Goal: Task Accomplishment & Management: Complete application form

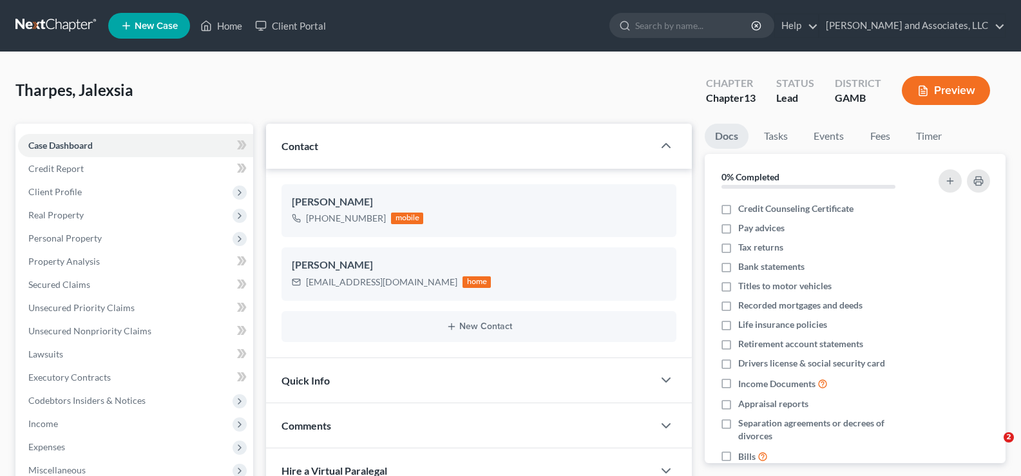
select select "0"
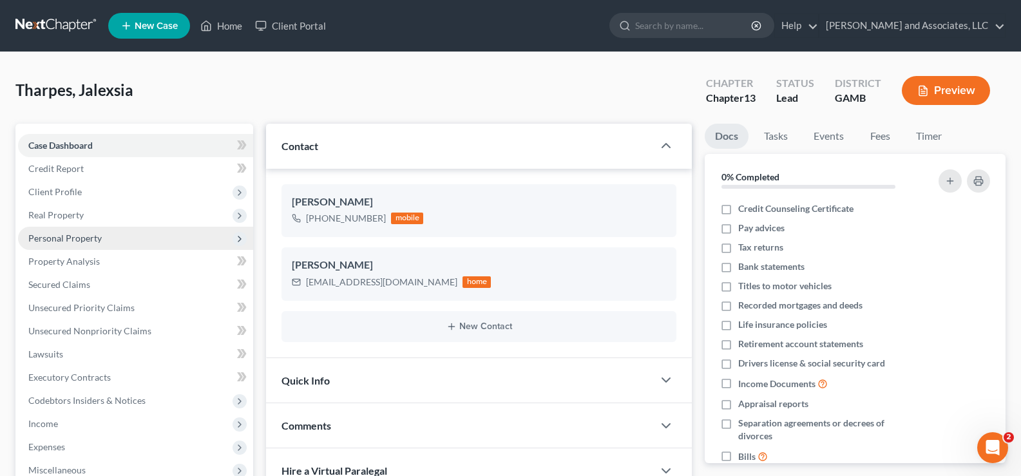
click at [64, 239] on span "Personal Property" at bounding box center [64, 238] width 73 height 11
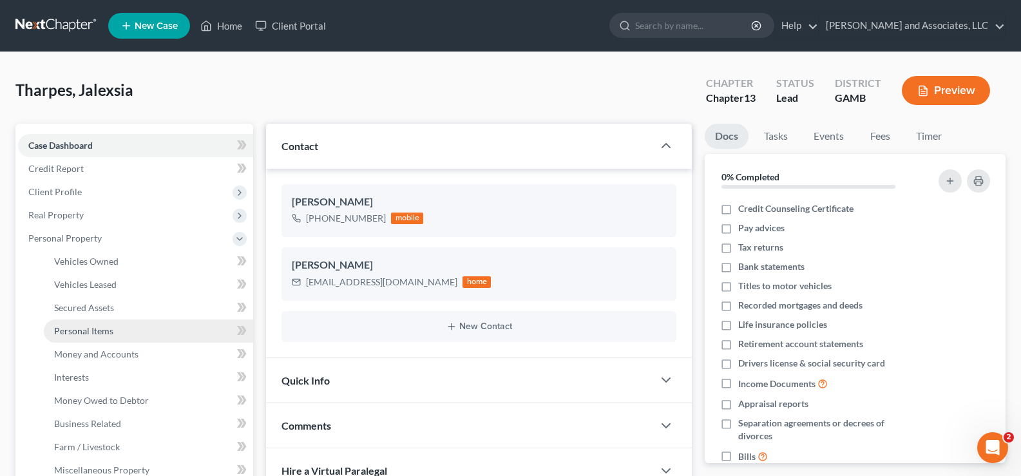
click at [90, 331] on span "Personal Items" at bounding box center [83, 330] width 59 height 11
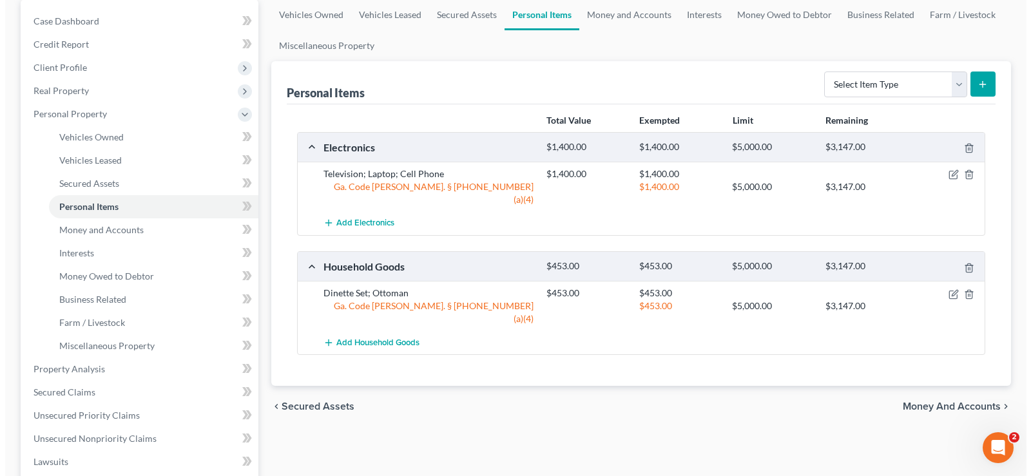
scroll to position [129, 0]
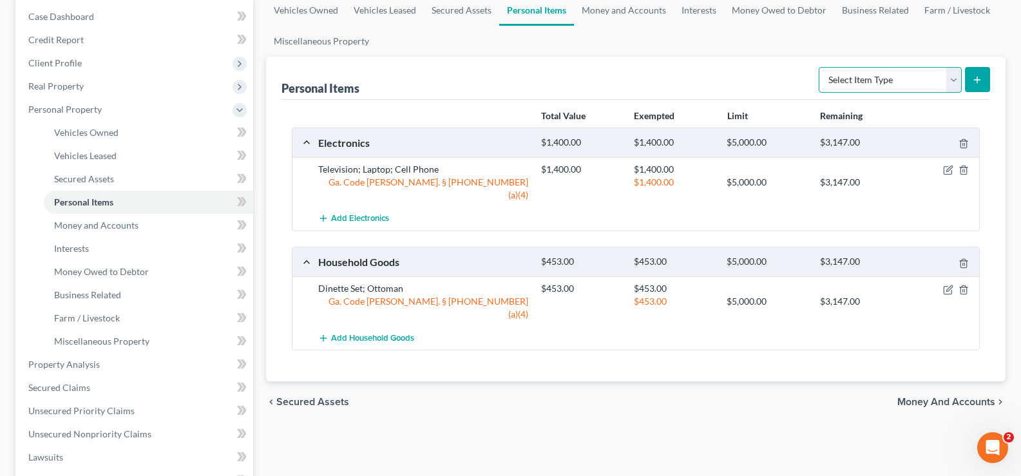
click at [882, 81] on select "Select Item Type Clothing Collectibles Of Value Electronics Firearms Household …" at bounding box center [890, 80] width 143 height 26
select select "clothing"
click at [820, 67] on select "Select Item Type Clothing Collectibles Of Value Electronics Firearms Household …" at bounding box center [890, 80] width 143 height 26
click at [978, 75] on icon "submit" at bounding box center [977, 80] width 10 height 10
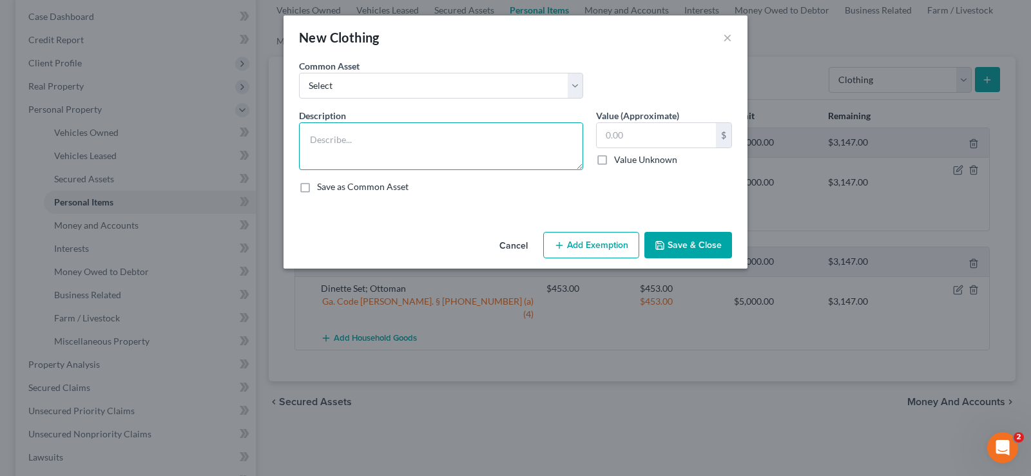
click at [427, 151] on textarea at bounding box center [441, 146] width 284 height 48
type textarea "Clothes; Shoes; Accessories"
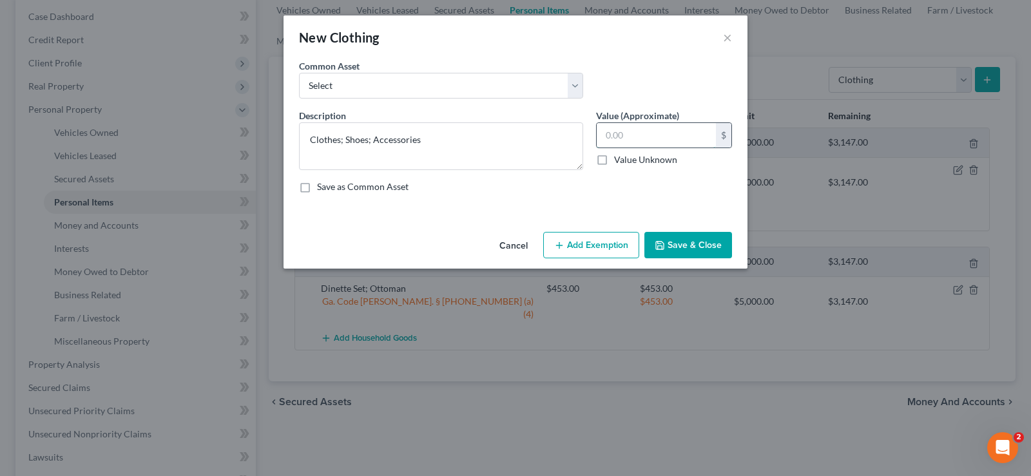
click at [634, 134] on input "text" at bounding box center [656, 135] width 119 height 24
type input "300.00"
click at [608, 245] on button "Add Exemption" at bounding box center [591, 245] width 96 height 27
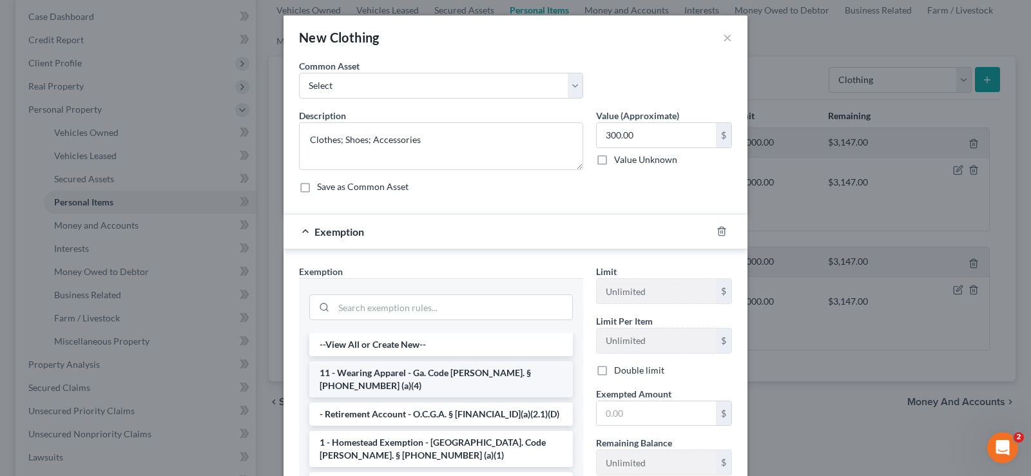
click at [359, 370] on li "11 - Wearing Apparel - Ga. Code [PERSON_NAME]. § [PHONE_NUMBER] (a)(4)" at bounding box center [441, 379] width 264 height 36
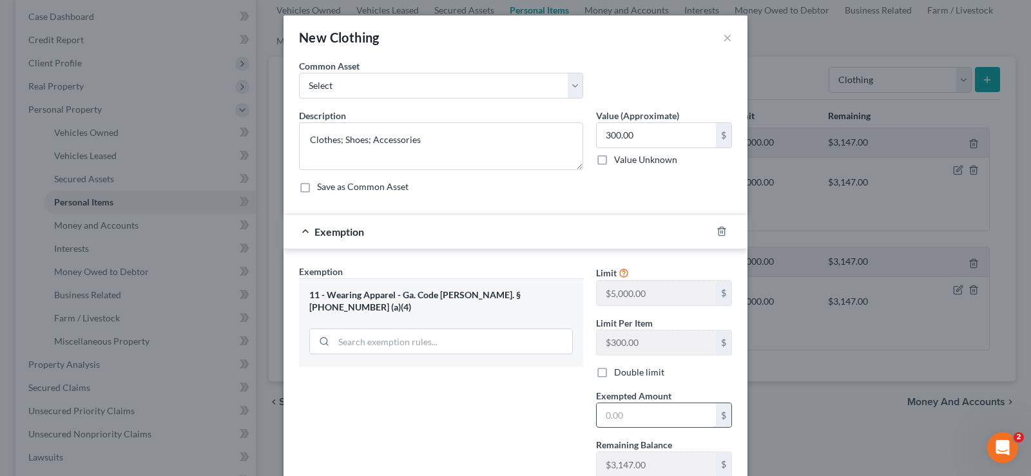
click at [614, 416] on input "text" at bounding box center [656, 415] width 119 height 24
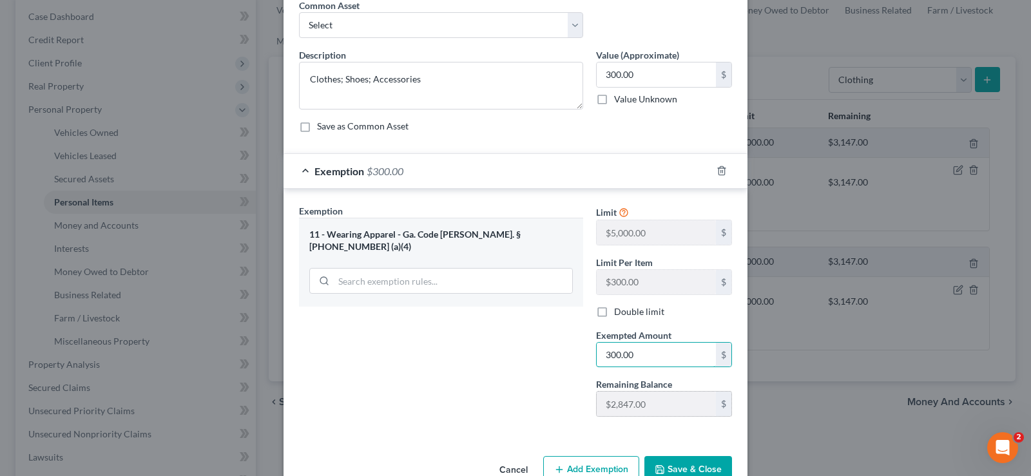
scroll to position [93, 0]
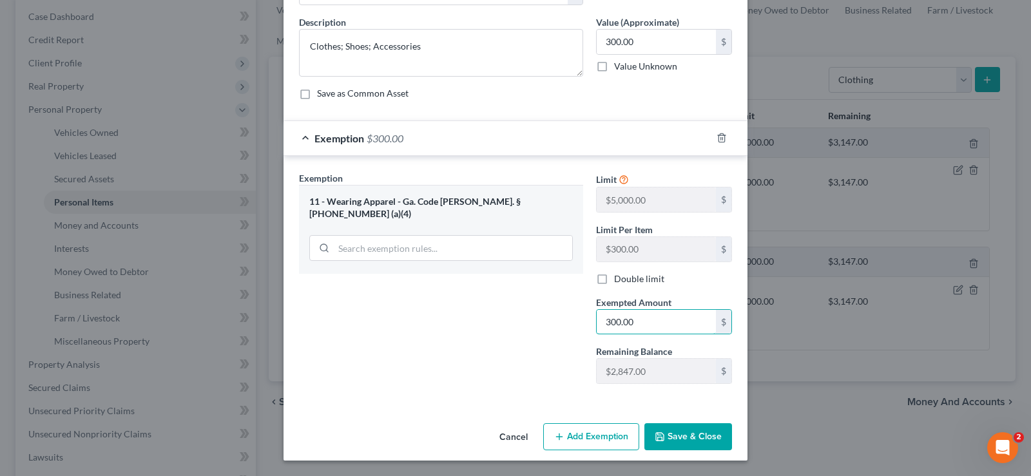
type input "300.00"
click at [687, 438] on button "Save & Close" at bounding box center [688, 436] width 88 height 27
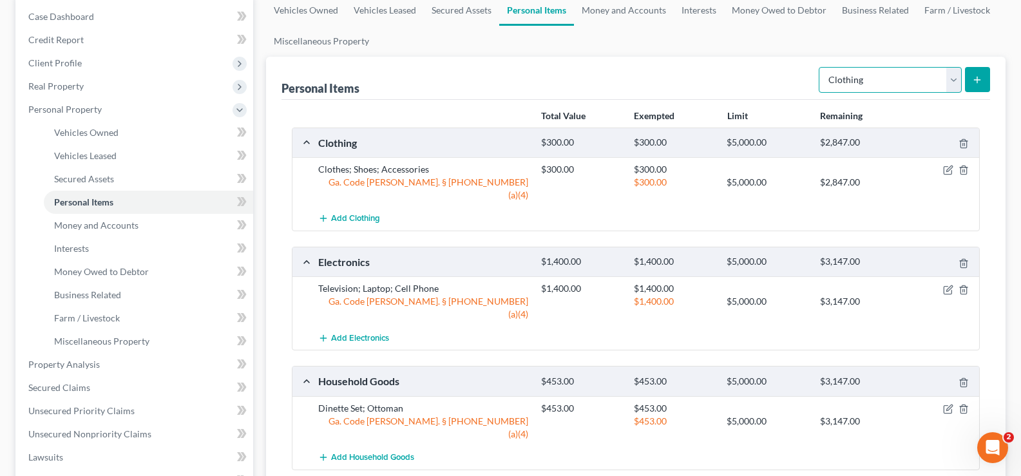
click at [914, 82] on select "Select Item Type Clothing Collectibles Of Value Electronics Firearms Household …" at bounding box center [890, 80] width 143 height 26
select select "jewelry"
click at [820, 67] on select "Select Item Type Clothing Collectibles Of Value Electronics Firearms Household …" at bounding box center [890, 80] width 143 height 26
click at [981, 73] on button "submit" at bounding box center [977, 79] width 25 height 25
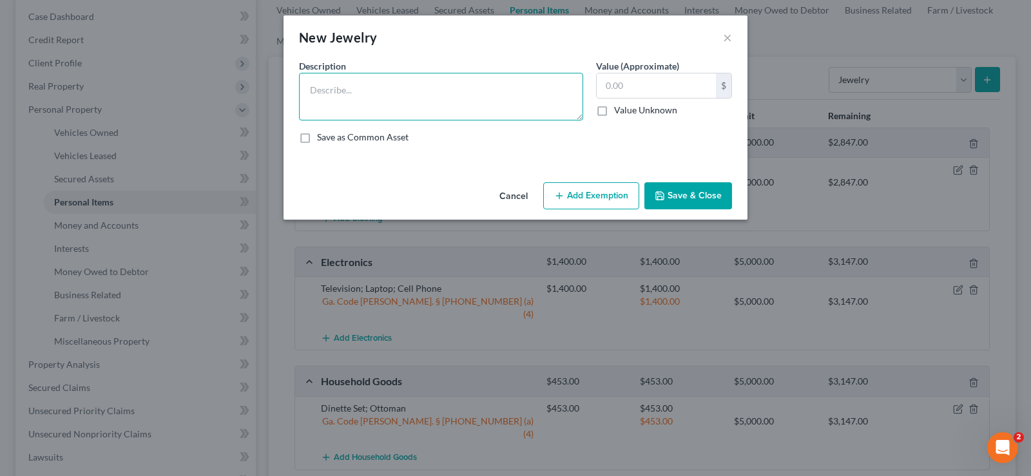
click at [368, 108] on textarea at bounding box center [441, 97] width 284 height 48
type textarea "Earrings; Watch; Costume Jewelry"
click at [647, 91] on input "text" at bounding box center [656, 85] width 119 height 24
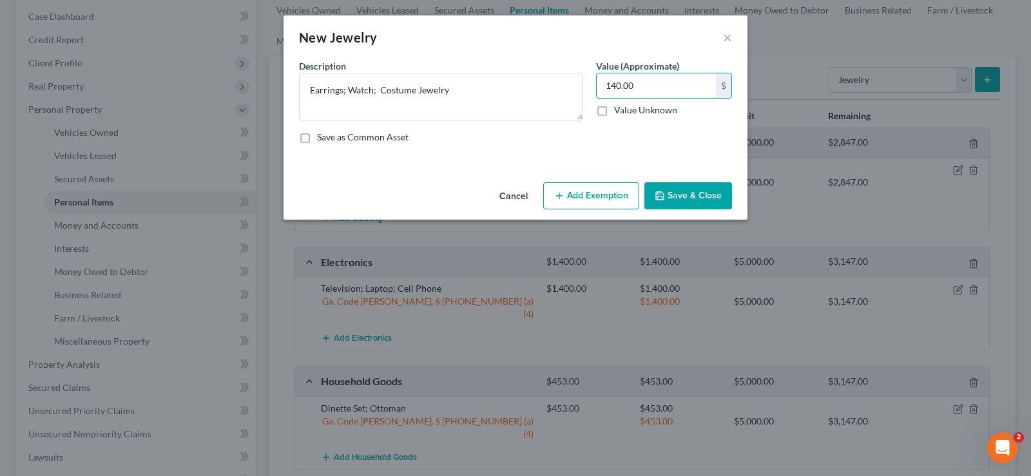
type input "140.00"
click at [626, 193] on button "Add Exemption" at bounding box center [591, 195] width 96 height 27
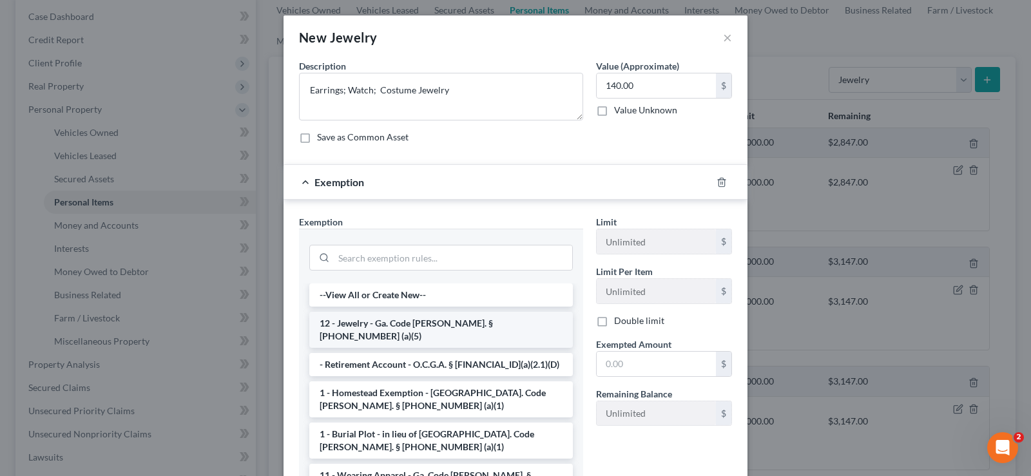
click at [403, 321] on li "12 - Jewelry - Ga. Code [PERSON_NAME]. § [PHONE_NUMBER] (a)(5)" at bounding box center [441, 330] width 264 height 36
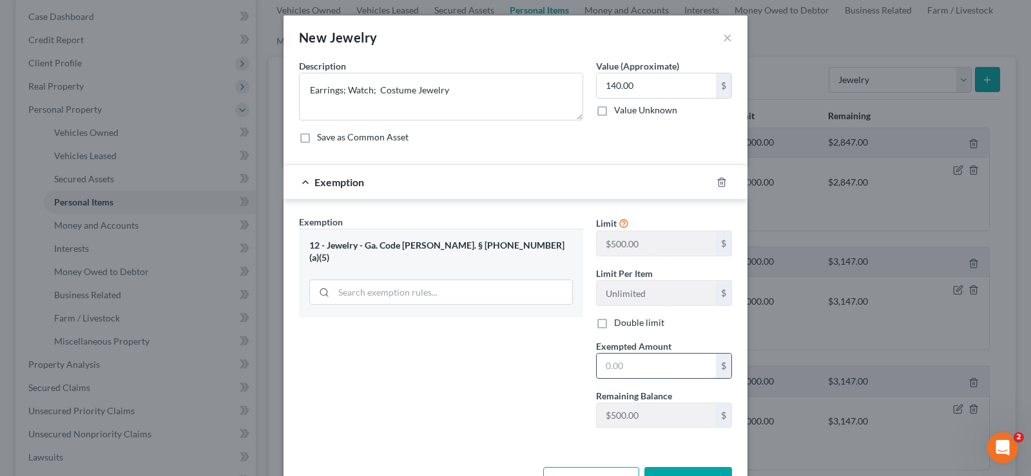
click at [615, 372] on input "text" at bounding box center [656, 366] width 119 height 24
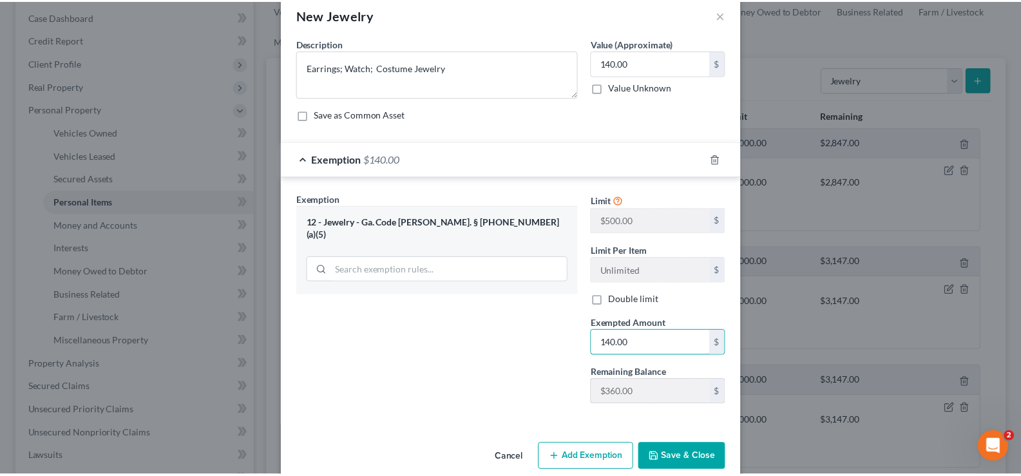
scroll to position [44, 0]
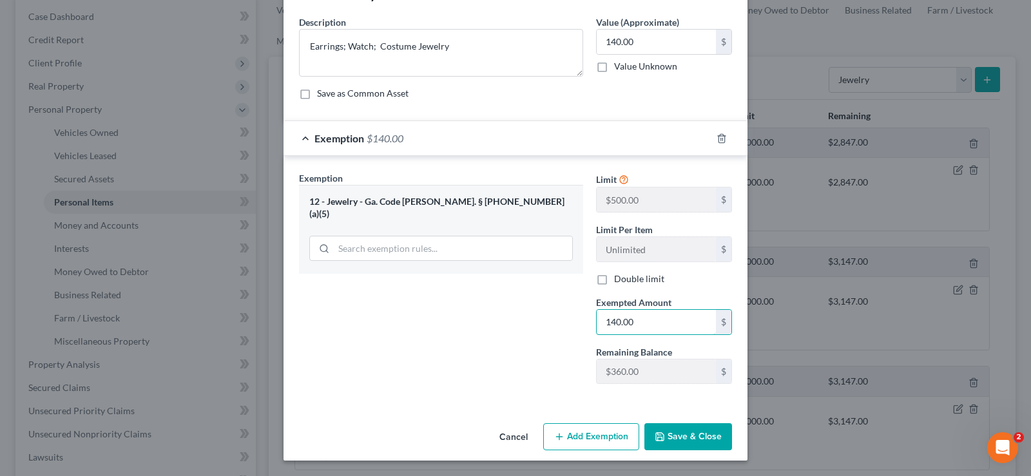
type input "140.00"
click at [691, 432] on button "Save & Close" at bounding box center [688, 436] width 88 height 27
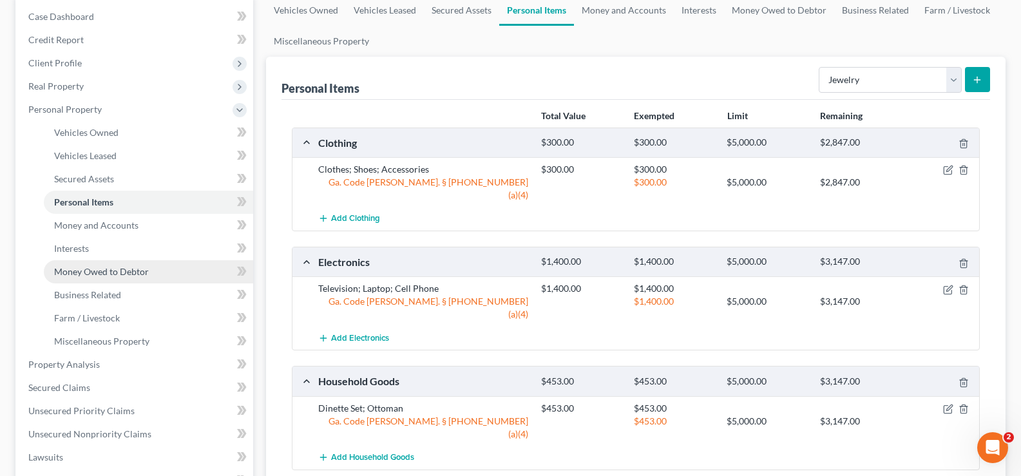
click at [85, 273] on span "Money Owed to Debtor" at bounding box center [101, 271] width 95 height 11
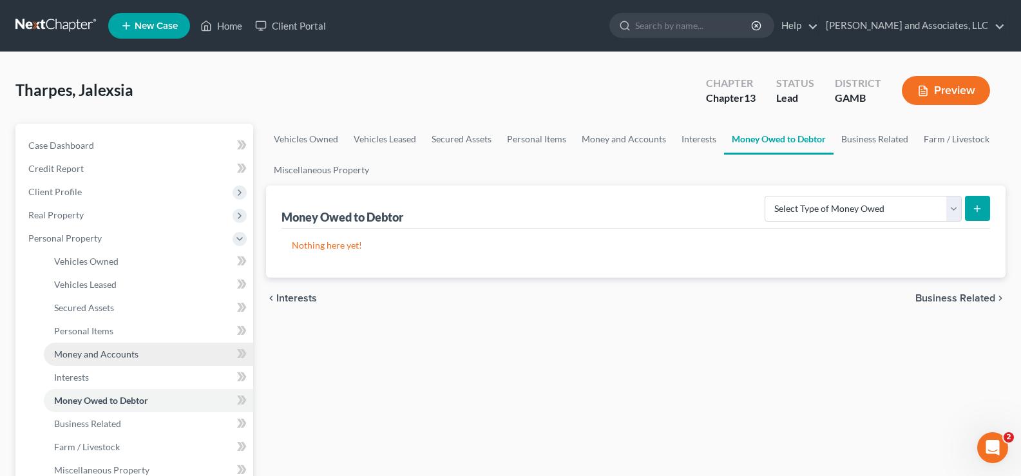
click at [121, 356] on span "Money and Accounts" at bounding box center [96, 354] width 84 height 11
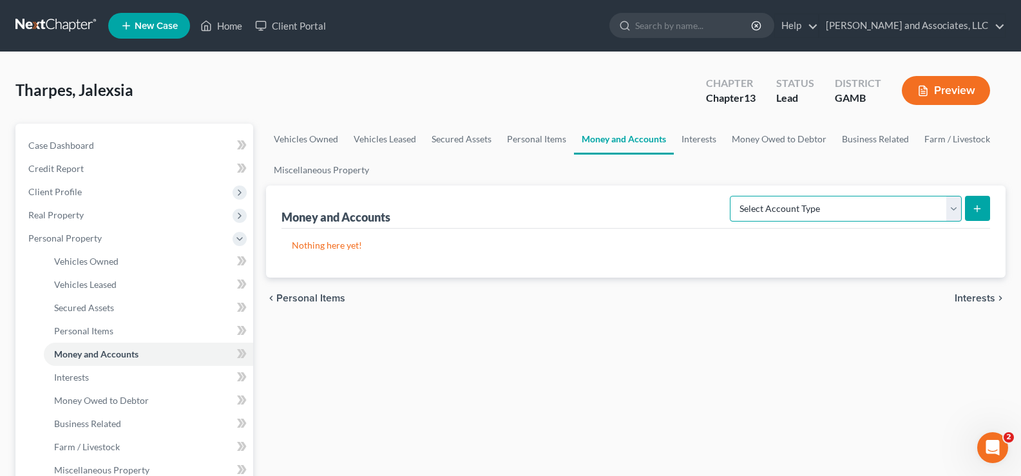
click at [845, 207] on select "Select Account Type Brokerage Cash on Hand Certificates of Deposit Checking Acc…" at bounding box center [846, 209] width 232 height 26
select select "checking"
click at [733, 196] on select "Select Account Type Brokerage Cash on Hand Certificates of Deposit Checking Acc…" at bounding box center [846, 209] width 232 height 26
click at [972, 210] on button "submit" at bounding box center [977, 208] width 25 height 25
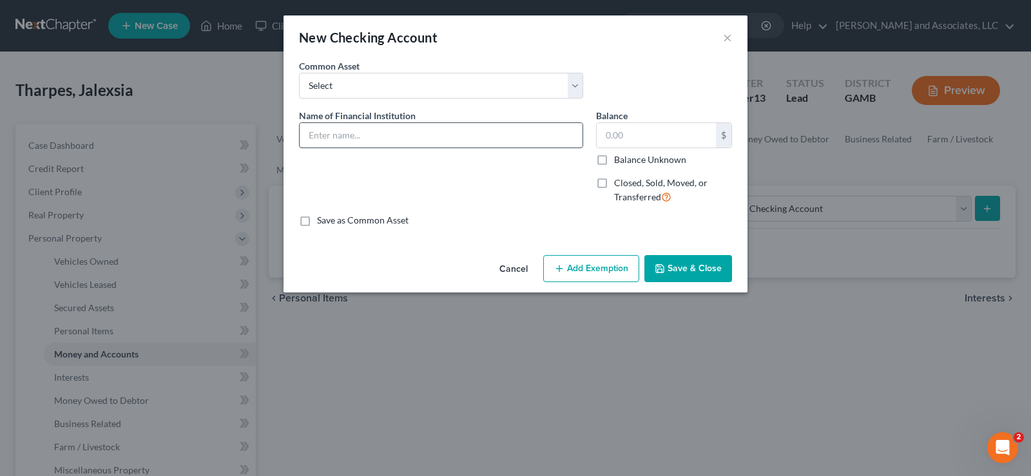
click at [385, 132] on input "text" at bounding box center [441, 135] width 283 height 24
type input "The Geo. [PERSON_NAME] Bank"
click at [659, 134] on input "text" at bounding box center [656, 135] width 119 height 24
type input "0.00"
click at [626, 267] on button "Add Exemption" at bounding box center [591, 268] width 96 height 27
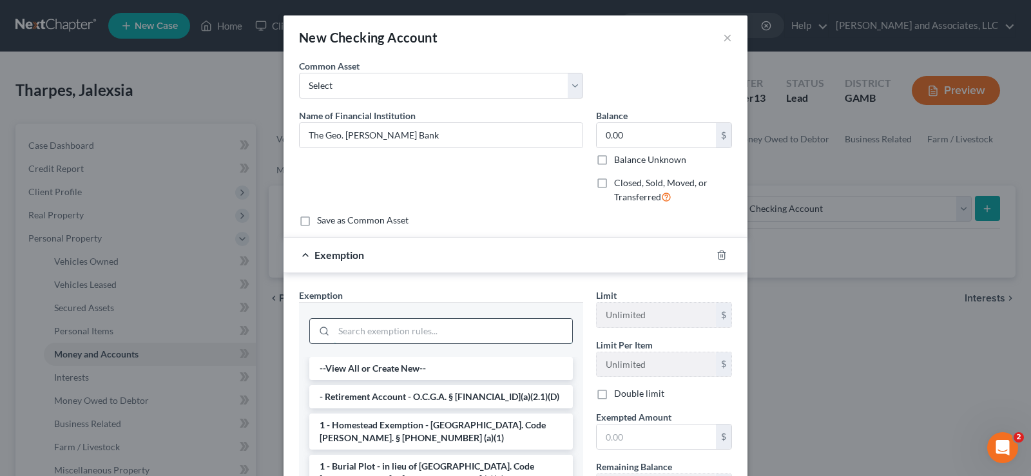
click at [364, 336] on input "search" at bounding box center [453, 331] width 238 height 24
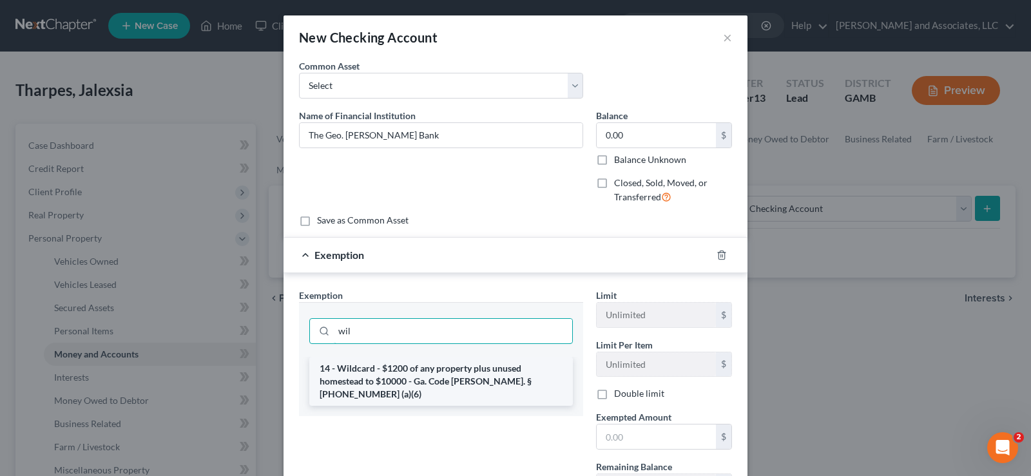
type input "wil"
click at [384, 376] on li "14 - Wildcard - $1200 of any property plus unused homestead to $10000 - Ga. Cod…" at bounding box center [441, 381] width 264 height 49
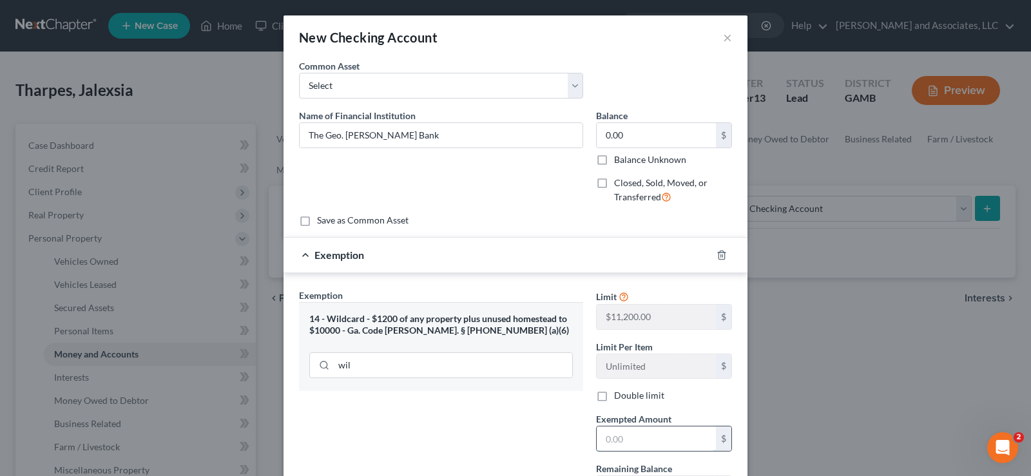
click at [636, 440] on input "text" at bounding box center [656, 439] width 119 height 24
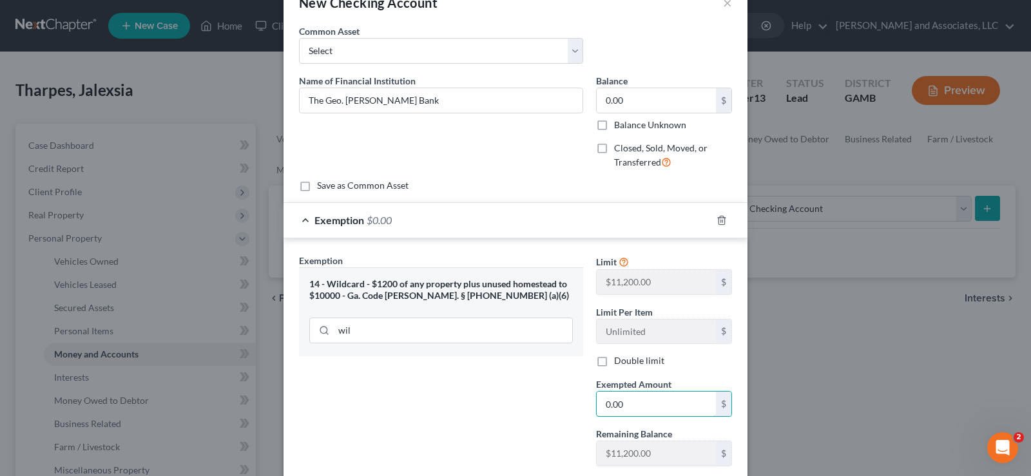
scroll to position [117, 0]
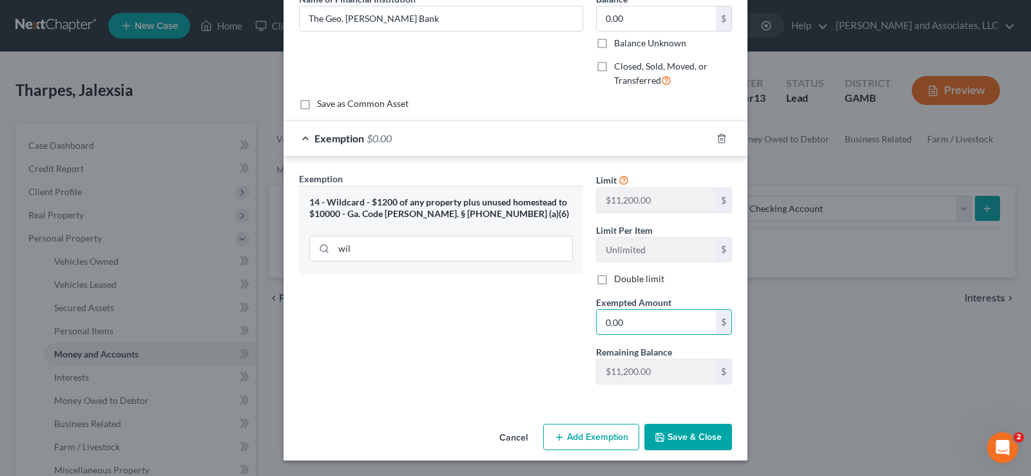
type input "0.00"
click at [693, 442] on button "Save & Close" at bounding box center [688, 437] width 88 height 27
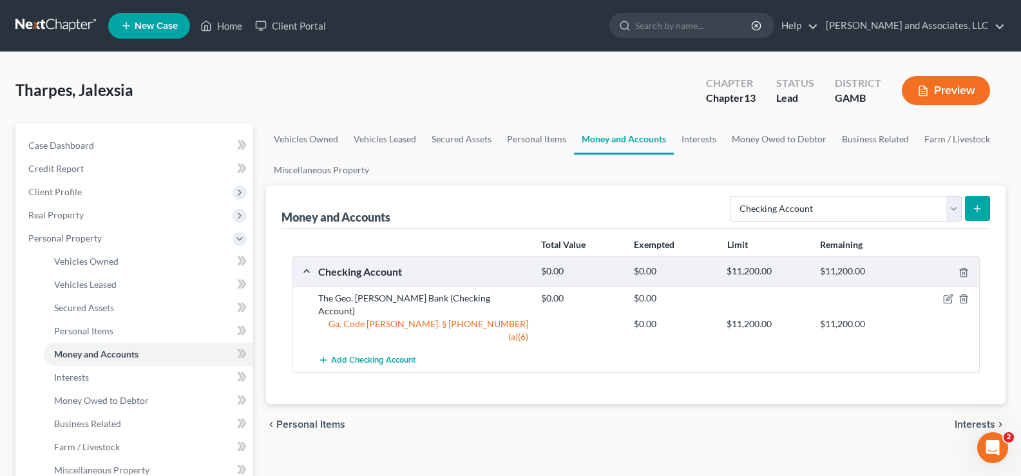
click at [981, 208] on icon "submit" at bounding box center [977, 209] width 10 height 10
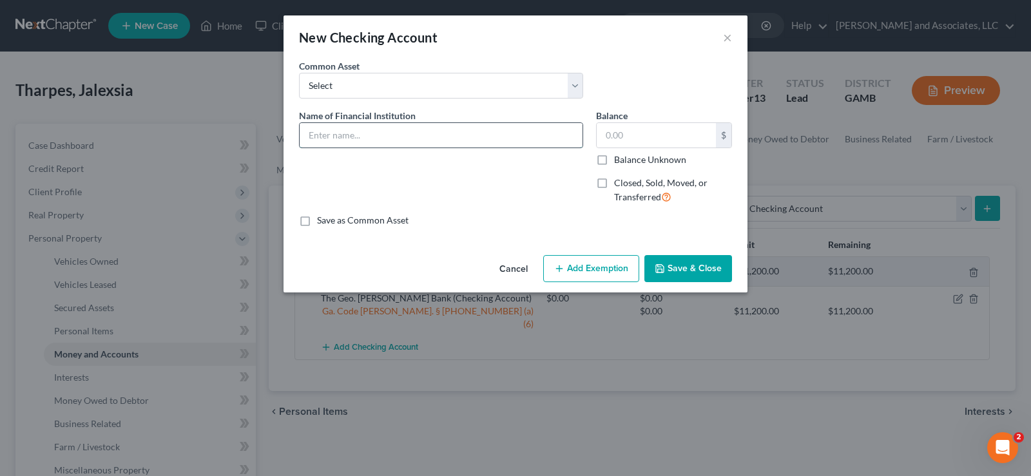
click at [343, 143] on input "text" at bounding box center [441, 135] width 283 height 24
type input "Robins Financial Credit Union"
click at [648, 140] on input "text" at bounding box center [656, 135] width 119 height 24
type input "28.84"
click at [606, 273] on button "Add Exemption" at bounding box center [591, 268] width 96 height 27
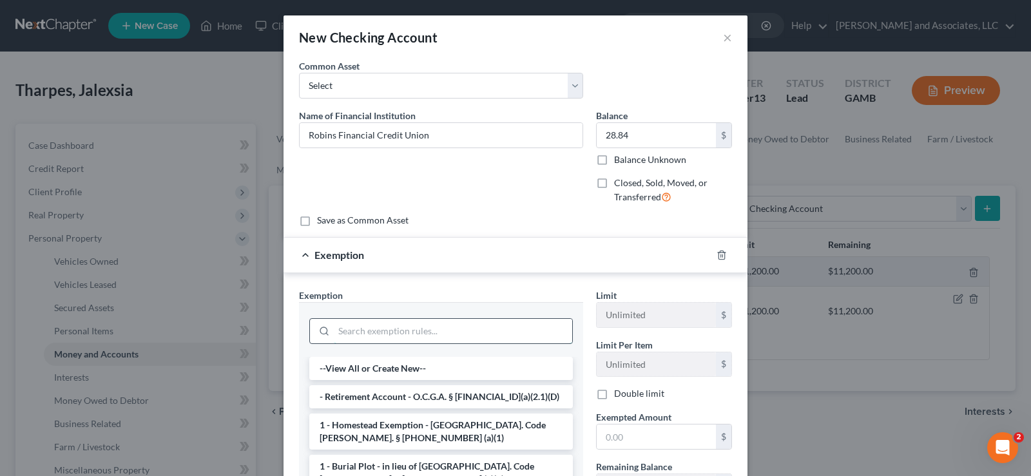
click at [347, 339] on input "search" at bounding box center [453, 331] width 238 height 24
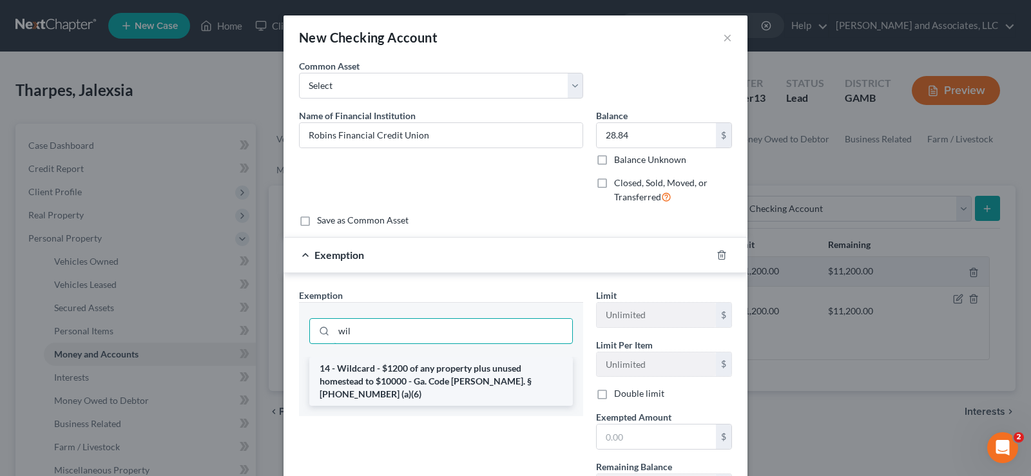
type input "wil"
click at [361, 385] on li "14 - Wildcard - $1200 of any property plus unused homestead to $10000 - Ga. Cod…" at bounding box center [441, 381] width 264 height 49
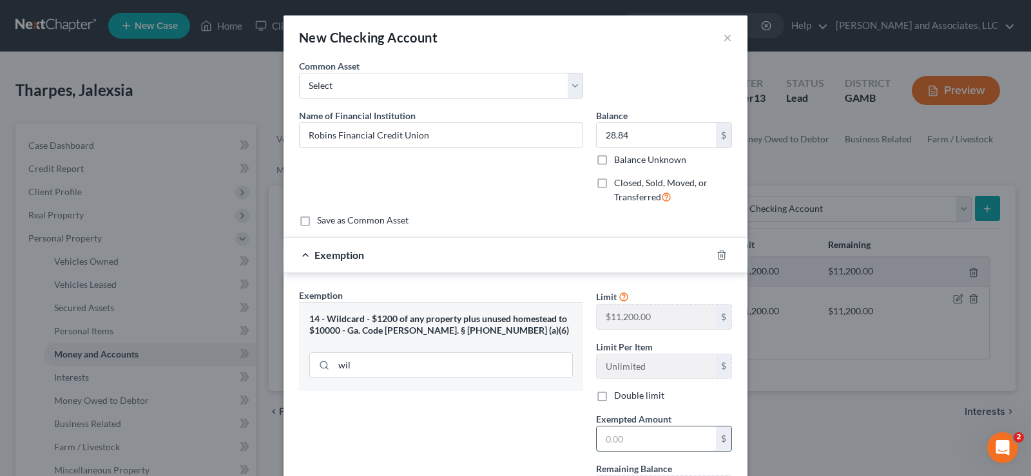
click at [626, 445] on input "text" at bounding box center [656, 439] width 119 height 24
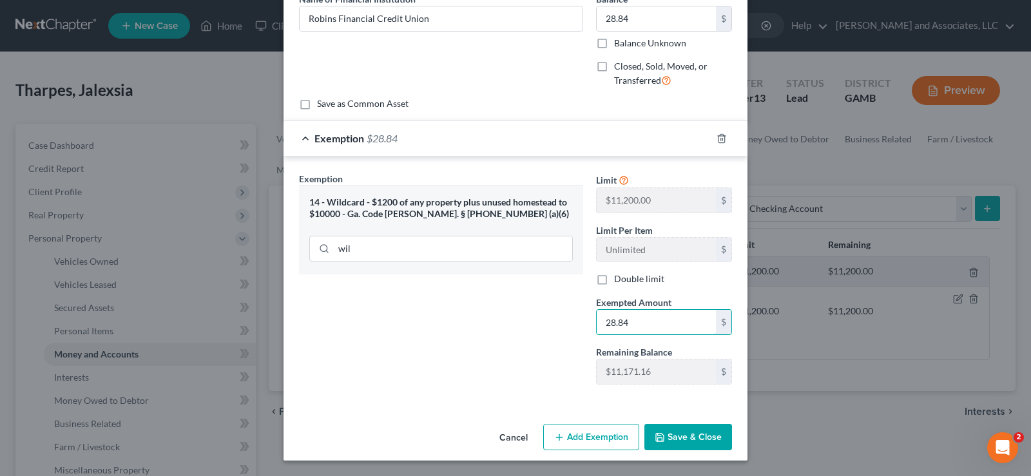
type input "28.84"
click at [699, 444] on button "Save & Close" at bounding box center [688, 437] width 88 height 27
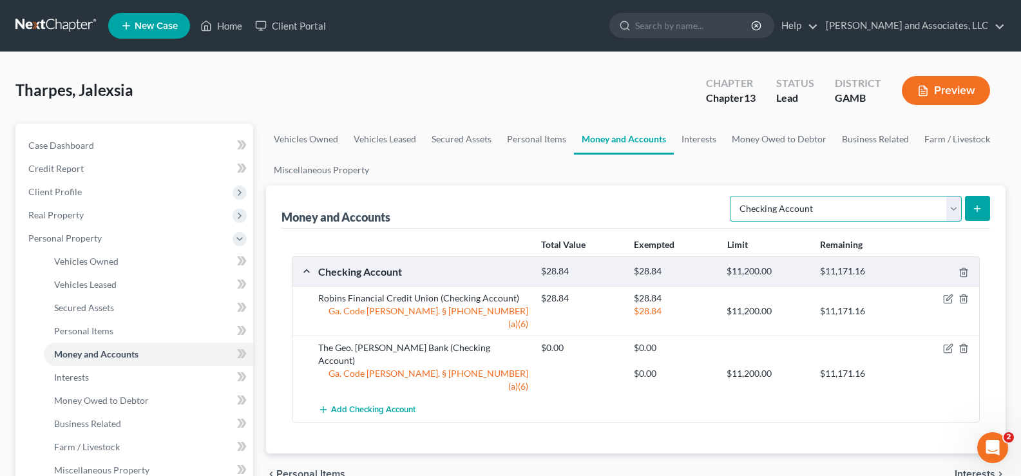
click at [795, 206] on select "Select Account Type Brokerage Cash on Hand Certificates of Deposit Checking Acc…" at bounding box center [846, 209] width 232 height 26
select select "certificates_of_deposit"
click at [733, 196] on select "Select Account Type Brokerage Cash on Hand Certificates of Deposit Checking Acc…" at bounding box center [846, 209] width 232 height 26
click at [972, 208] on button "submit" at bounding box center [977, 208] width 25 height 25
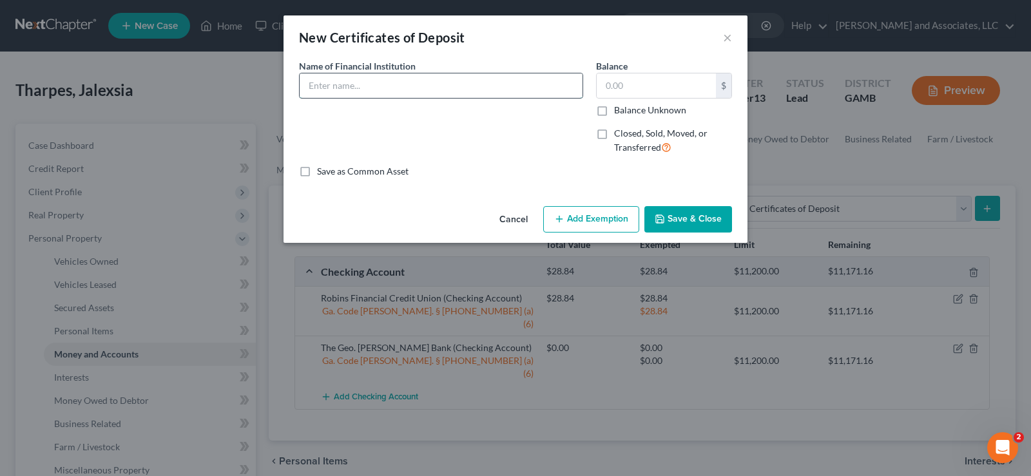
click at [366, 91] on input "text" at bounding box center [441, 85] width 283 height 24
type input "Cash App"
click at [628, 88] on input "text" at bounding box center [656, 85] width 119 height 24
type input "0.00"
click at [571, 215] on button "Add Exemption" at bounding box center [591, 219] width 96 height 27
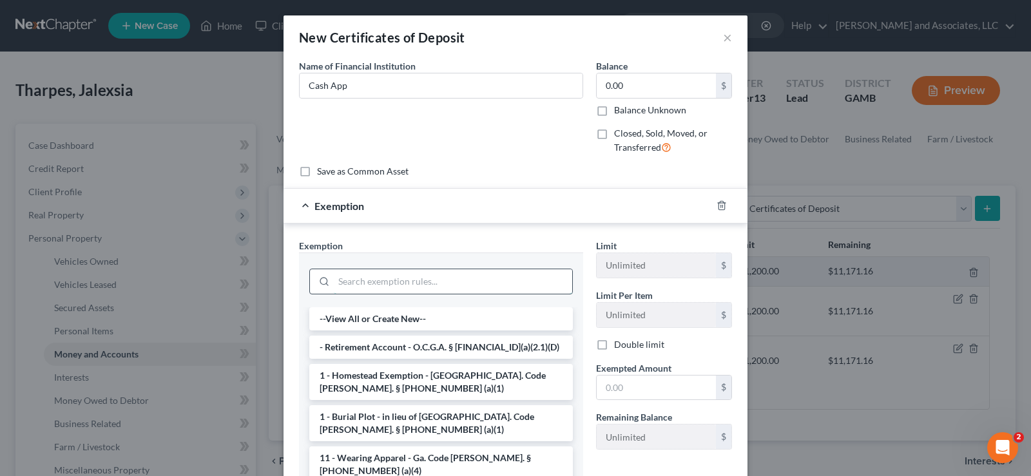
click at [393, 289] on input "search" at bounding box center [453, 281] width 238 height 24
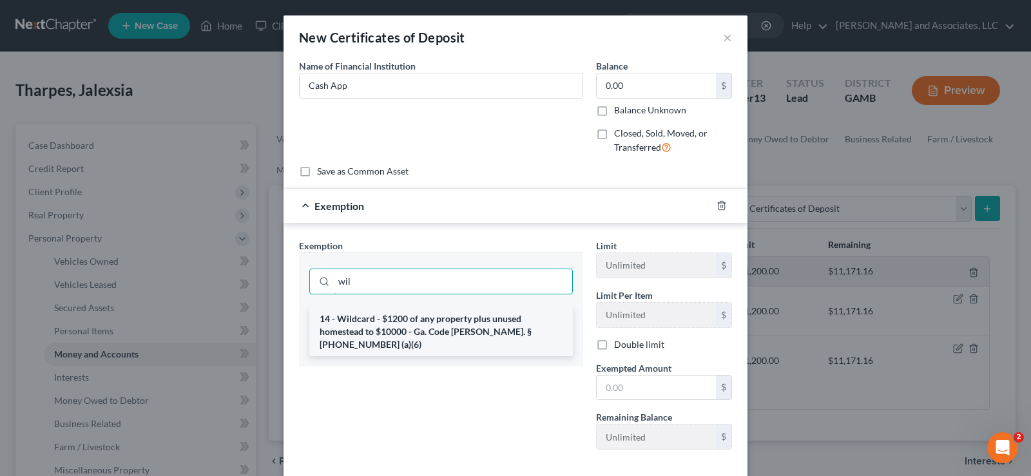
type input "wil"
click at [398, 317] on li "14 - Wildcard - $1200 of any property plus unused homestead to $10000 - Ga. Cod…" at bounding box center [441, 331] width 264 height 49
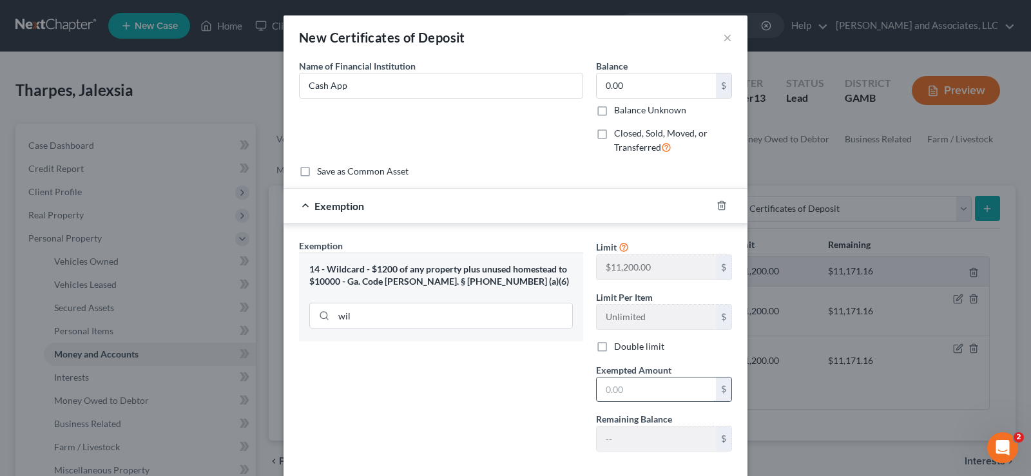
click at [637, 399] on input "text" at bounding box center [656, 390] width 119 height 24
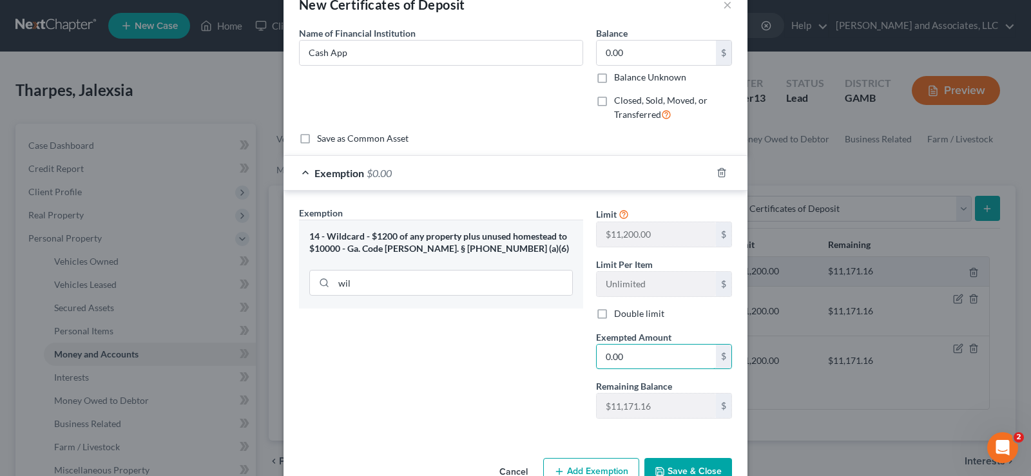
scroll to position [64, 0]
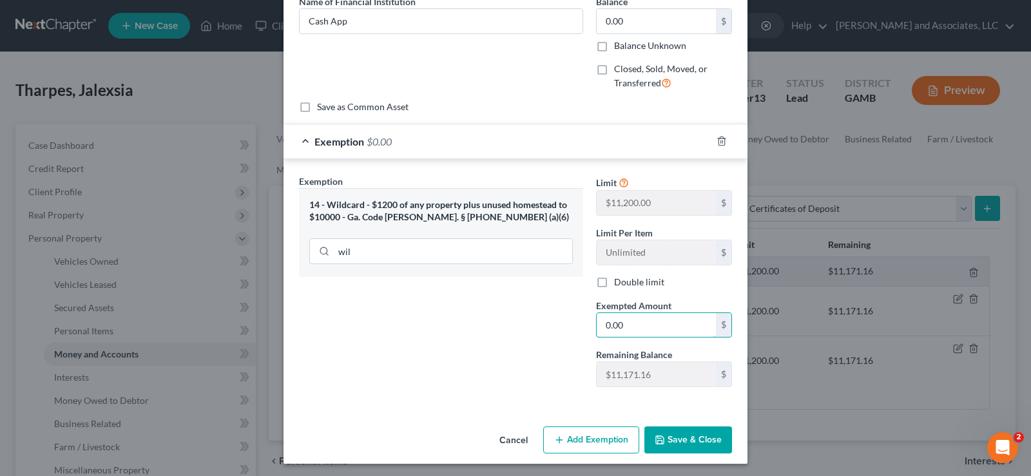
type input "0.00"
click at [673, 439] on button "Save & Close" at bounding box center [688, 440] width 88 height 27
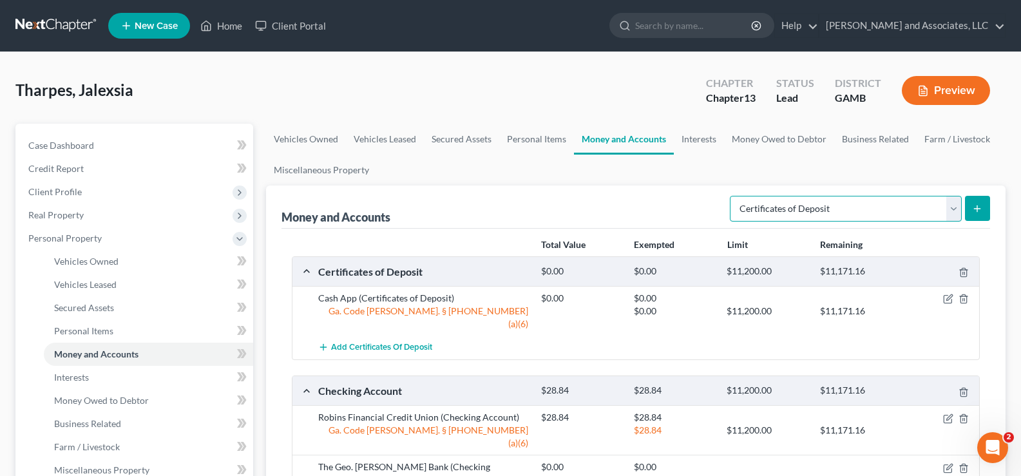
click at [954, 211] on select "Select Account Type Brokerage Cash on Hand Certificates of Deposit Checking Acc…" at bounding box center [846, 209] width 232 height 26
select select "other"
click at [733, 196] on select "Select Account Type Brokerage Cash on Hand Certificates of Deposit Checking Acc…" at bounding box center [846, 209] width 232 height 26
click at [976, 206] on icon "submit" at bounding box center [977, 209] width 10 height 10
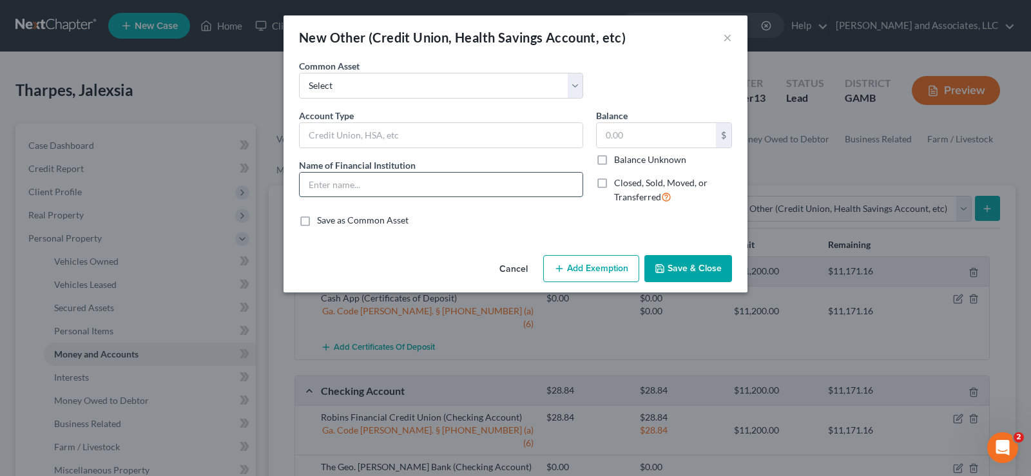
click at [354, 189] on input "text" at bounding box center [441, 185] width 283 height 24
type input "z"
type input "Zelle"
click at [628, 136] on input "text" at bounding box center [656, 135] width 119 height 24
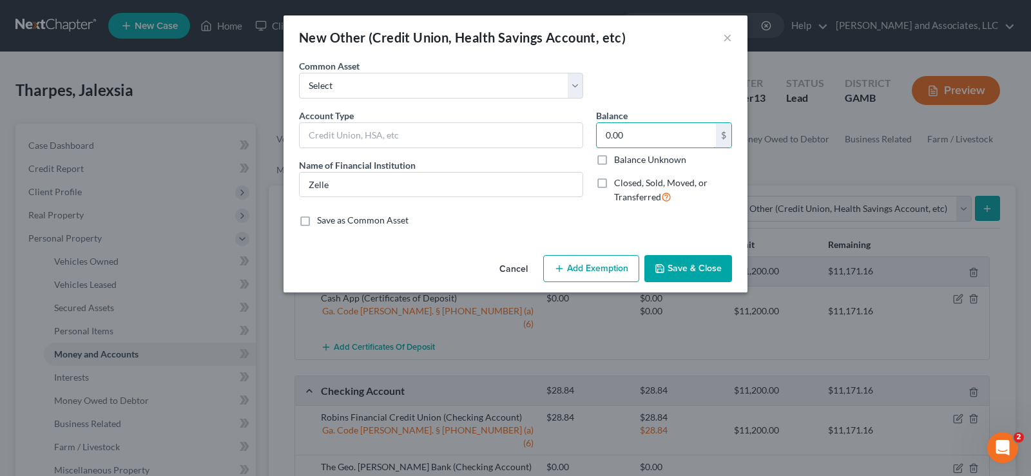
type input "0.00"
click at [610, 265] on button "Add Exemption" at bounding box center [591, 268] width 96 height 27
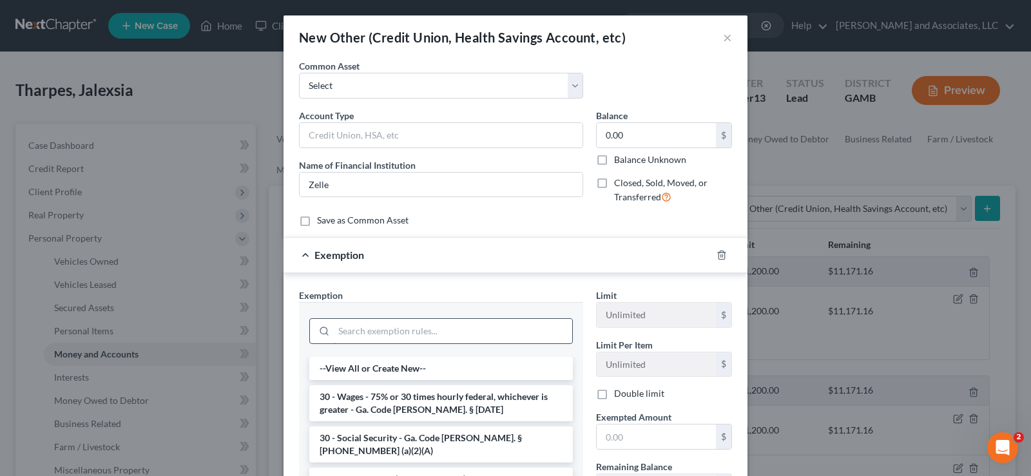
click at [355, 334] on input "search" at bounding box center [453, 331] width 238 height 24
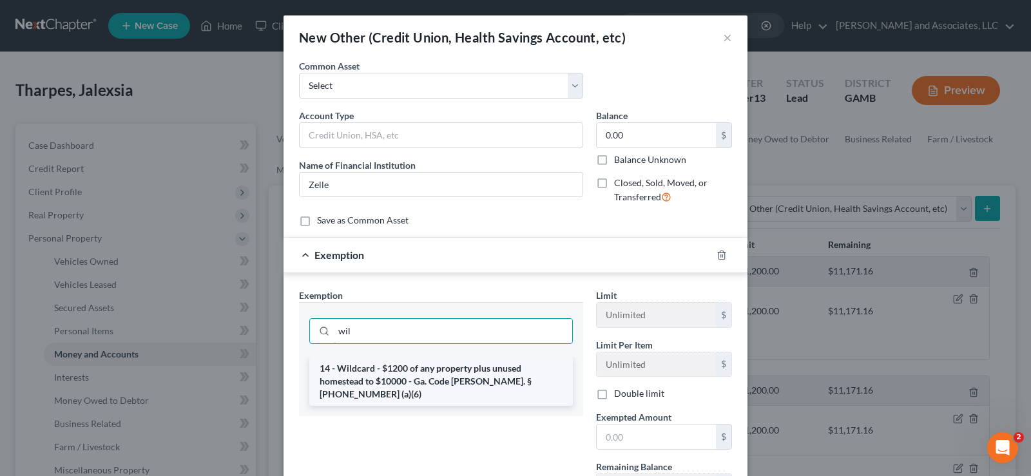
type input "wil"
click at [367, 376] on li "14 - Wildcard - $1200 of any property plus unused homestead to $10000 - Ga. Cod…" at bounding box center [441, 381] width 264 height 49
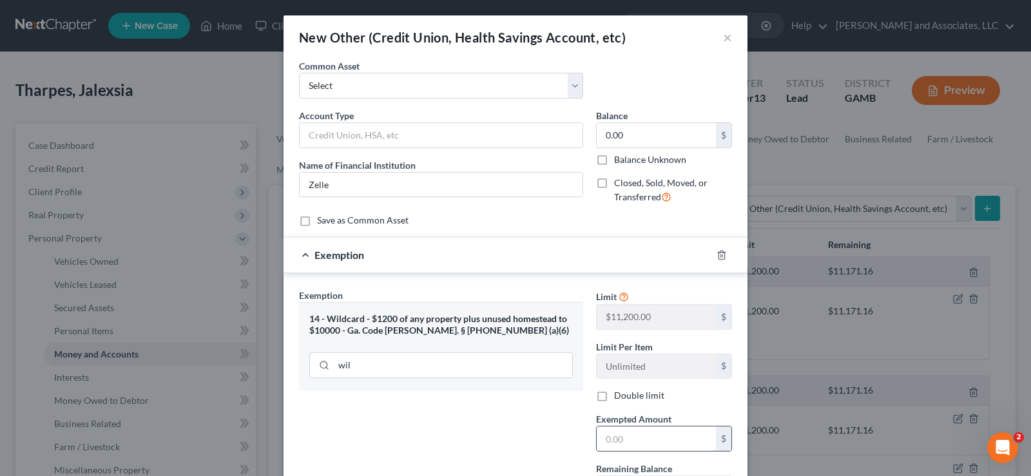
click at [618, 439] on input "text" at bounding box center [656, 439] width 119 height 24
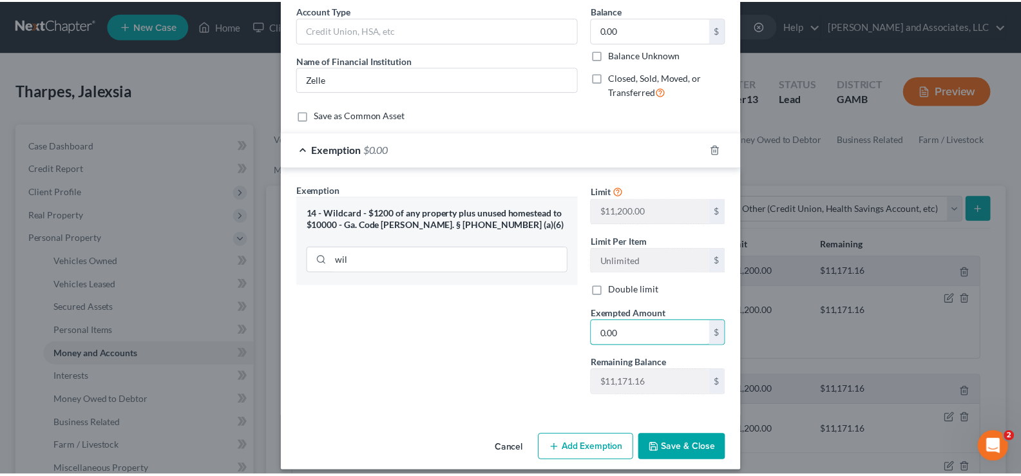
scroll to position [117, 0]
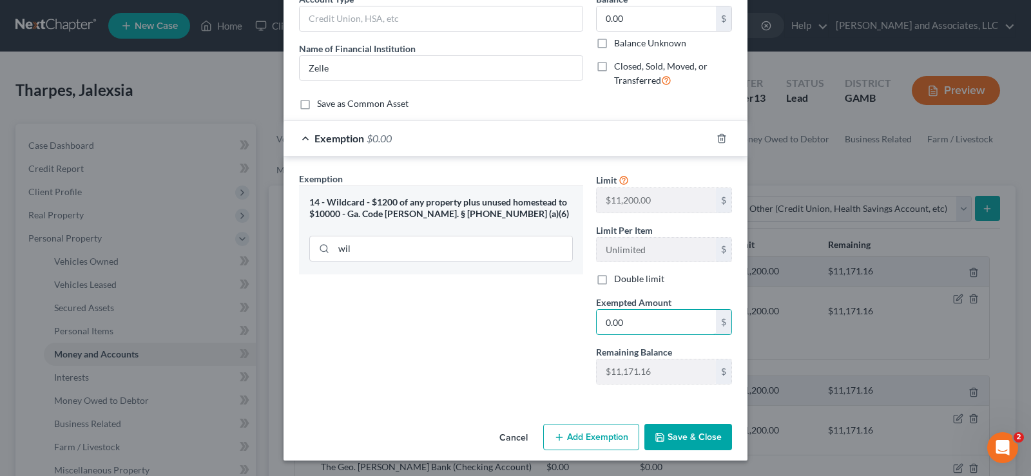
type input "0.00"
click at [709, 439] on button "Save & Close" at bounding box center [688, 437] width 88 height 27
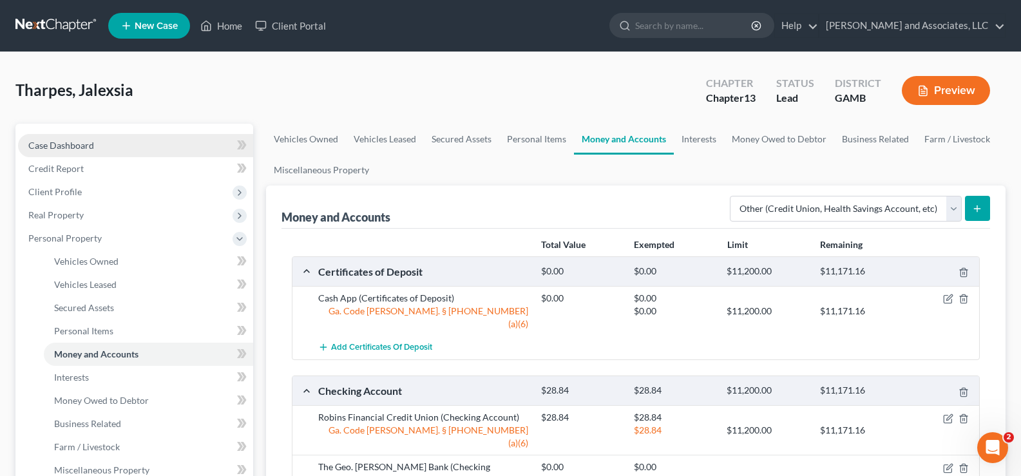
click at [55, 144] on span "Case Dashboard" at bounding box center [61, 145] width 66 height 11
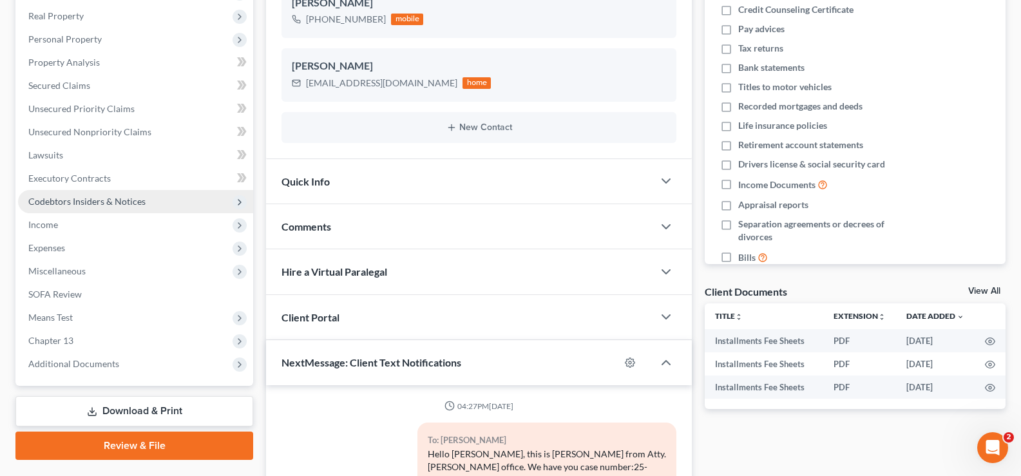
scroll to position [198, 0]
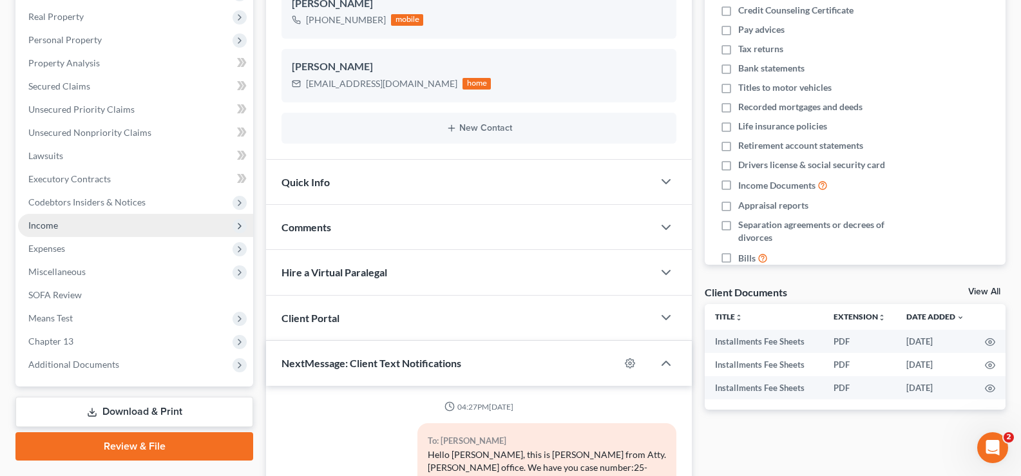
click at [39, 224] on span "Income" at bounding box center [43, 225] width 30 height 11
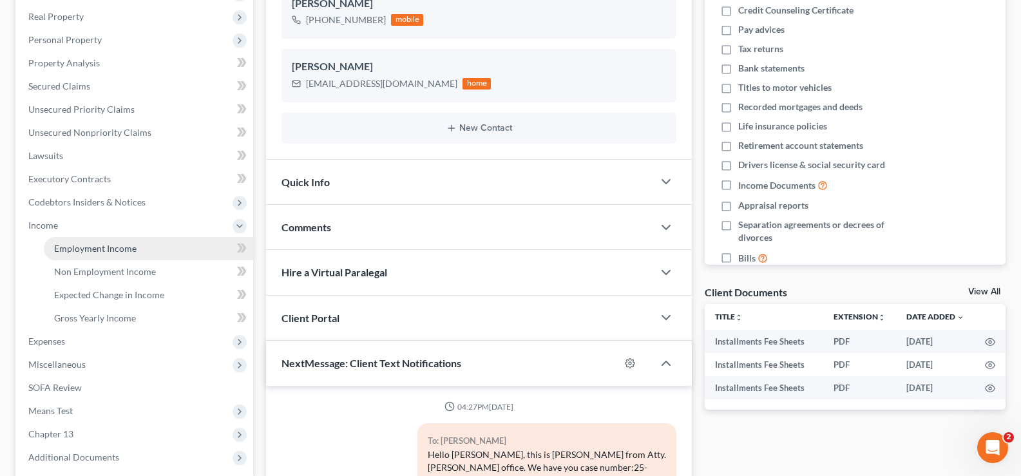
click at [93, 246] on span "Employment Income" at bounding box center [95, 248] width 82 height 11
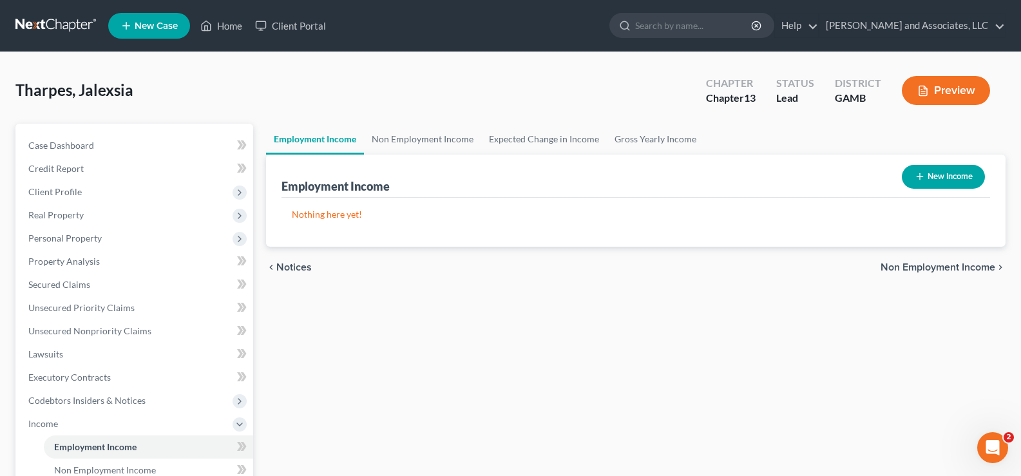
click at [920, 175] on line "button" at bounding box center [920, 177] width 0 height 6
select select "0"
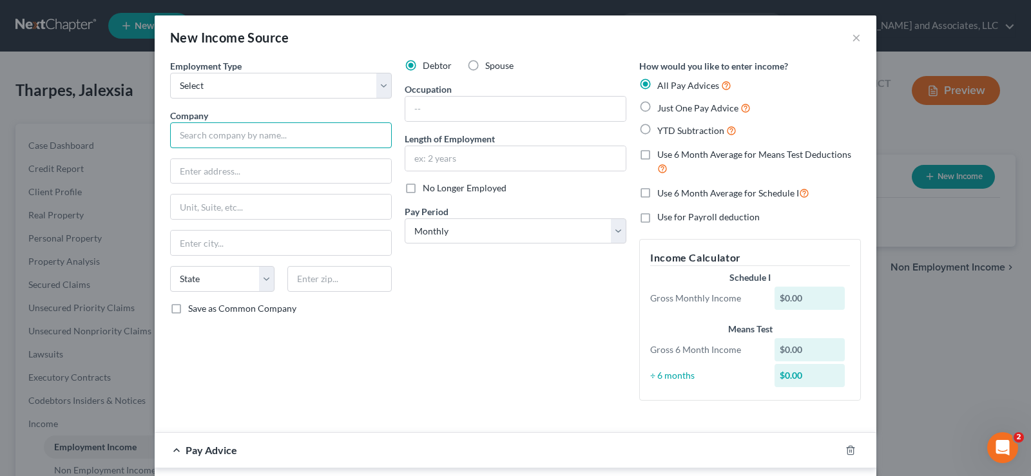
click at [217, 131] on input "text" at bounding box center [281, 135] width 222 height 26
type input "."
click at [220, 175] on input "text" at bounding box center [281, 171] width 220 height 24
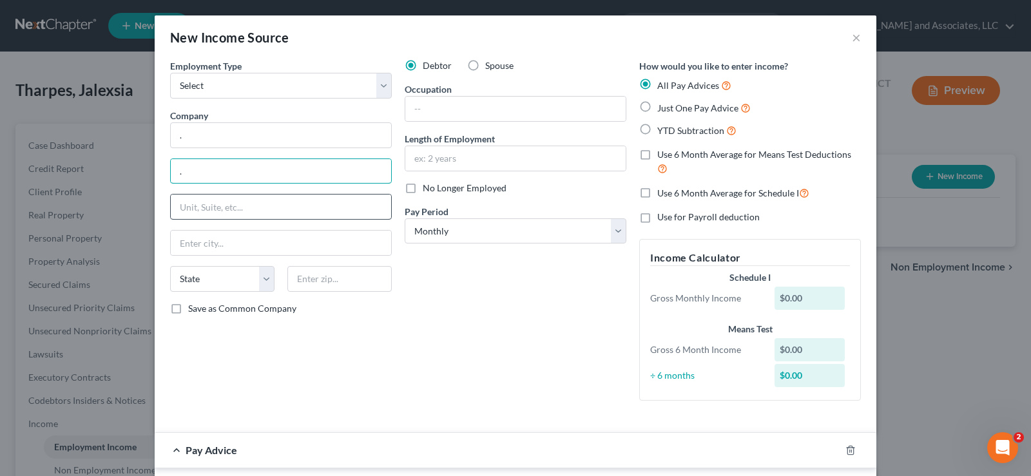
type input "."
click at [209, 212] on input "text" at bounding box center [281, 207] width 220 height 24
type input ".."
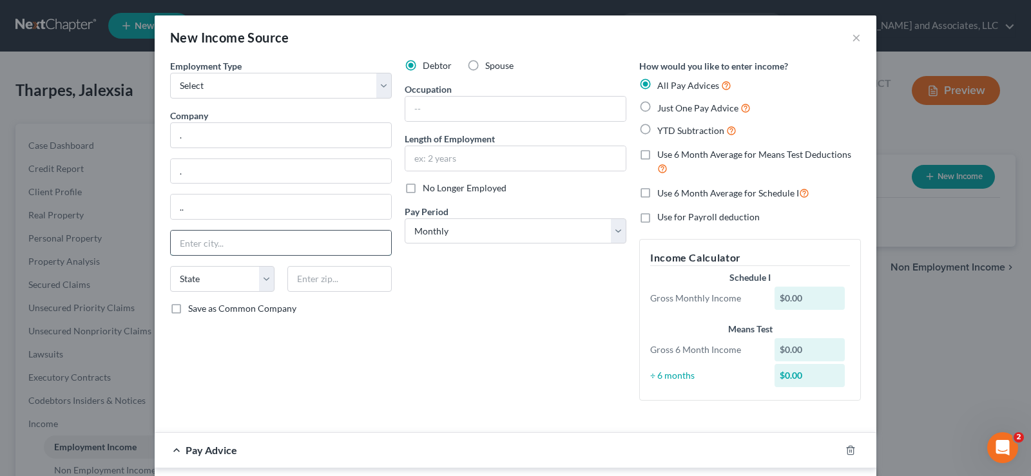
click at [203, 238] on input "text" at bounding box center [281, 243] width 220 height 24
type input "."
click at [207, 285] on select "State [US_STATE] AK AR AZ CA CO CT DE DC [GEOGRAPHIC_DATA] [GEOGRAPHIC_DATA] GU…" at bounding box center [222, 279] width 104 height 26
click at [334, 409] on div "Employment Type * Select Full or [DEMOGRAPHIC_DATA] Employment Self Employment …" at bounding box center [281, 235] width 235 height 352
click at [429, 114] on input "text" at bounding box center [515, 109] width 220 height 24
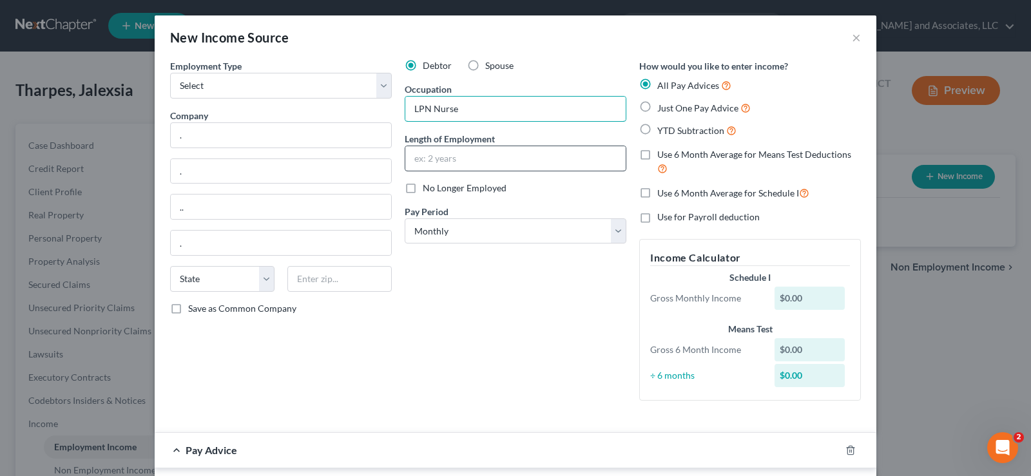
type input "LPN Nurse"
click at [429, 155] on input "text" at bounding box center [515, 158] width 220 height 24
type input "4 Months"
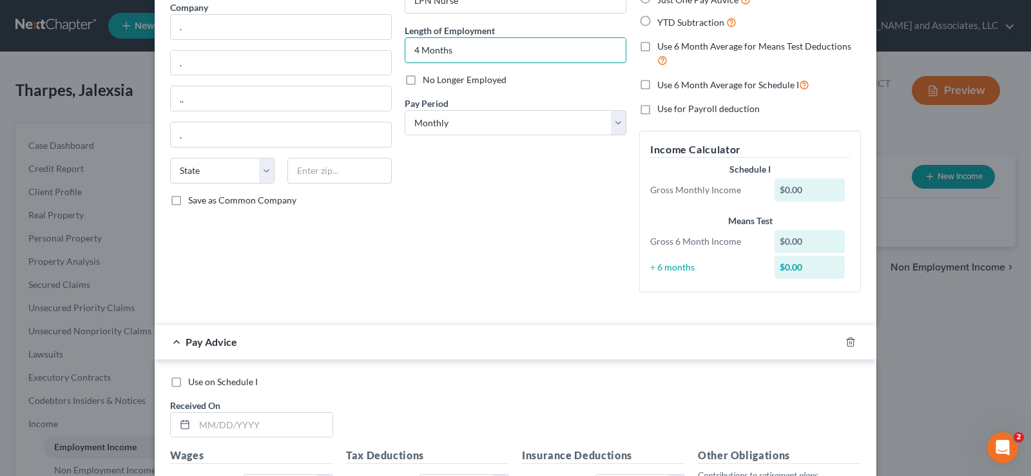
scroll to position [258, 0]
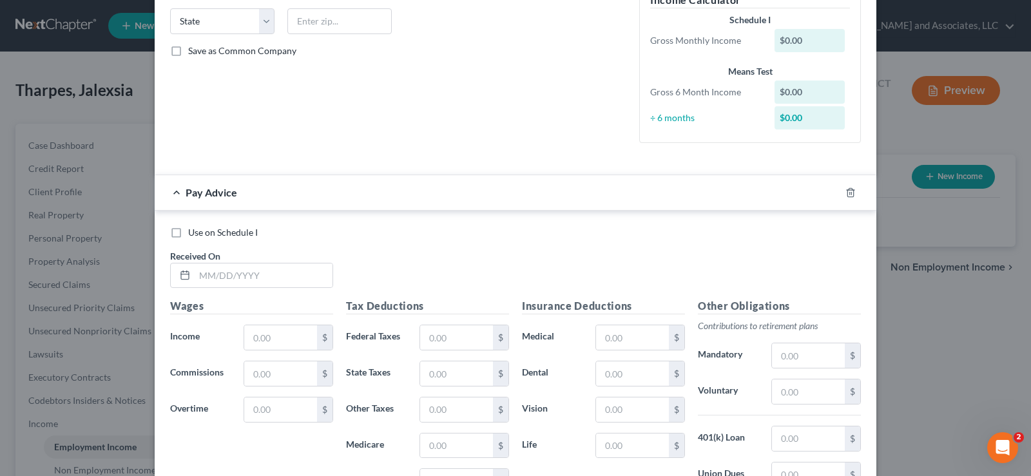
click at [188, 234] on label "Use on Schedule I" at bounding box center [223, 232] width 70 height 13
click at [193, 234] on input "Use on Schedule I" at bounding box center [197, 230] width 8 height 8
checkbox input "true"
click at [207, 274] on input "text" at bounding box center [264, 276] width 138 height 24
type input "[DATE]"
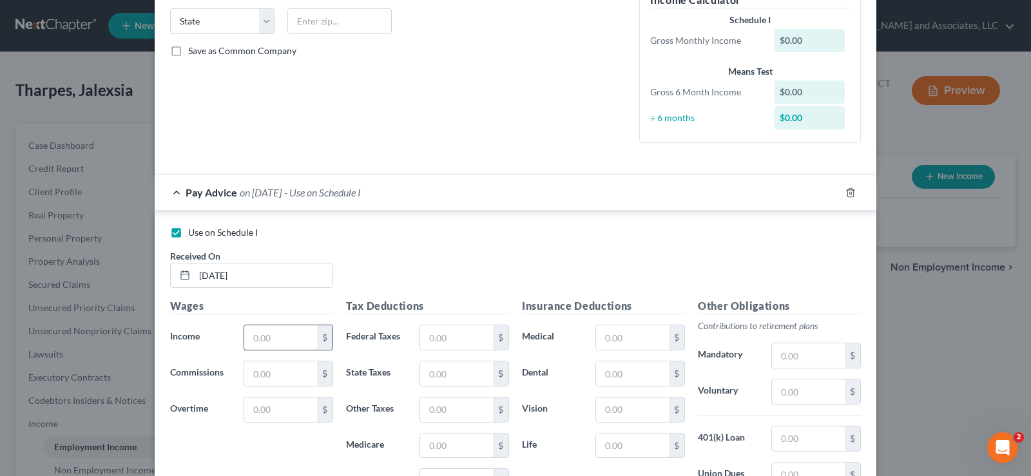
click at [256, 338] on input "text" at bounding box center [280, 337] width 73 height 24
type input "1,375.00"
click at [450, 334] on input "text" at bounding box center [456, 337] width 73 height 24
type input "105.18"
click at [470, 343] on input "105.18" at bounding box center [456, 337] width 73 height 24
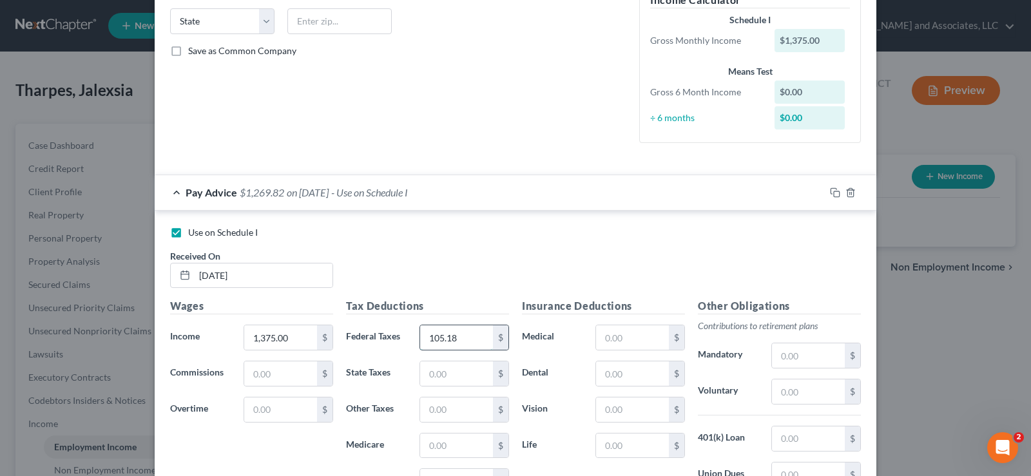
click at [477, 344] on input "105.18" at bounding box center [456, 337] width 73 height 24
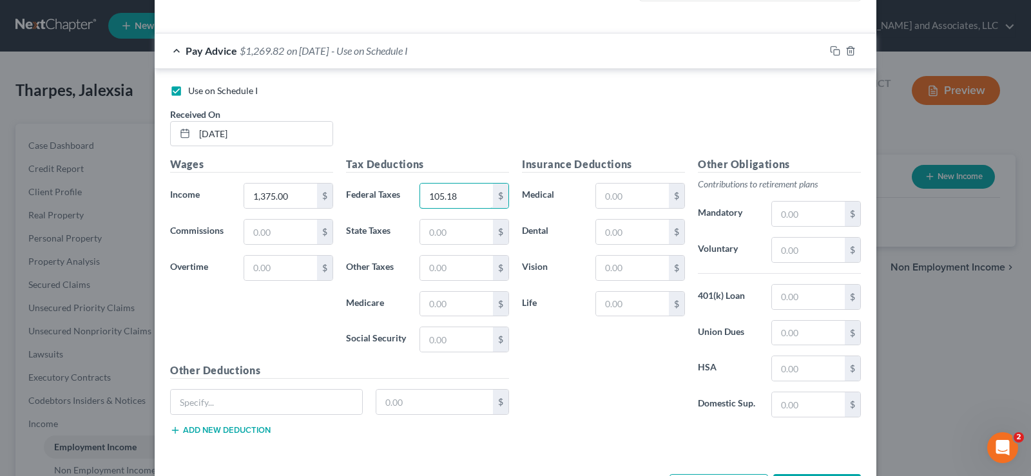
scroll to position [450, 0]
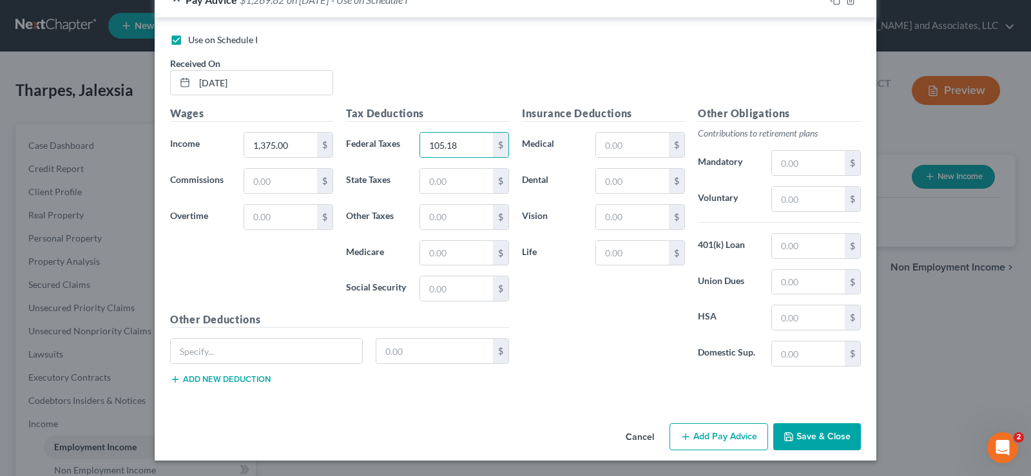
click at [818, 432] on button "Save & Close" at bounding box center [817, 436] width 88 height 27
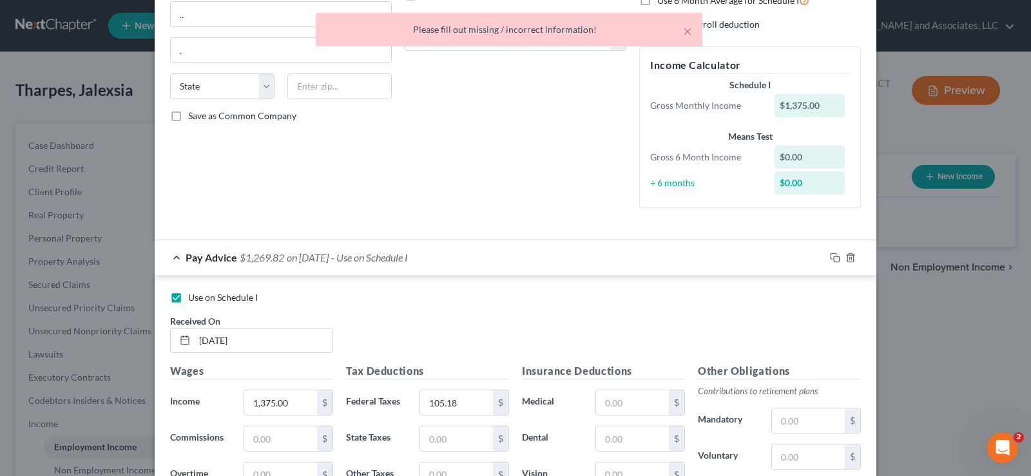
scroll to position [0, 0]
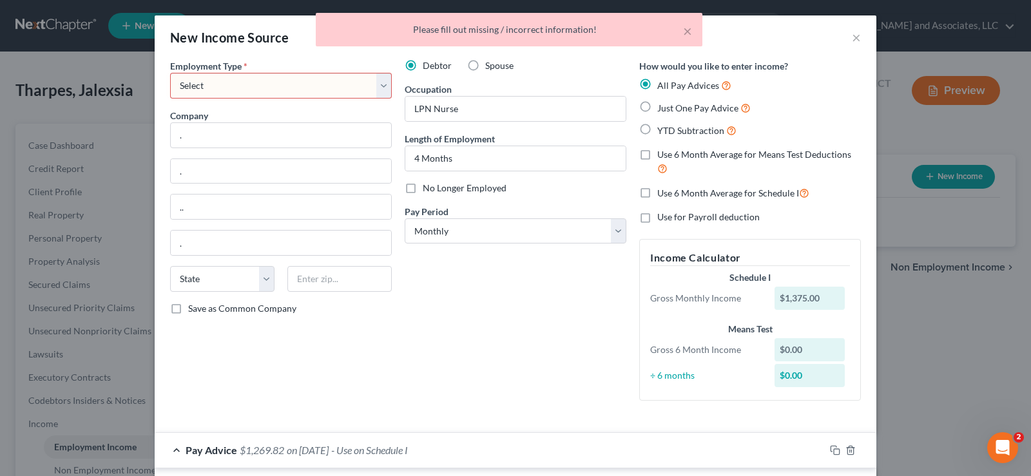
click at [265, 87] on select "Select Full or [DEMOGRAPHIC_DATA] Employment Self Employment" at bounding box center [281, 86] width 222 height 26
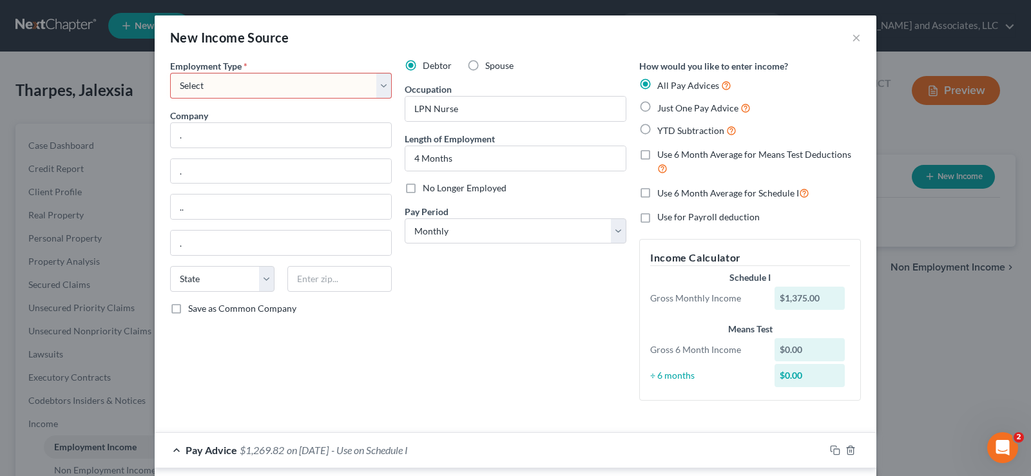
select select "0"
click at [170, 73] on select "Select Full or [DEMOGRAPHIC_DATA] Employment Self Employment" at bounding box center [281, 86] width 222 height 26
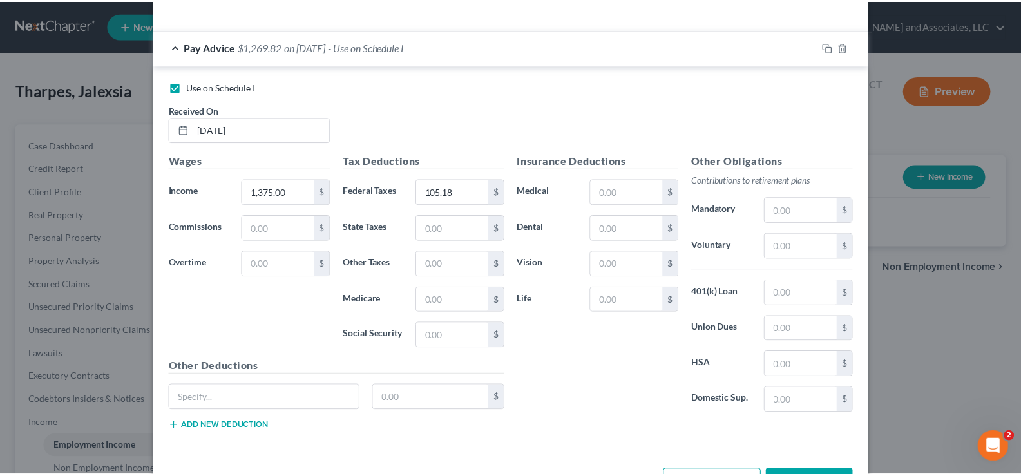
scroll to position [450, 0]
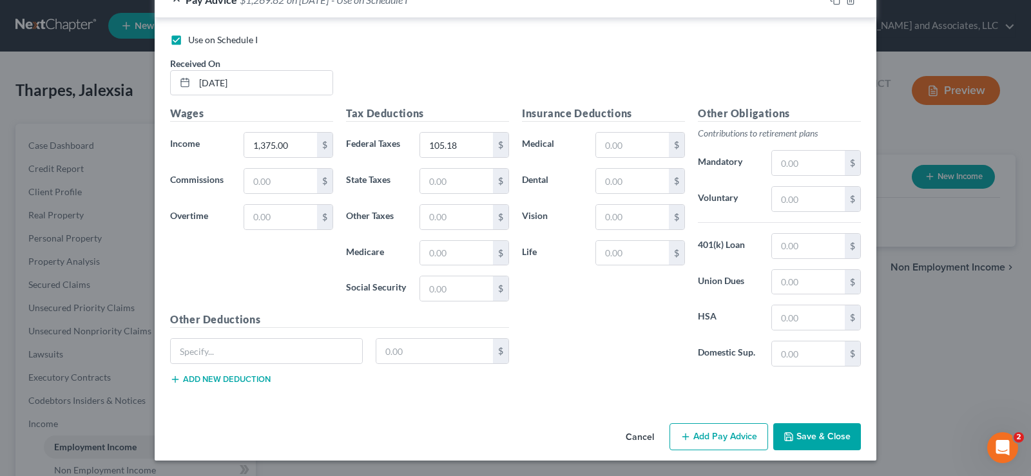
click at [818, 431] on button "Save & Close" at bounding box center [817, 436] width 88 height 27
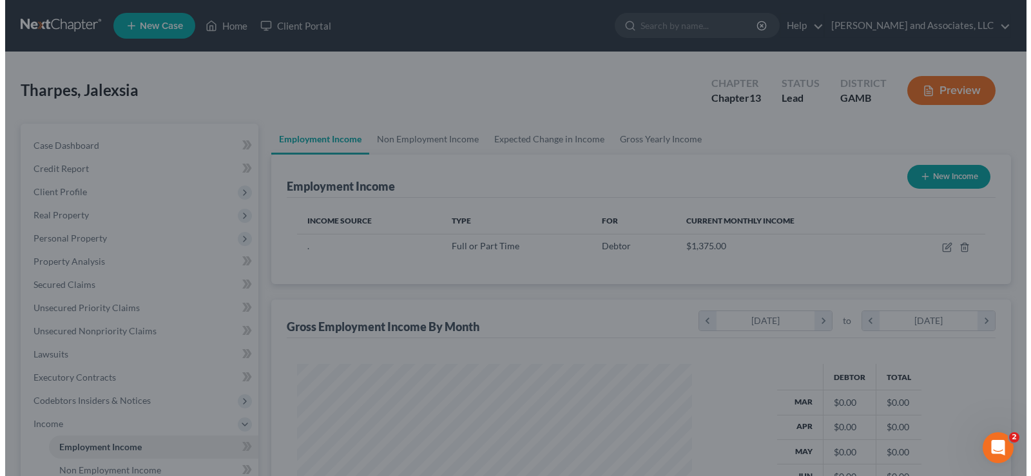
scroll to position [644134, 643949]
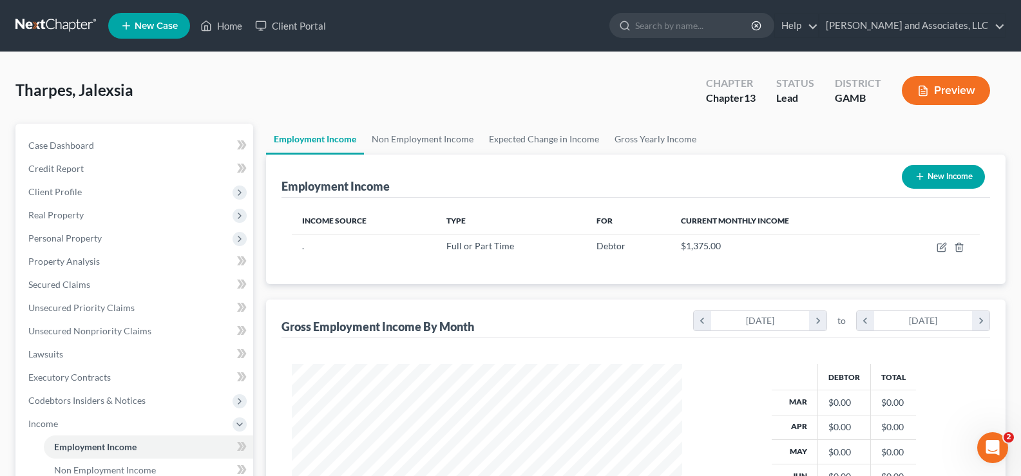
click at [961, 90] on button "Preview" at bounding box center [946, 90] width 88 height 29
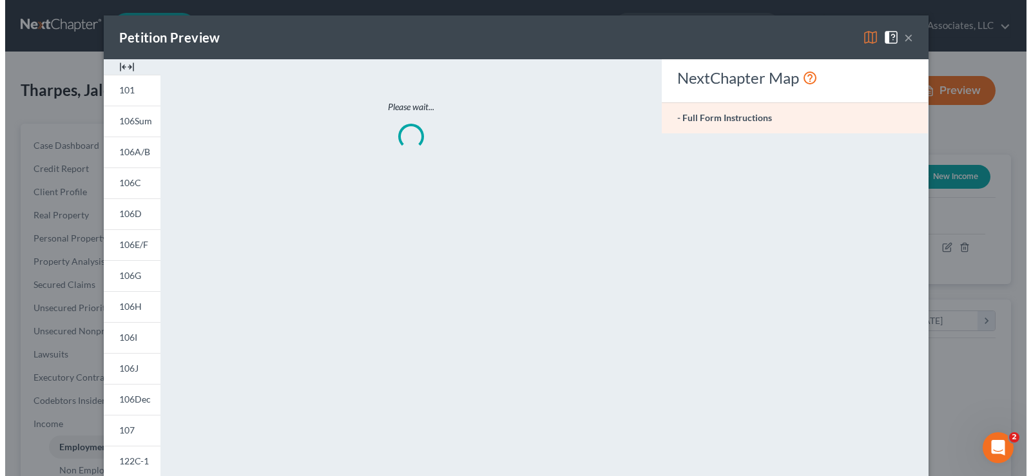
scroll to position [231, 421]
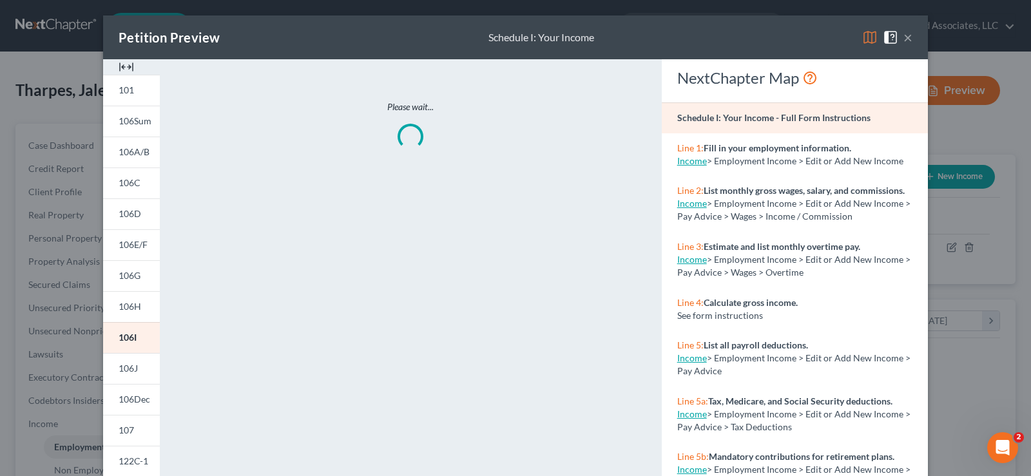
click at [130, 67] on div at bounding box center [131, 66] width 57 height 15
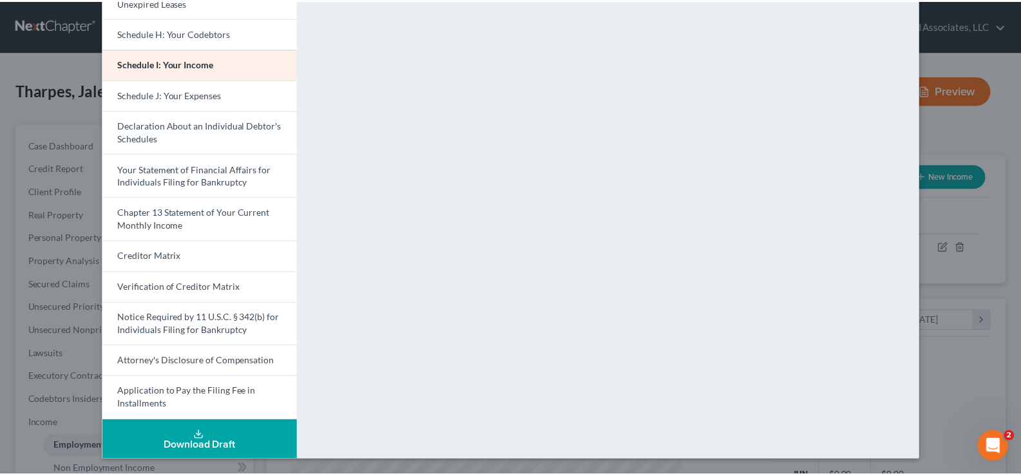
scroll to position [0, 0]
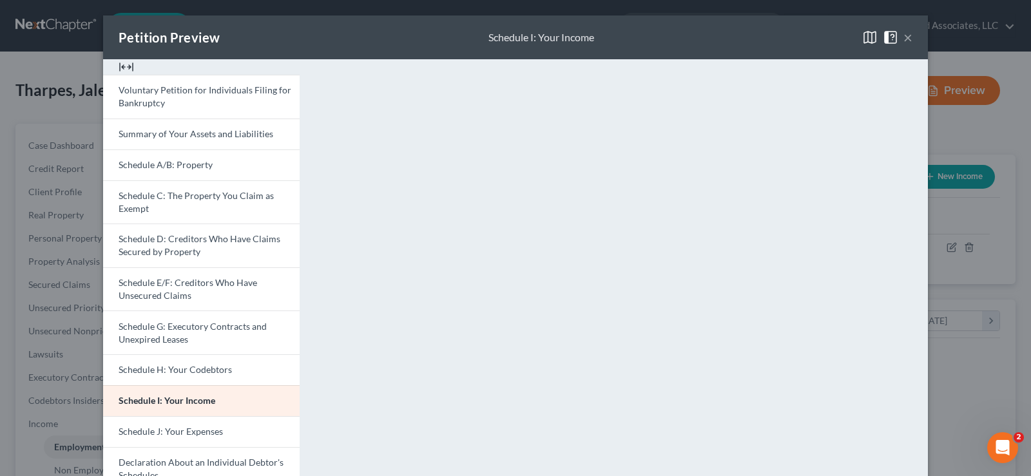
click at [903, 35] on button "×" at bounding box center [907, 37] width 9 height 15
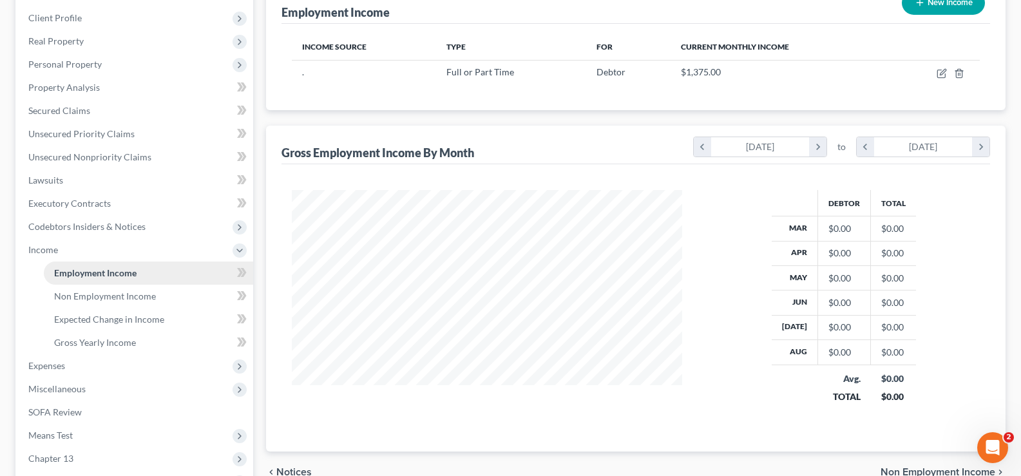
scroll to position [193, 0]
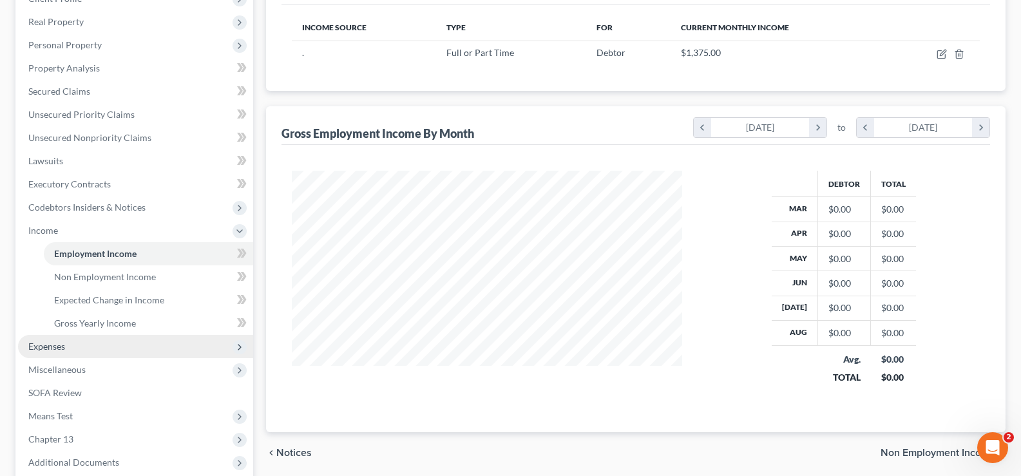
click at [55, 349] on span "Expenses" at bounding box center [46, 346] width 37 height 11
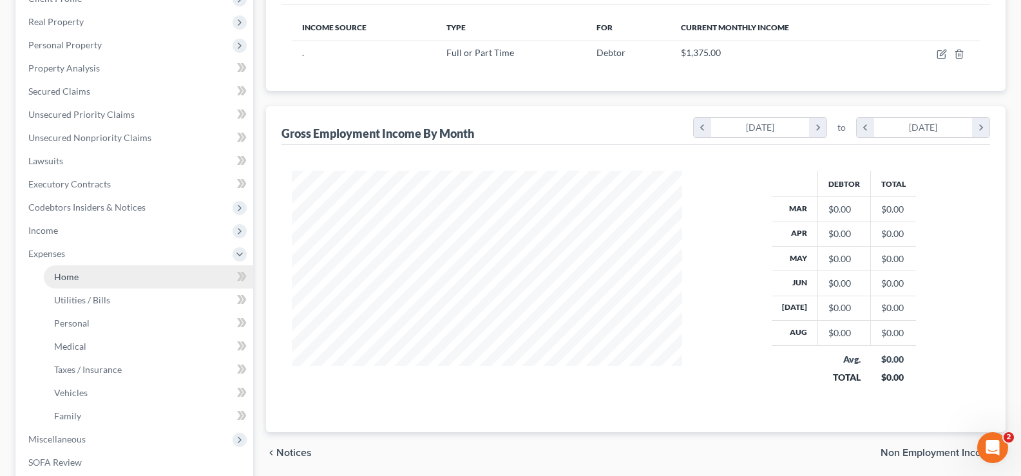
click at [69, 277] on span "Home" at bounding box center [66, 276] width 24 height 11
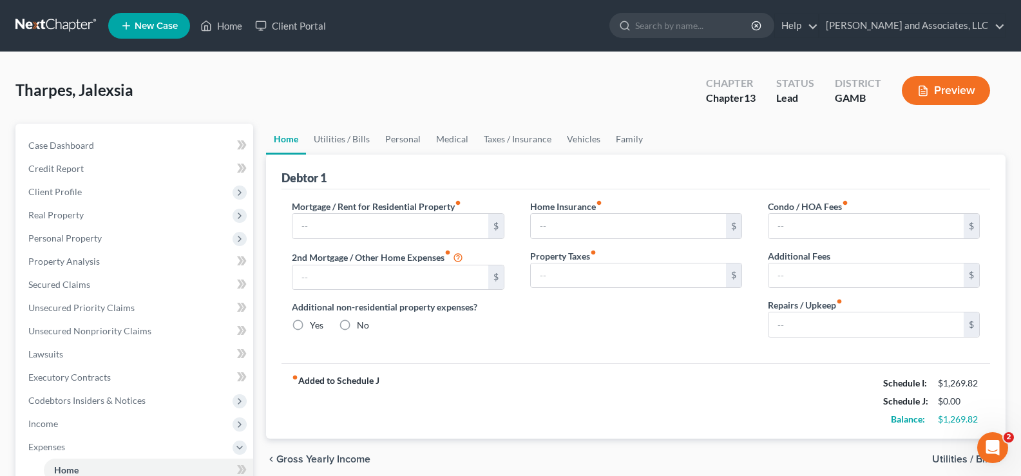
type input "0.00"
radio input "true"
type input "0.00"
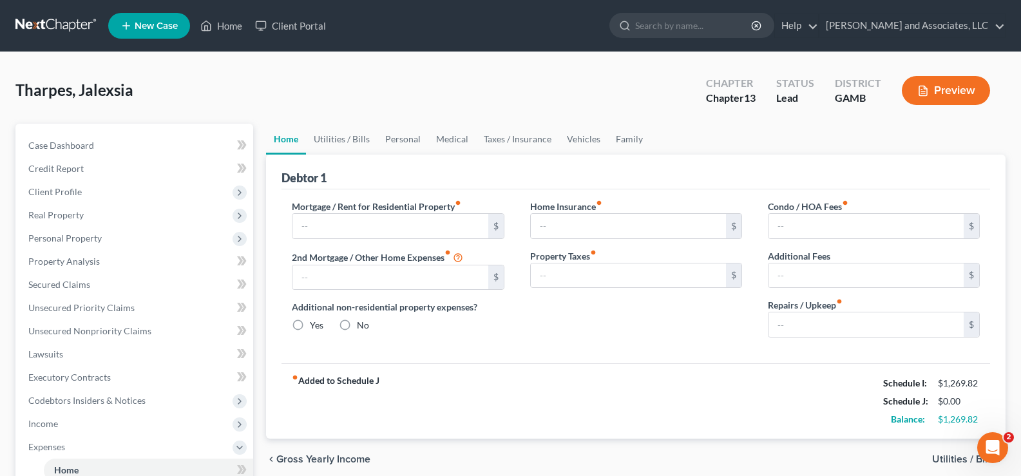
type input "0.00"
click at [401, 224] on input "text" at bounding box center [390, 226] width 195 height 24
click at [329, 138] on link "Utilities / Bills" at bounding box center [342, 139] width 72 height 31
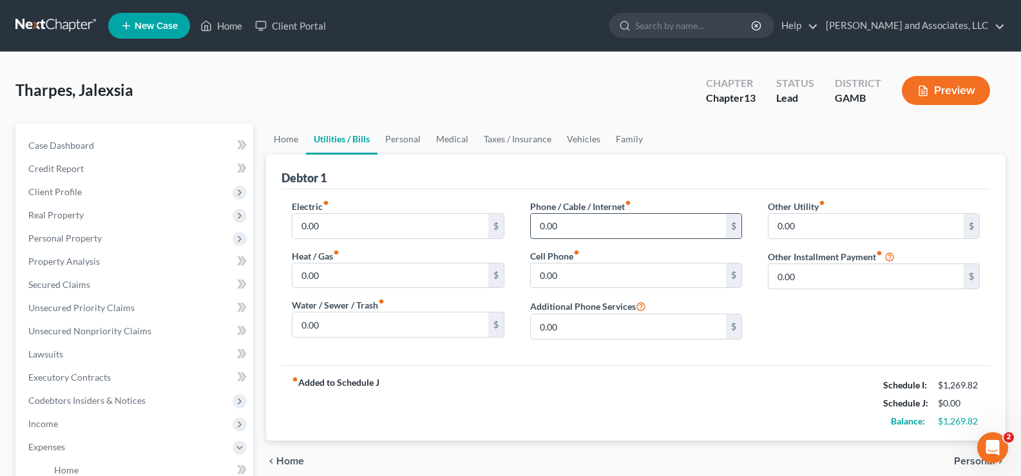
click at [570, 217] on input "0.00" at bounding box center [628, 226] width 195 height 24
type input "175.00"
click at [392, 140] on link "Personal" at bounding box center [403, 139] width 51 height 31
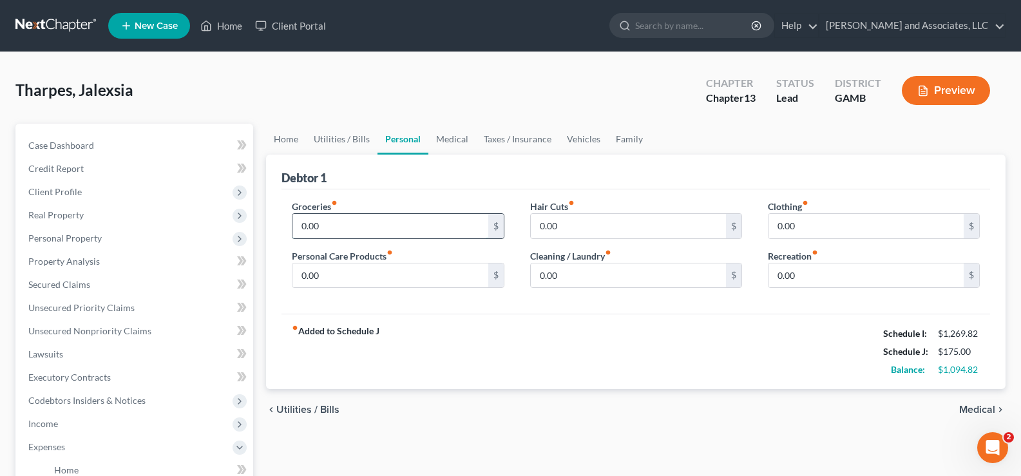
click at [345, 224] on input "0.00" at bounding box center [390, 226] width 195 height 24
type input "150.00"
click at [804, 226] on input "0.00" at bounding box center [866, 226] width 195 height 24
type input "20.00"
click at [360, 273] on input "0.00" at bounding box center [390, 276] width 195 height 24
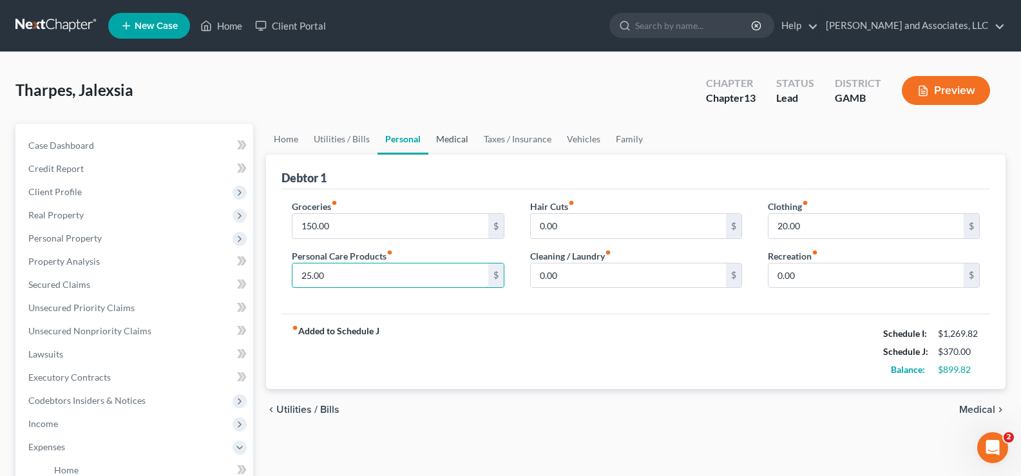
type input "25.00"
click at [447, 139] on link "Medical" at bounding box center [453, 139] width 48 height 31
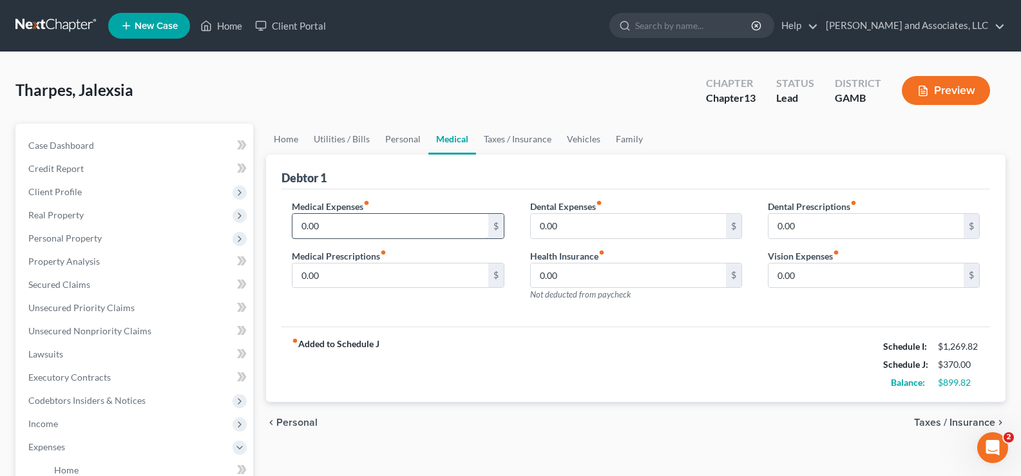
click at [380, 223] on input "0.00" at bounding box center [390, 226] width 195 height 24
type input "12.50"
click at [593, 218] on input "0.00" at bounding box center [628, 226] width 195 height 24
type input "12.50"
click at [579, 144] on link "Vehicles" at bounding box center [583, 139] width 49 height 31
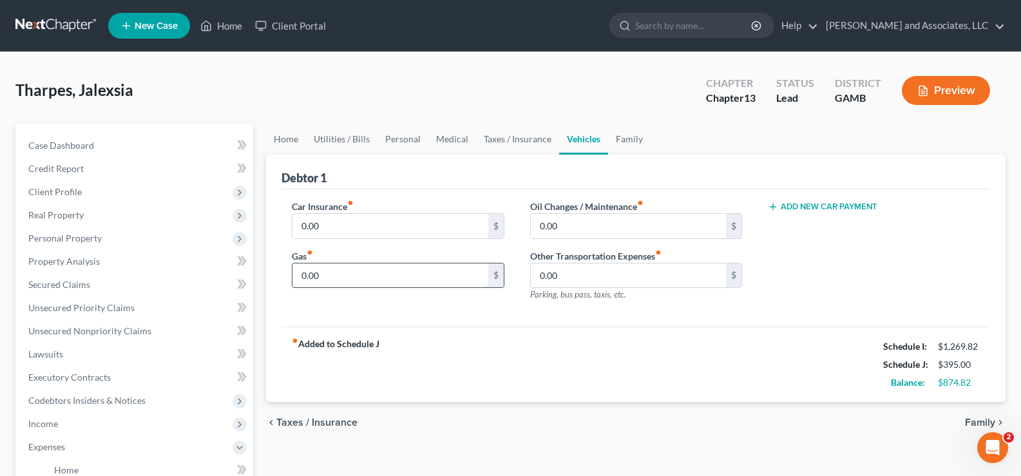
click at [331, 276] on input "0.00" at bounding box center [390, 276] width 195 height 24
type input "50.00"
click at [370, 226] on input "0.00" at bounding box center [390, 226] width 195 height 24
type input "276.00"
click at [489, 133] on link "Taxes / Insurance" at bounding box center [517, 139] width 83 height 31
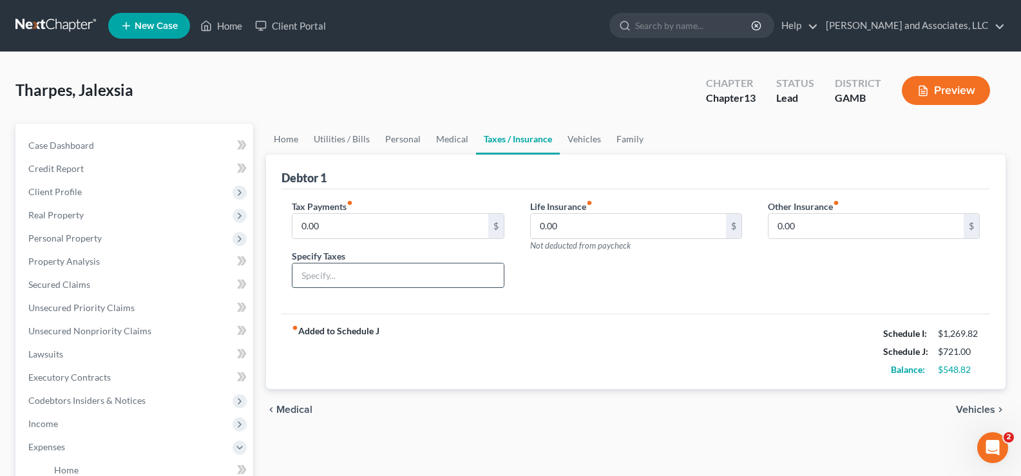
click at [340, 276] on input "text" at bounding box center [398, 276] width 211 height 24
type input "Ad Valorem"
click at [330, 226] on input "0.00" at bounding box center [390, 226] width 195 height 24
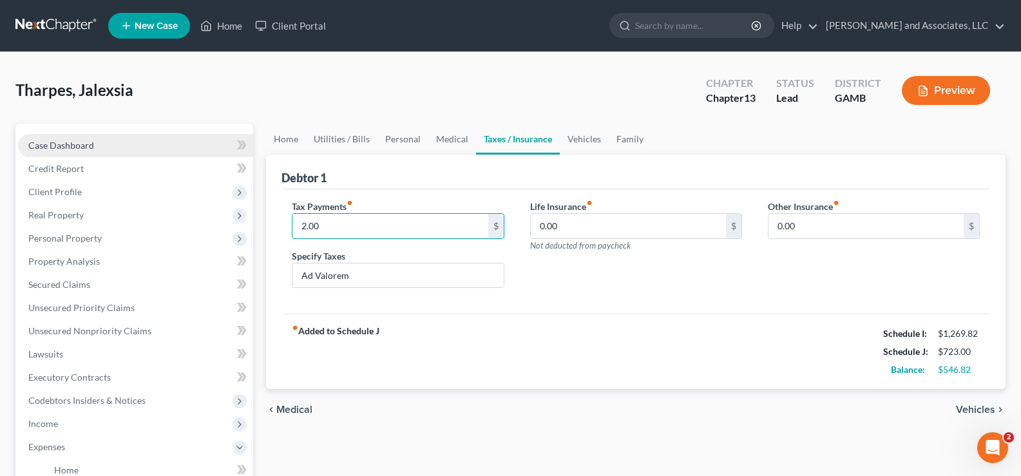
type input "2.00"
click at [56, 141] on span "Case Dashboard" at bounding box center [61, 145] width 66 height 11
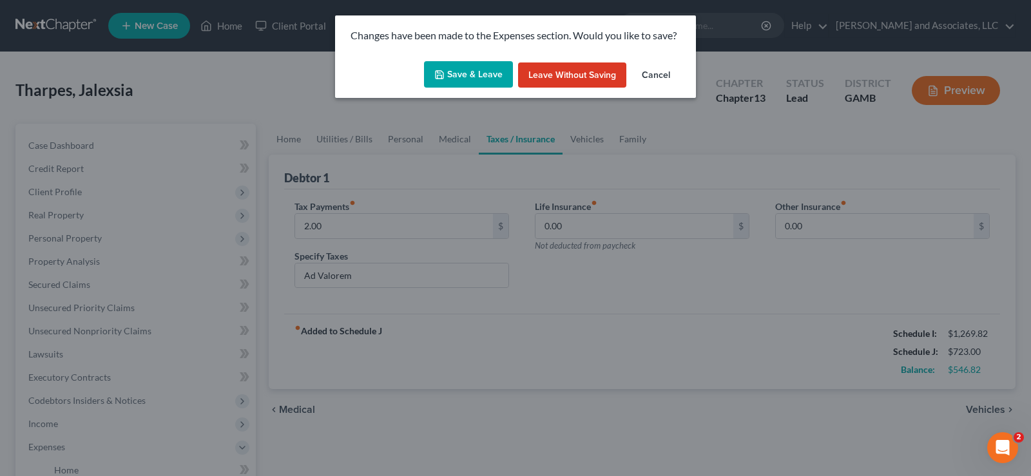
click at [488, 81] on button "Save & Leave" at bounding box center [468, 74] width 89 height 27
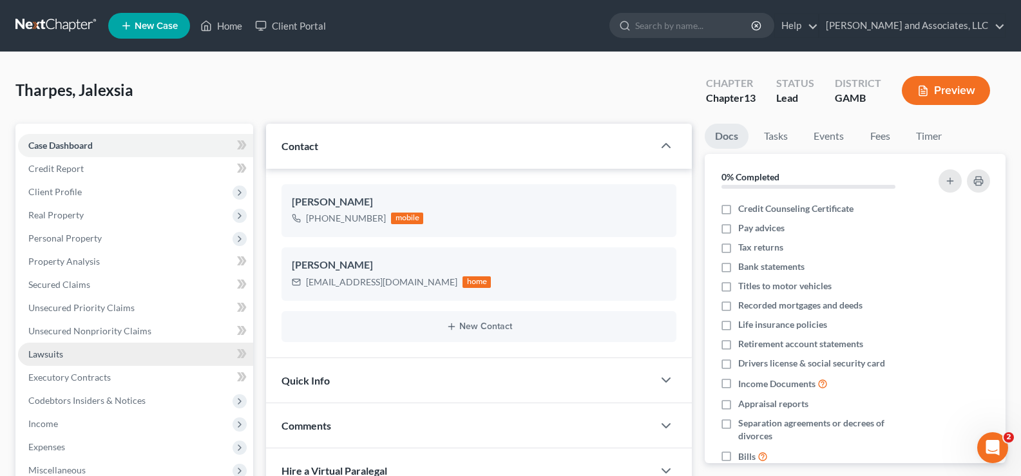
scroll to position [64, 0]
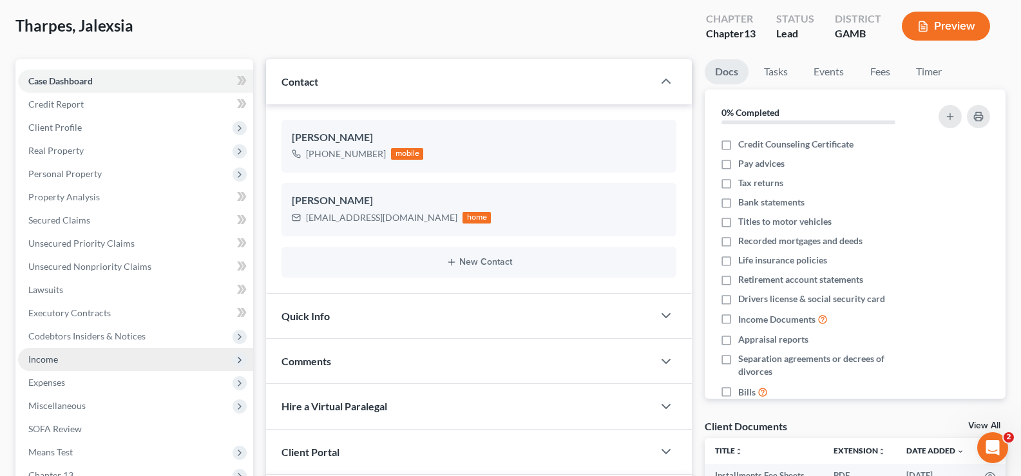
click at [46, 364] on span "Income" at bounding box center [43, 359] width 30 height 11
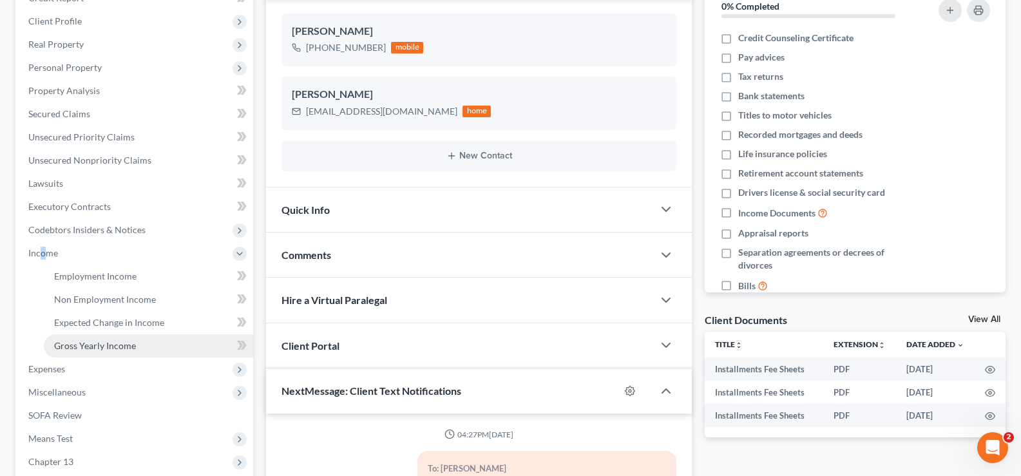
scroll to position [193, 0]
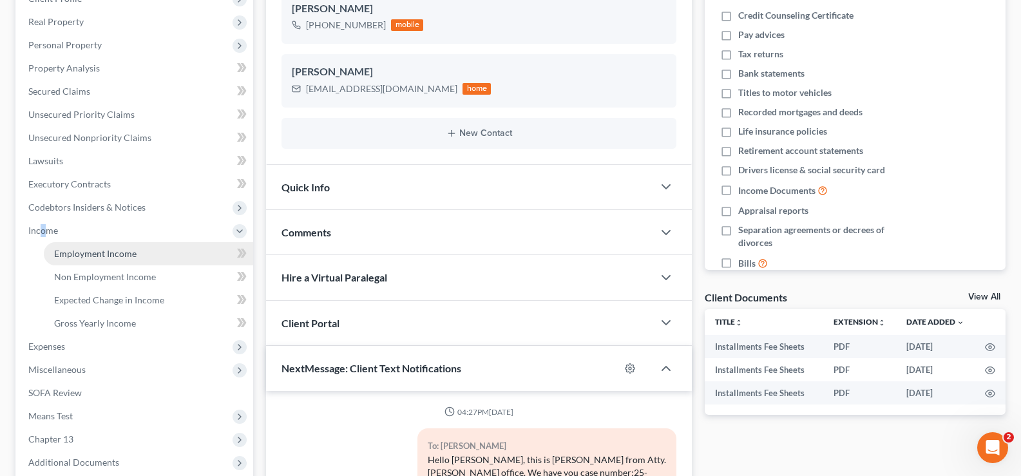
click at [91, 248] on span "Employment Income" at bounding box center [95, 253] width 82 height 11
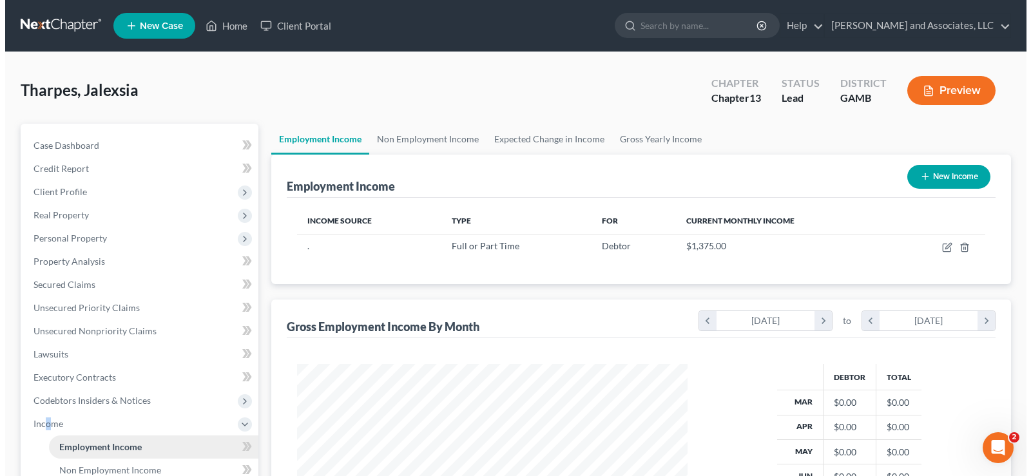
scroll to position [231, 416]
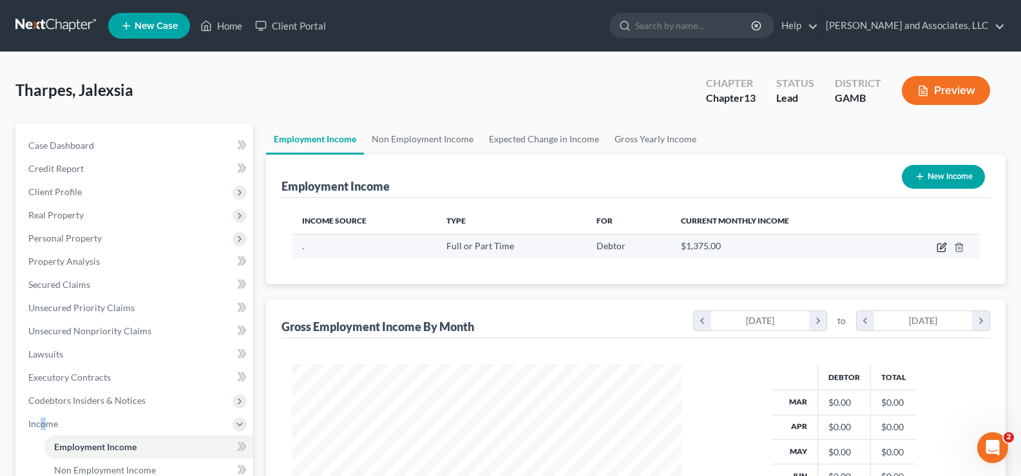
click at [941, 245] on icon "button" at bounding box center [942, 247] width 10 height 10
select select "0"
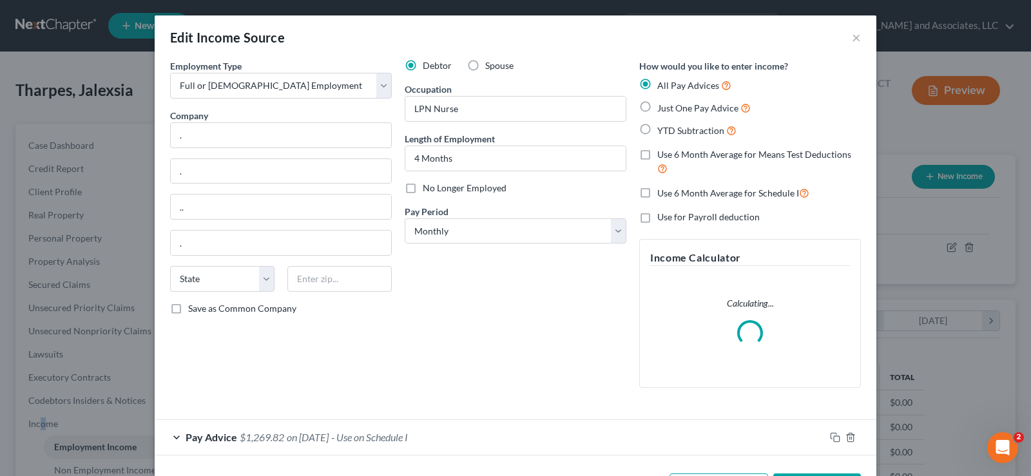
scroll to position [50, 0]
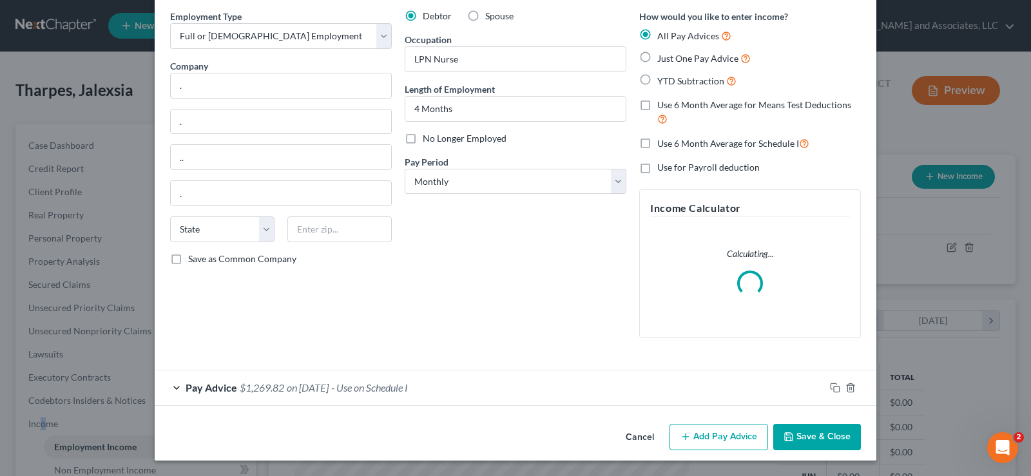
click at [729, 438] on button "Add Pay Advice" at bounding box center [718, 437] width 99 height 27
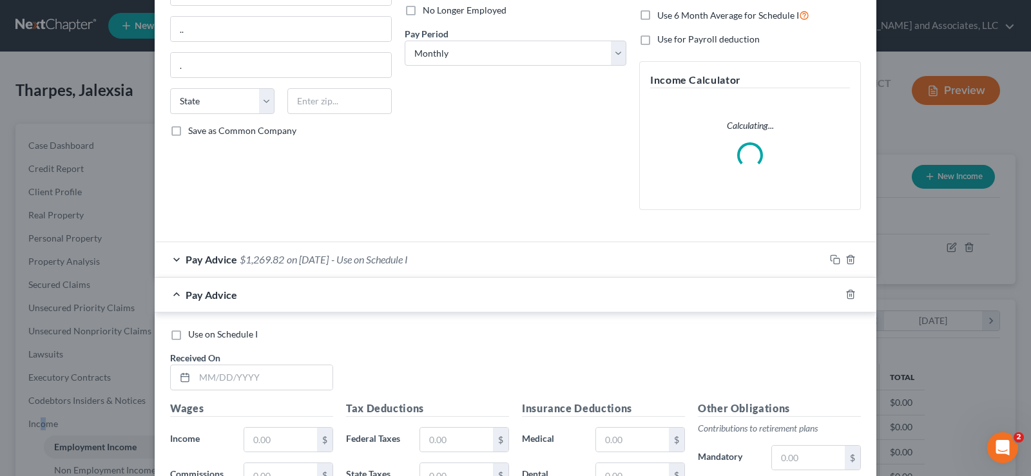
scroll to position [436, 0]
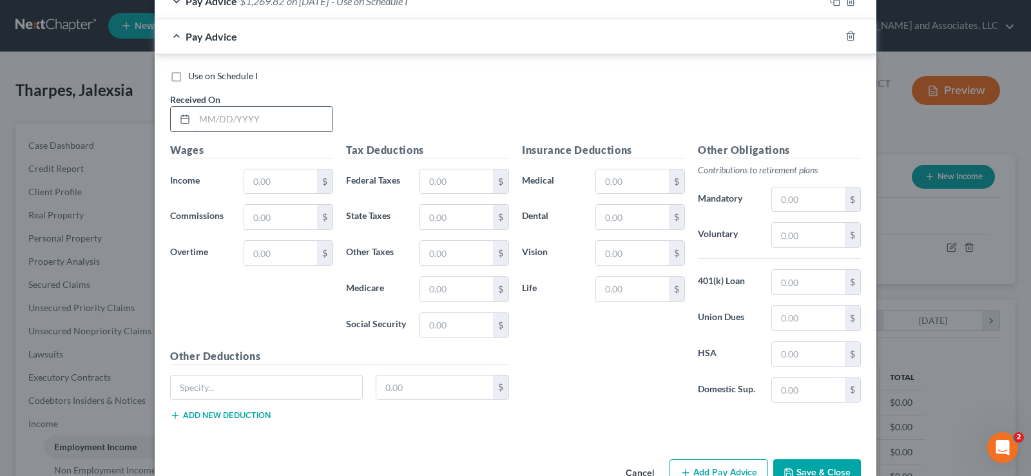
click at [225, 121] on input "text" at bounding box center [264, 119] width 138 height 24
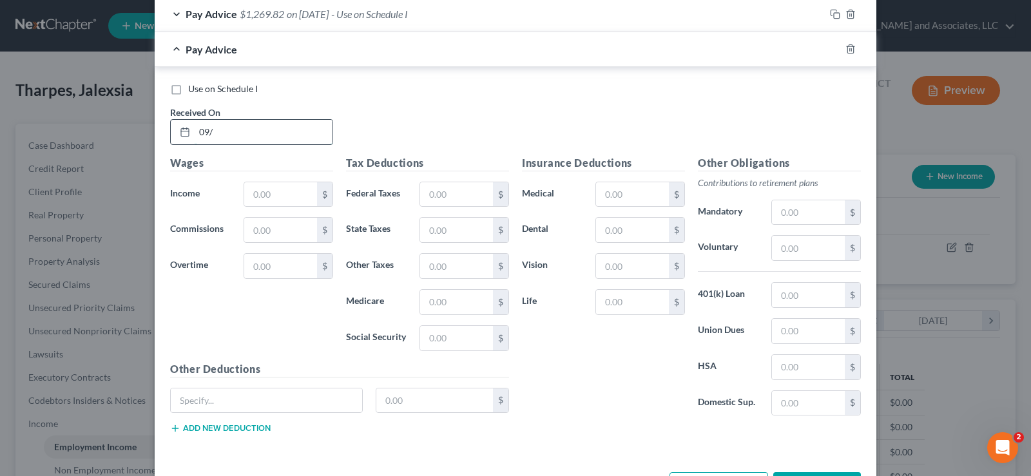
scroll to position [449, 0]
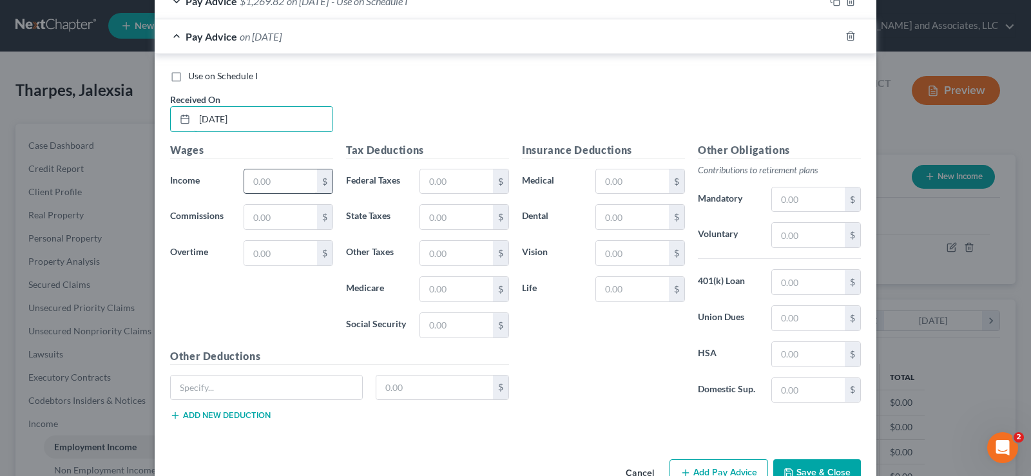
type input "[DATE]"
click at [272, 182] on input "text" at bounding box center [280, 181] width 73 height 24
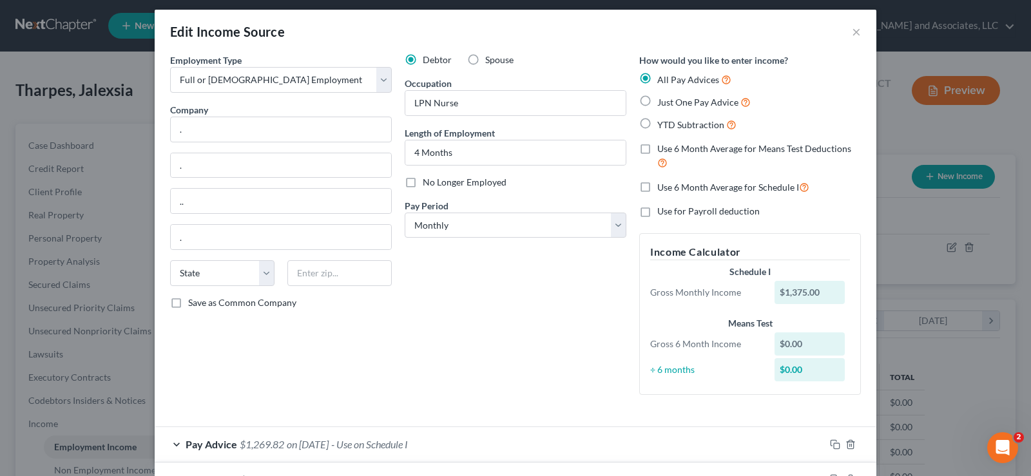
scroll to position [0, 0]
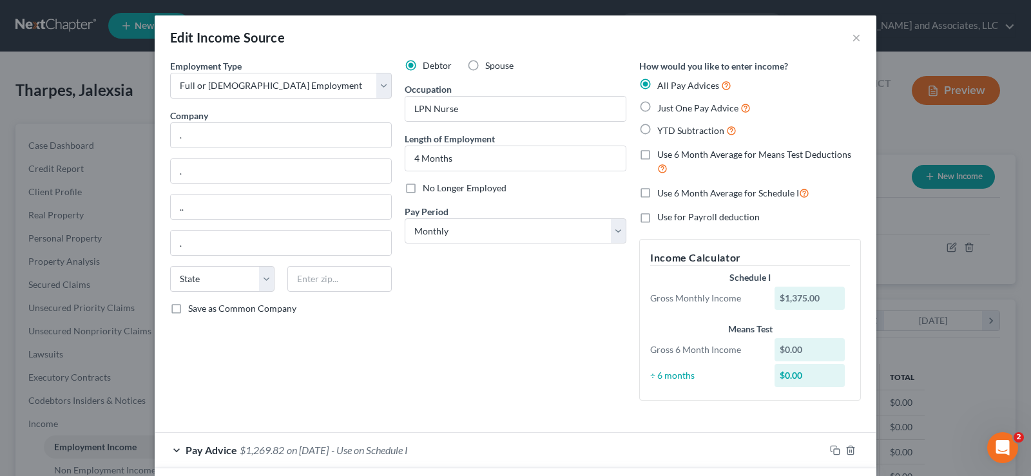
type input "1,083.29"
click at [657, 111] on label "Just One Pay Advice" at bounding box center [703, 108] width 93 height 15
click at [662, 109] on input "Just One Pay Advice" at bounding box center [666, 105] width 8 height 8
radio input "true"
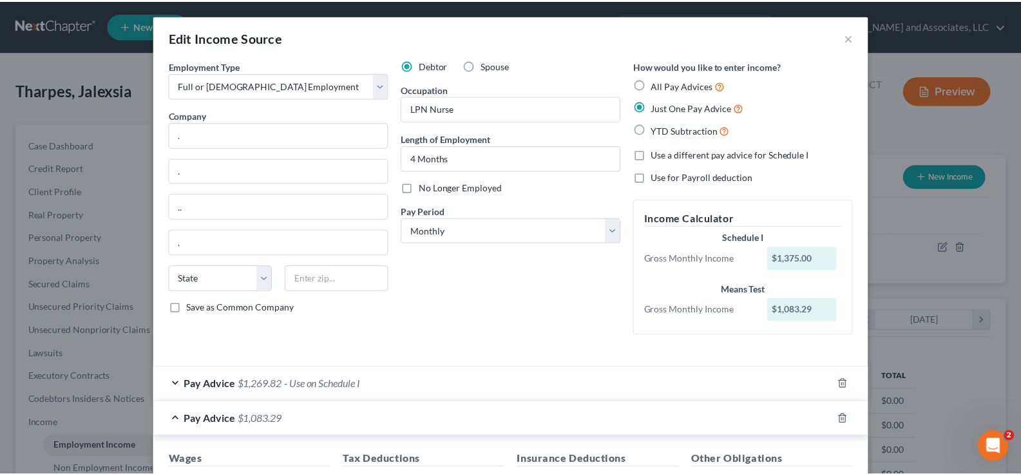
scroll to position [347, 0]
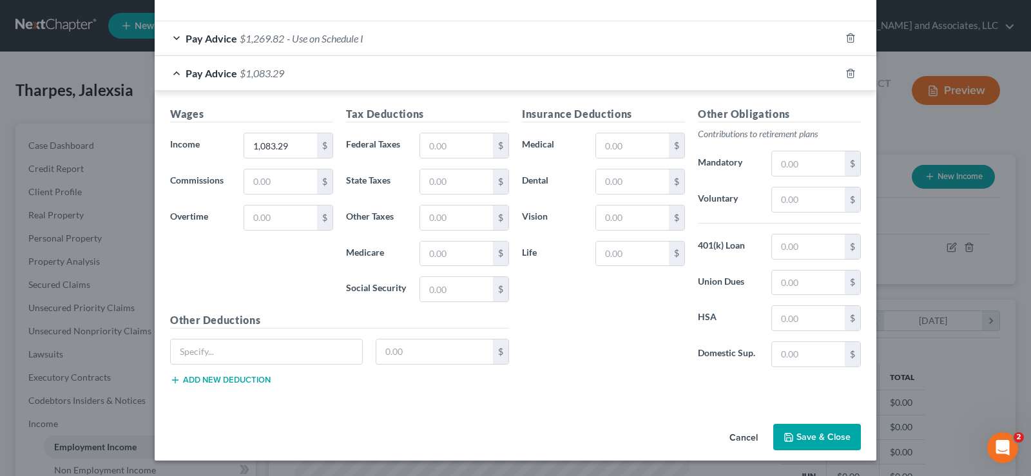
click at [808, 435] on button "Save & Close" at bounding box center [817, 437] width 88 height 27
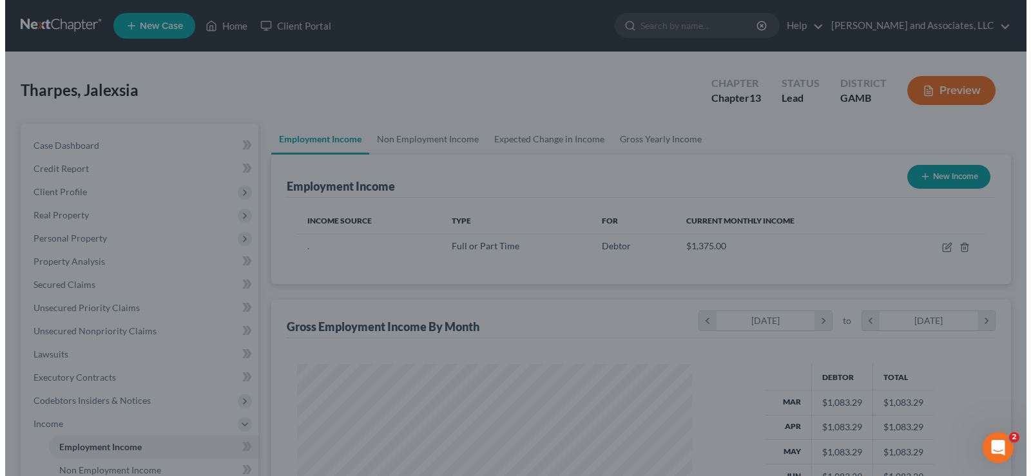
scroll to position [644134, 643949]
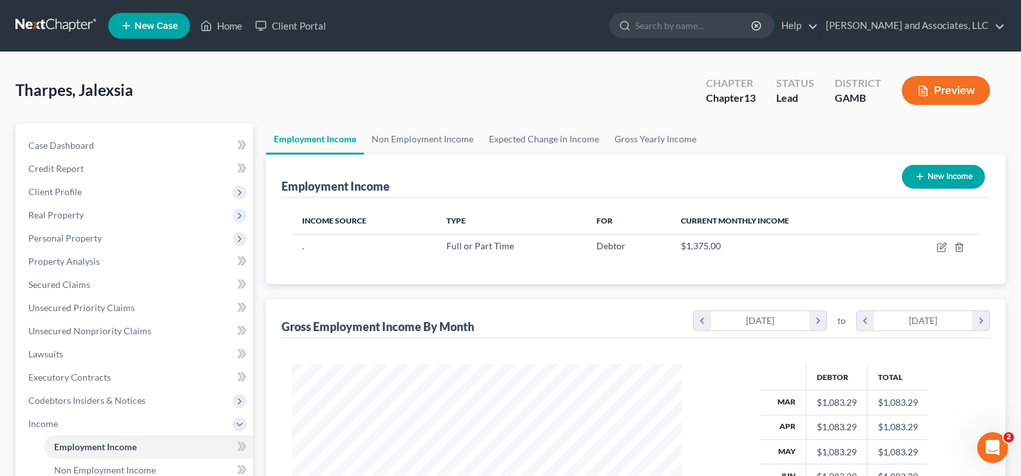
click at [947, 91] on button "Preview" at bounding box center [946, 90] width 88 height 29
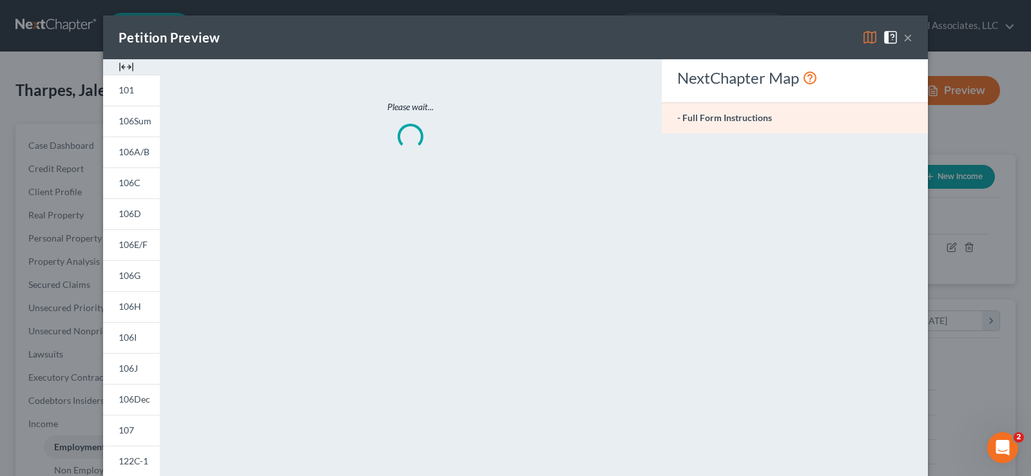
scroll to position [231, 421]
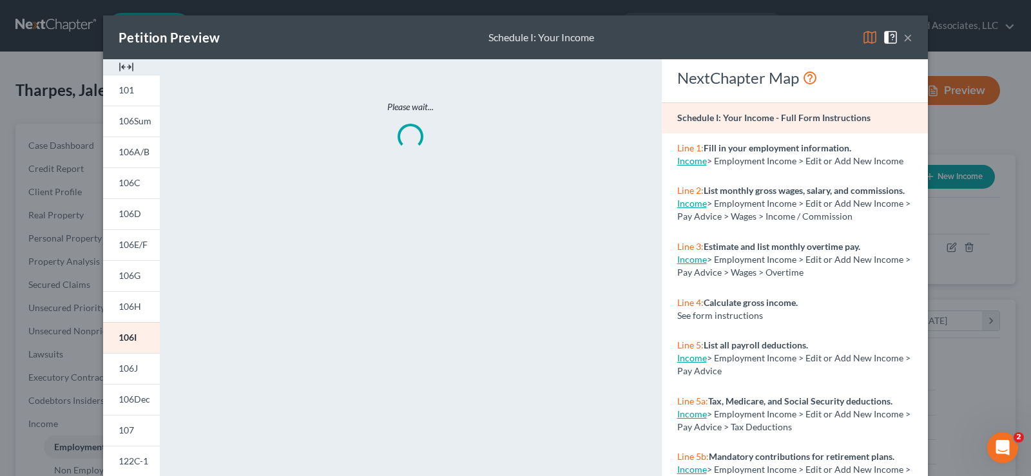
click at [130, 67] on div at bounding box center [131, 66] width 57 height 15
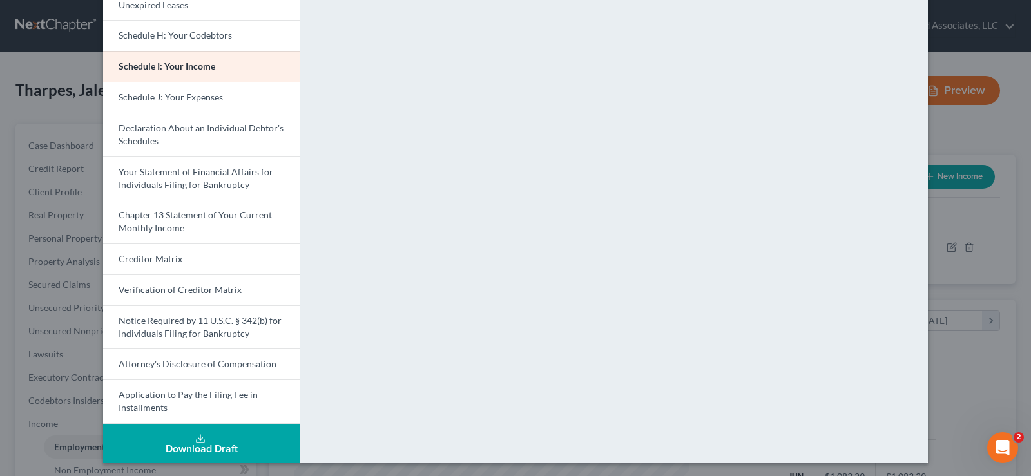
scroll to position [337, 0]
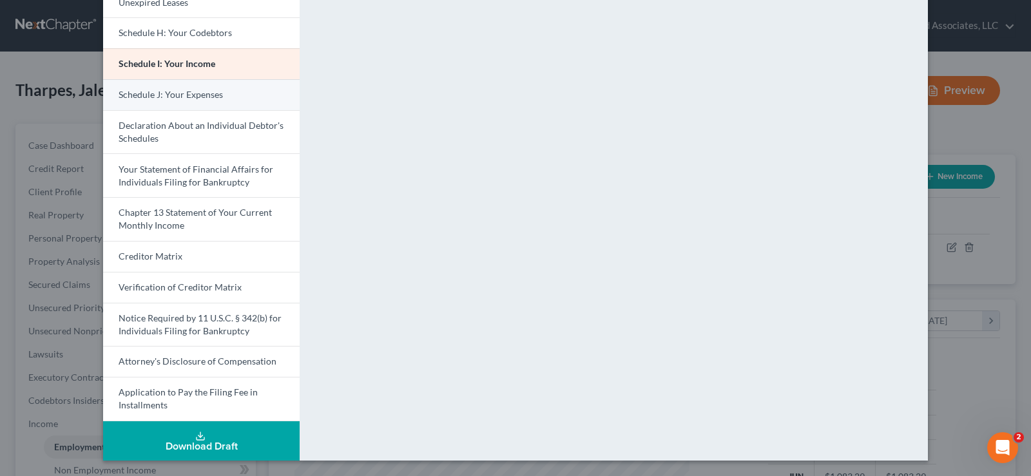
click at [179, 96] on span "Schedule J: Your Expenses" at bounding box center [171, 94] width 104 height 11
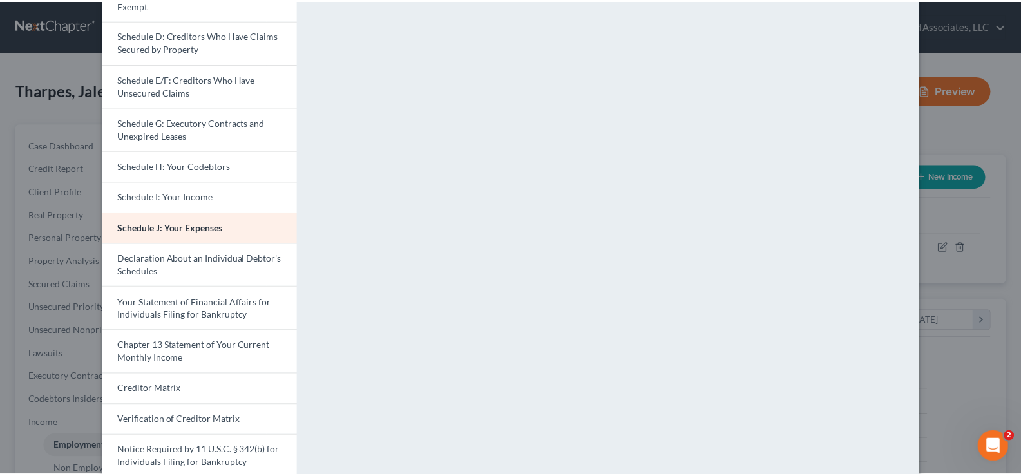
scroll to position [0, 0]
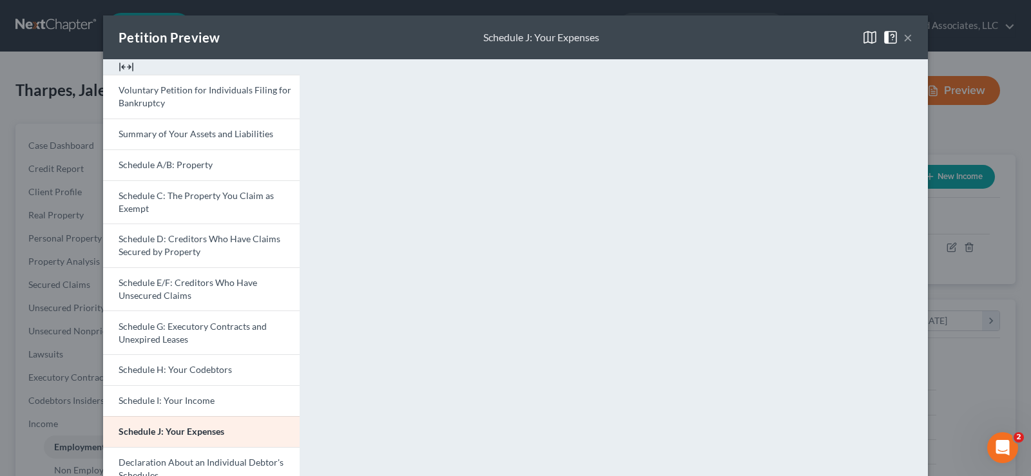
click at [904, 38] on button "×" at bounding box center [907, 37] width 9 height 15
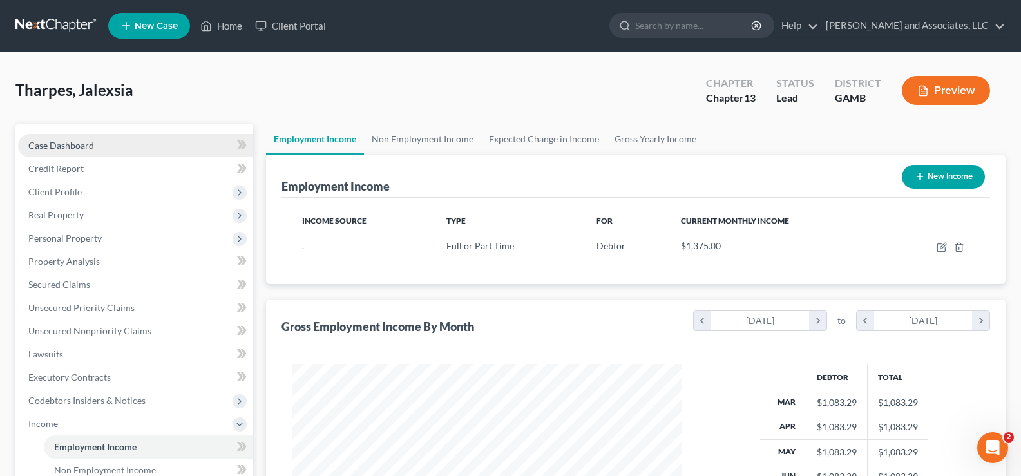
click at [62, 140] on span "Case Dashboard" at bounding box center [61, 145] width 66 height 11
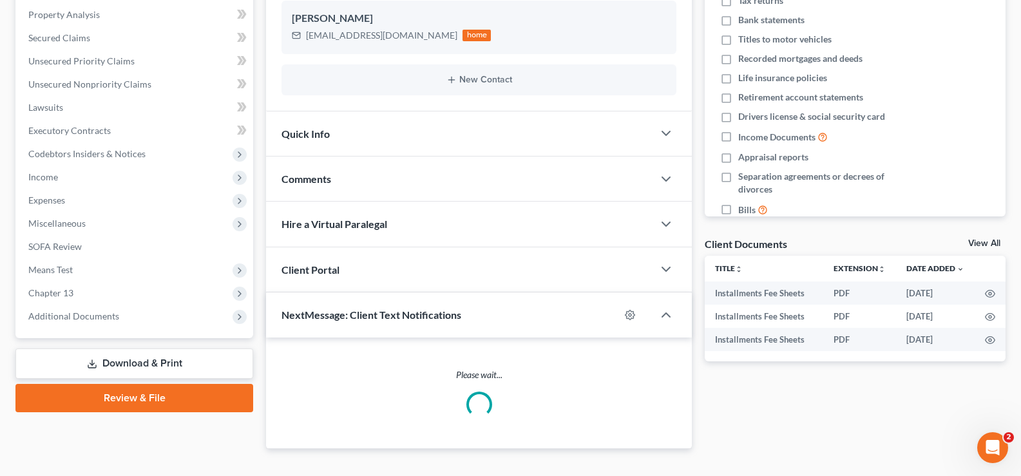
scroll to position [258, 0]
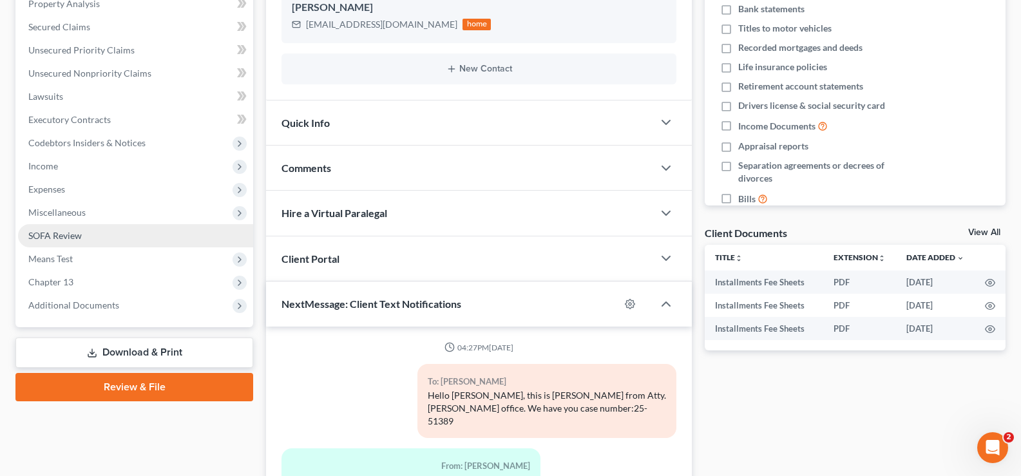
click at [47, 239] on span "SOFA Review" at bounding box center [54, 235] width 53 height 11
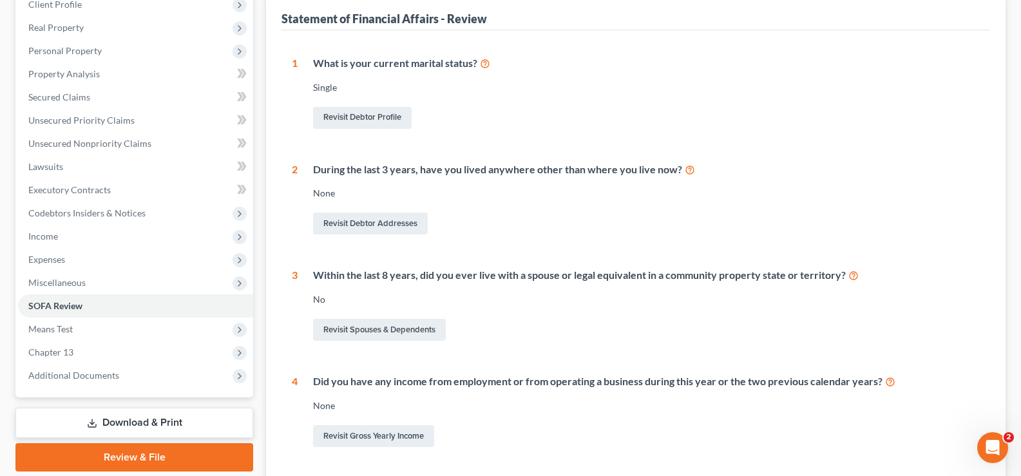
scroll to position [193, 0]
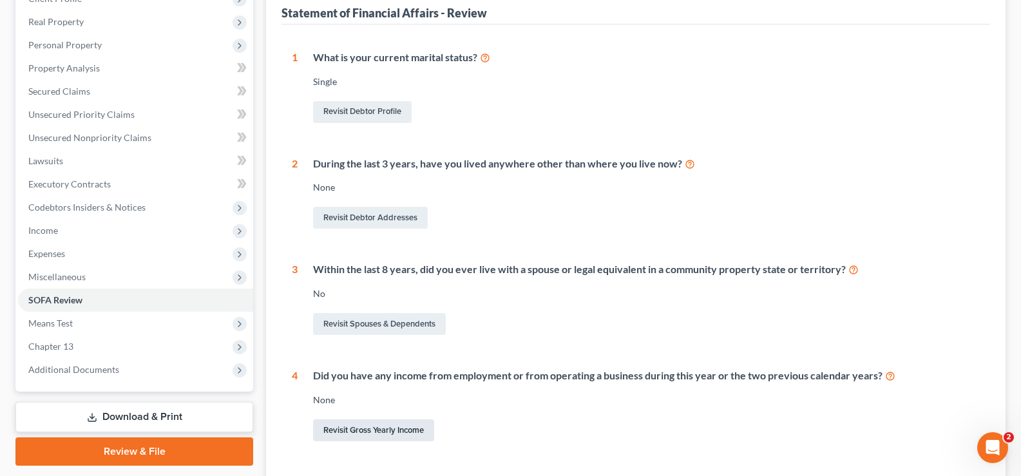
click at [378, 430] on link "Revisit Gross Yearly Income" at bounding box center [373, 430] width 121 height 22
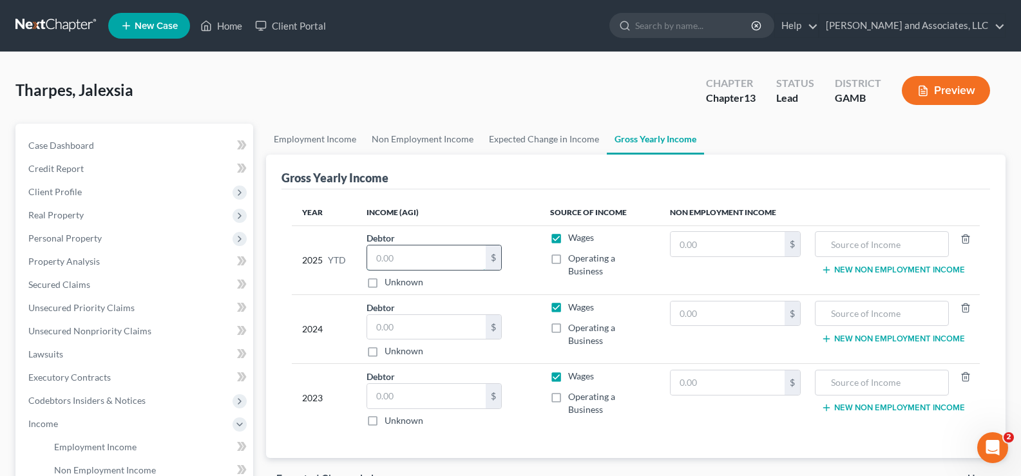
click at [421, 259] on input "text" at bounding box center [426, 258] width 119 height 24
type input "0.00"
click at [418, 330] on input "text" at bounding box center [426, 327] width 119 height 24
type input "16,044.00"
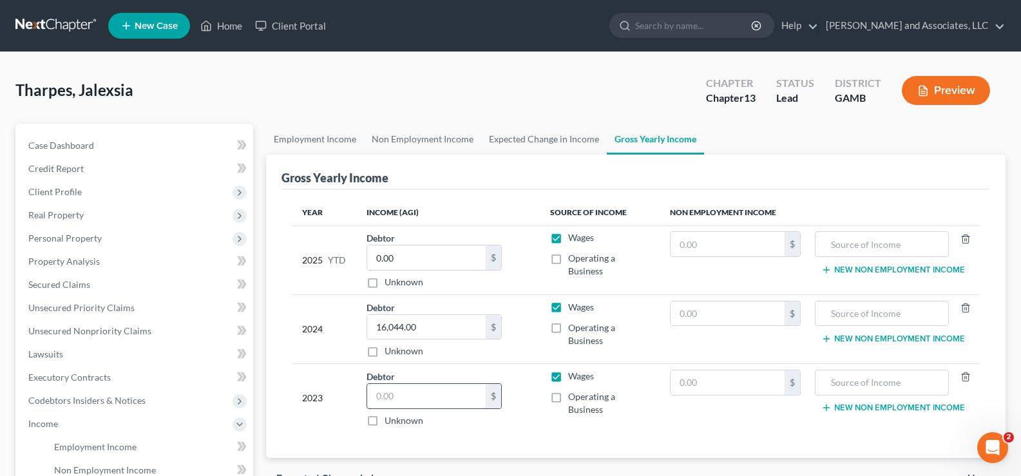
click at [413, 401] on input "text" at bounding box center [426, 396] width 119 height 24
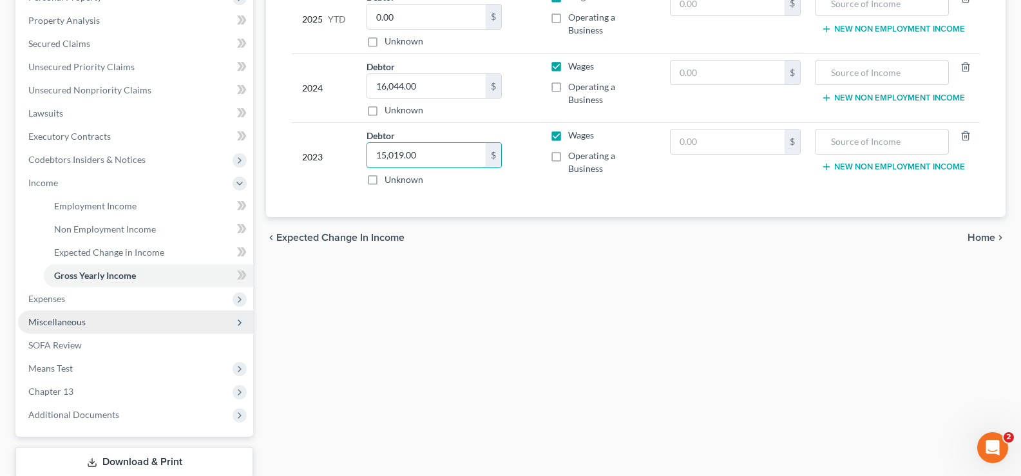
scroll to position [258, 0]
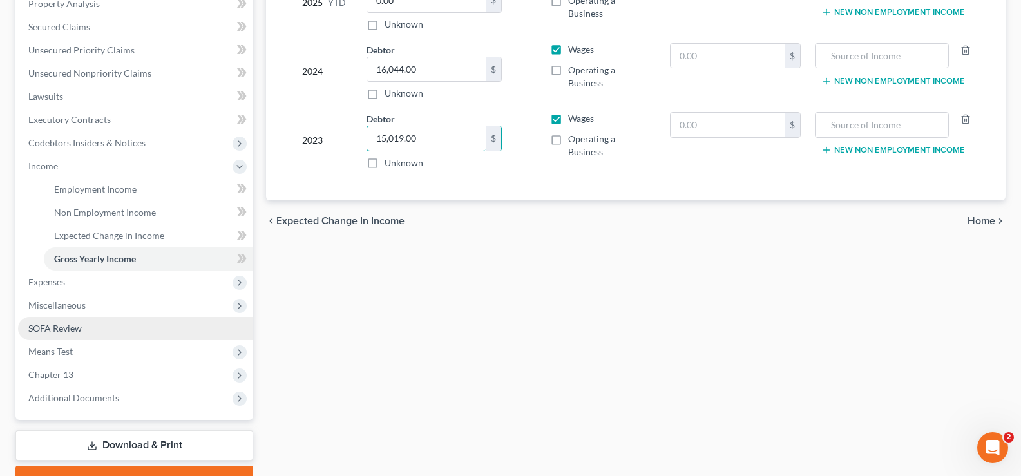
type input "15,019.00"
click at [53, 325] on span "SOFA Review" at bounding box center [54, 328] width 53 height 11
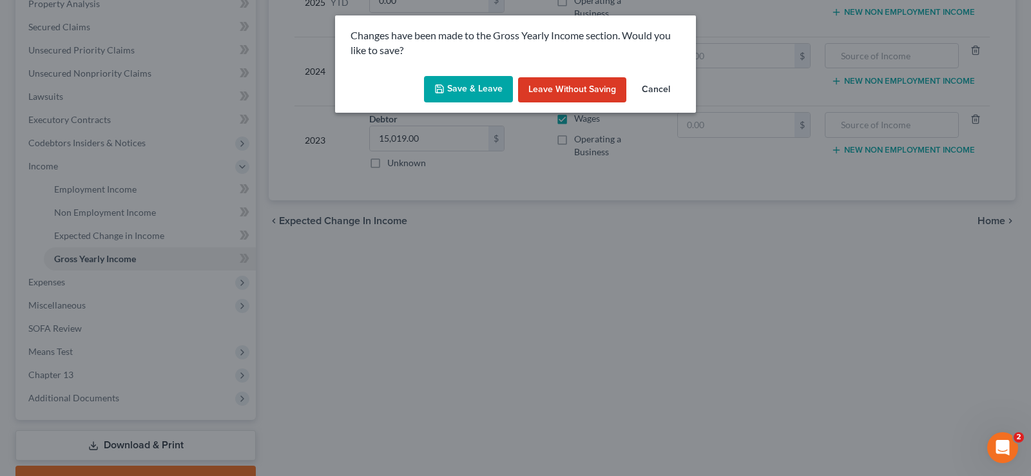
click at [488, 91] on button "Save & Leave" at bounding box center [468, 89] width 89 height 27
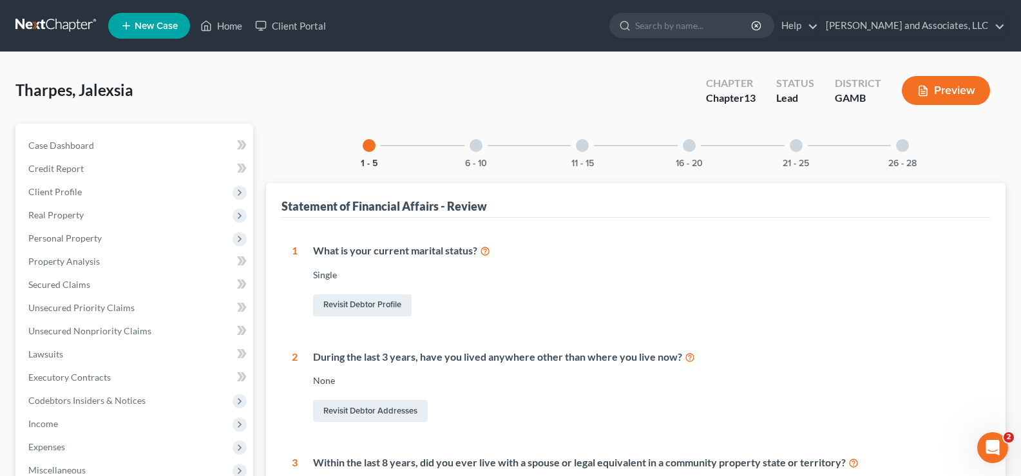
click at [477, 149] on div at bounding box center [476, 145] width 13 height 13
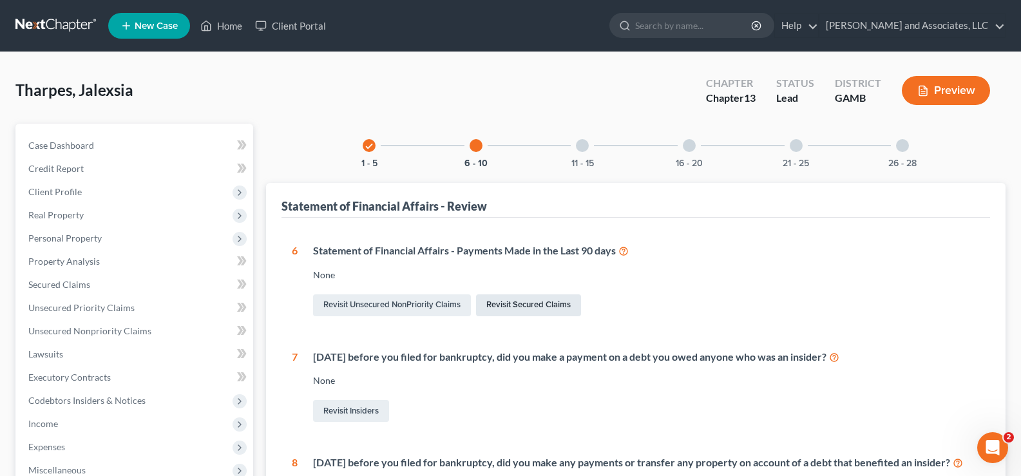
click at [530, 309] on link "Revisit Secured Claims" at bounding box center [528, 305] width 105 height 22
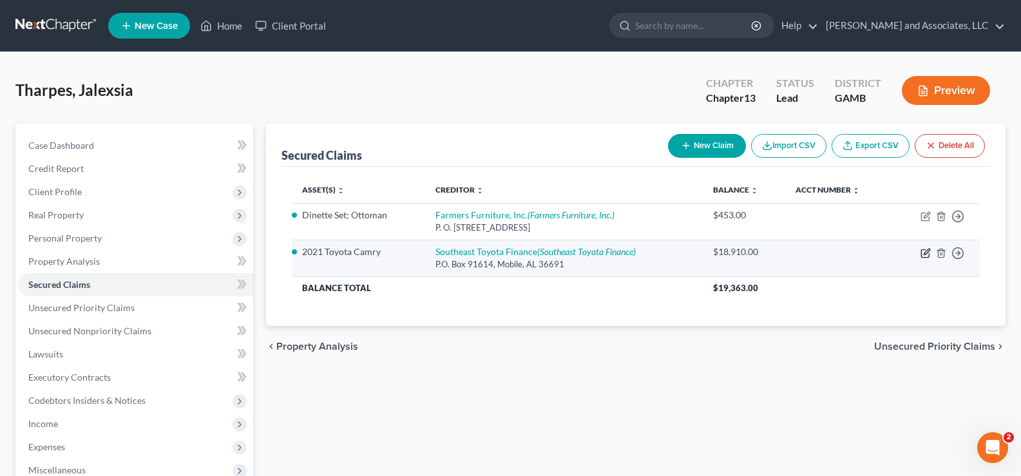
click at [926, 253] on icon "button" at bounding box center [926, 253] width 10 height 10
select select "0"
select select "1"
select select "0"
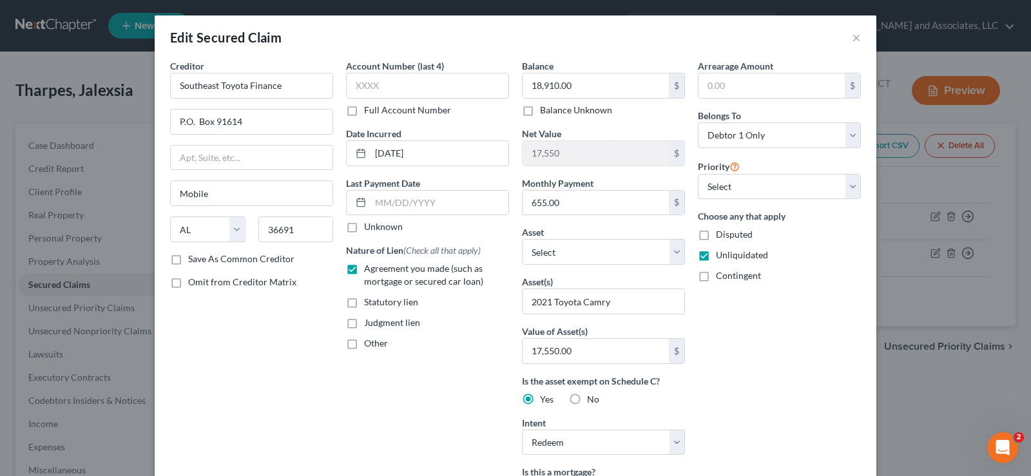
click at [188, 260] on label "Save As Common Creditor" at bounding box center [241, 259] width 106 height 13
click at [193, 260] on input "Save As Common Creditor" at bounding box center [197, 257] width 8 height 8
checkbox input "true"
click at [400, 205] on input "text" at bounding box center [440, 203] width 138 height 24
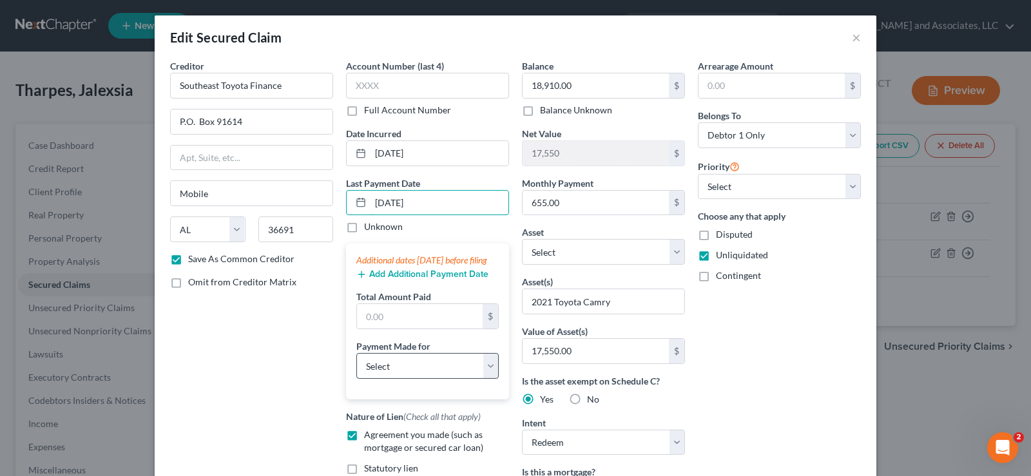
type input "[DATE]"
click at [427, 379] on select "Select Car Credit Card Loan Repayment Mortgage Other Suppliers Or Vendors" at bounding box center [427, 366] width 142 height 26
select select "0"
click at [356, 366] on select "Select Car Credit Card Loan Repayment Mortgage Other Suppliers Or Vendors" at bounding box center [427, 366] width 142 height 26
click at [391, 329] on input "text" at bounding box center [420, 316] width 126 height 24
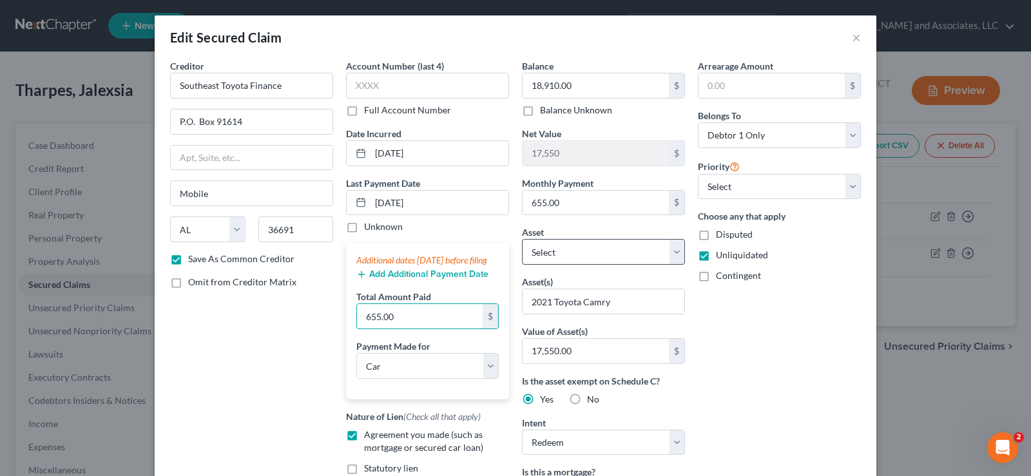
type input "655.00"
click at [581, 253] on select "Select Other Multiple Assets 2021 Toyota Camry SE - $17550.0 Household Goods - …" at bounding box center [603, 252] width 163 height 26
select select "2"
click at [522, 239] on select "Select Other Multiple Assets 2021 Toyota Camry SE - $17550.0 Household Goods - …" at bounding box center [603, 252] width 163 height 26
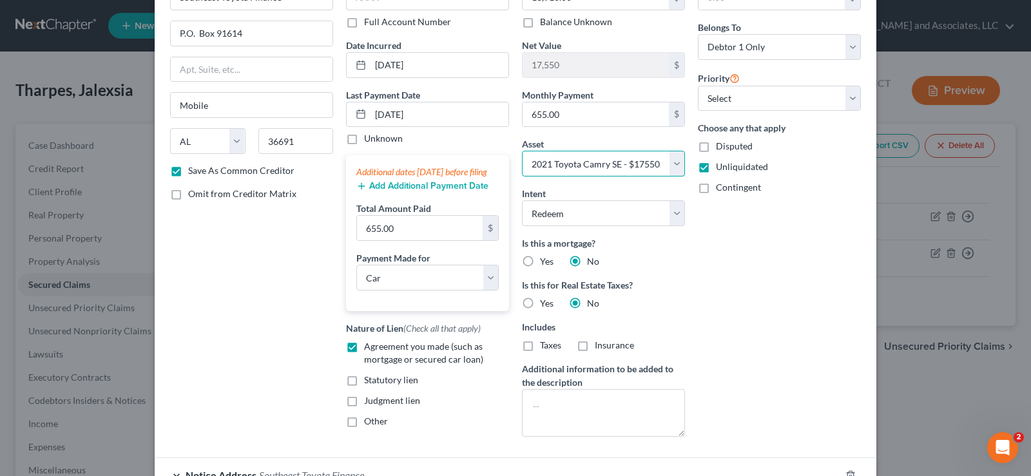
scroll to position [217, 0]
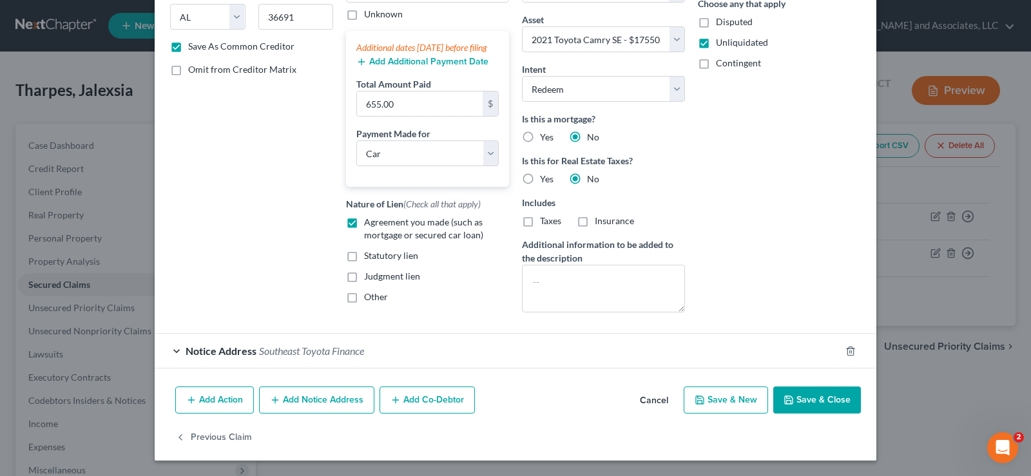
click at [805, 404] on button "Save & Close" at bounding box center [817, 400] width 88 height 27
checkbox input "false"
select select
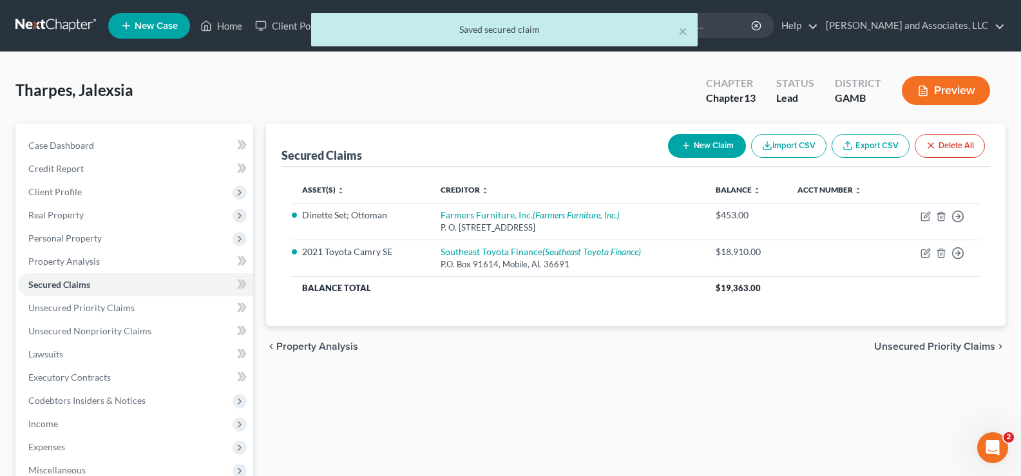
click at [959, 89] on button "Preview" at bounding box center [946, 90] width 88 height 29
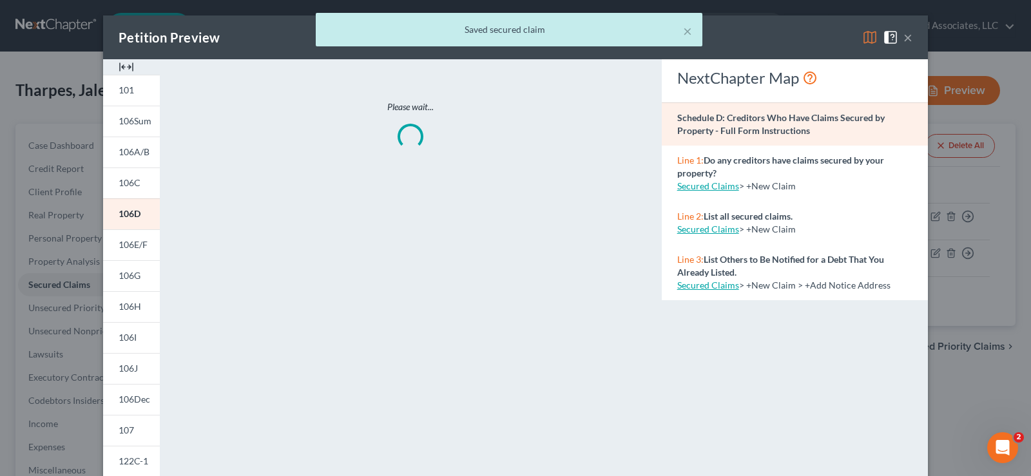
click at [124, 67] on img at bounding box center [126, 66] width 15 height 15
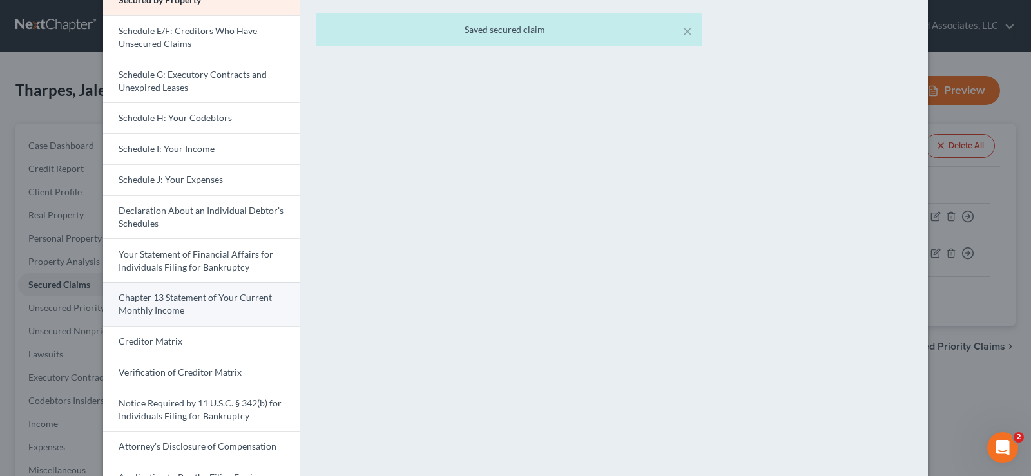
scroll to position [258, 0]
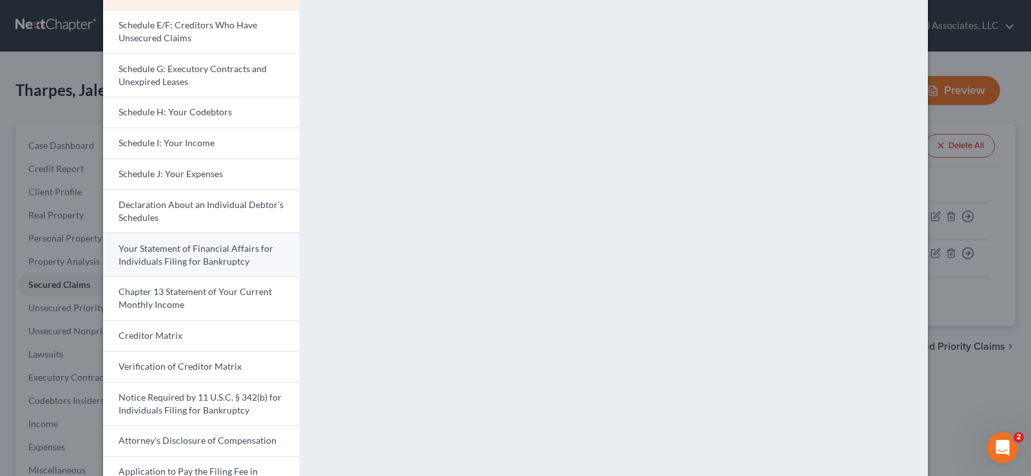
click at [166, 262] on span "Your Statement of Financial Affairs for Individuals Filing for Bankruptcy" at bounding box center [196, 255] width 155 height 24
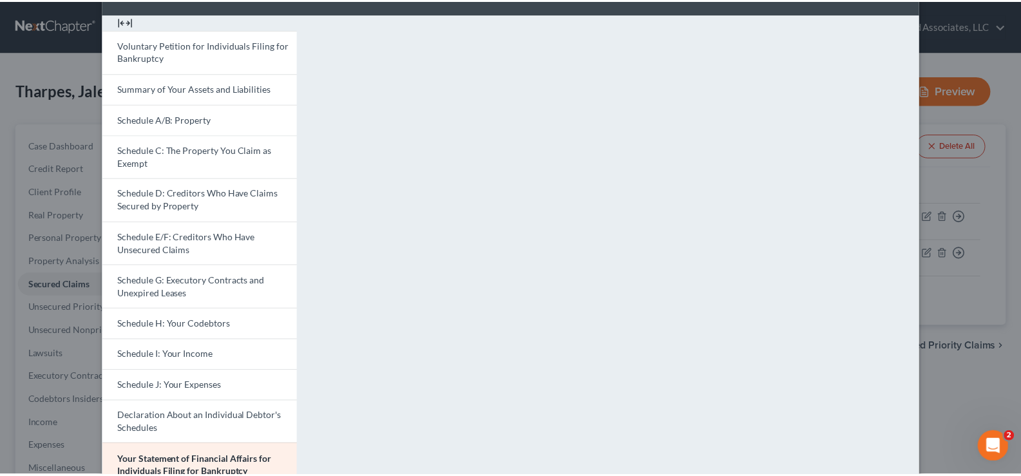
scroll to position [0, 0]
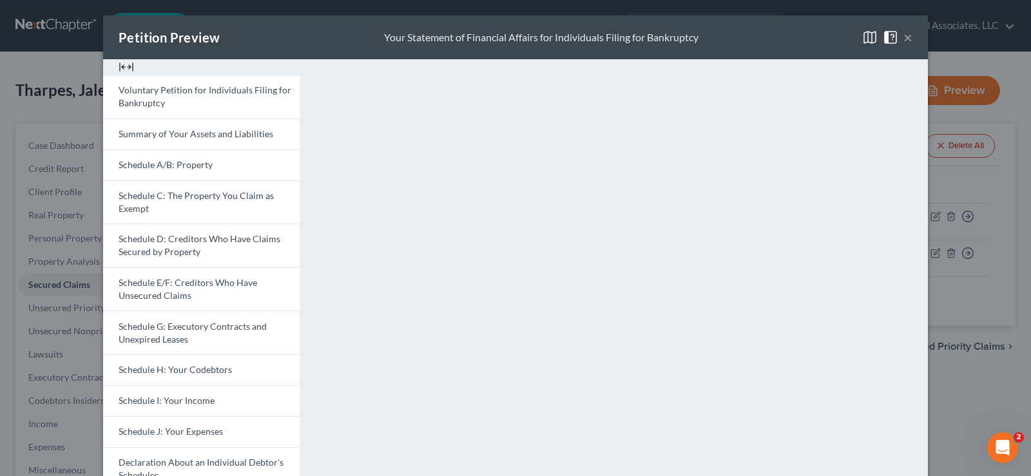
click at [903, 35] on button "×" at bounding box center [907, 37] width 9 height 15
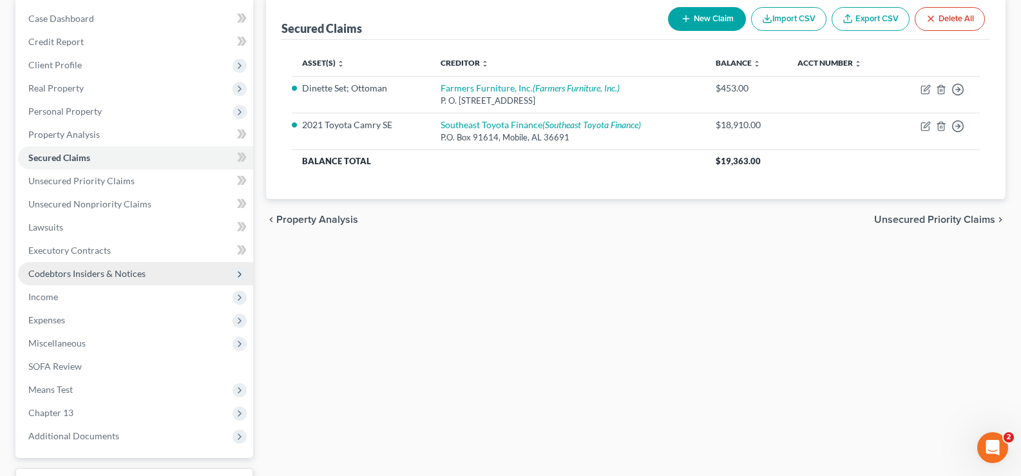
scroll to position [193, 0]
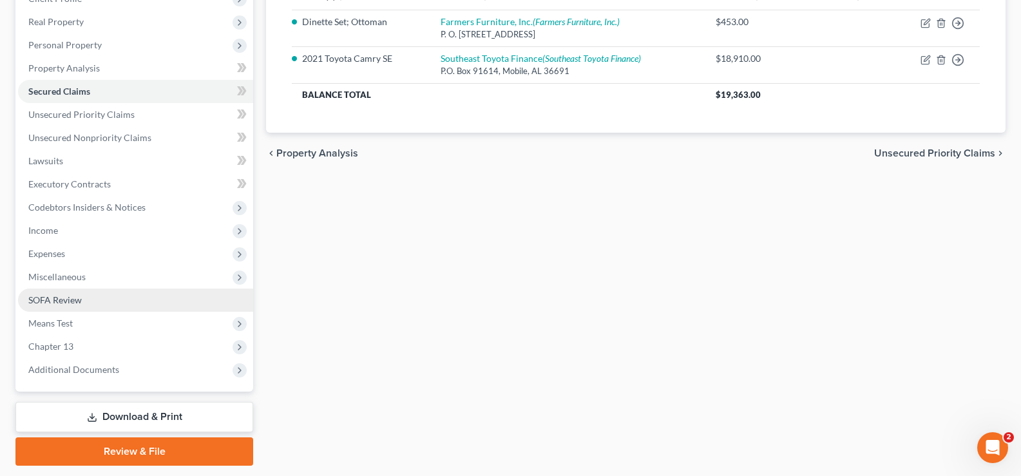
click at [63, 300] on span "SOFA Review" at bounding box center [54, 299] width 53 height 11
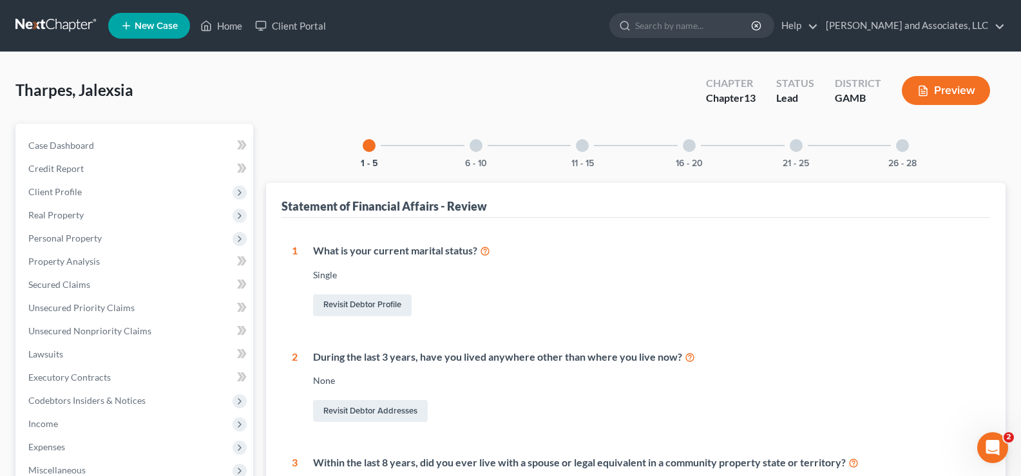
click at [688, 141] on div at bounding box center [689, 145] width 13 height 13
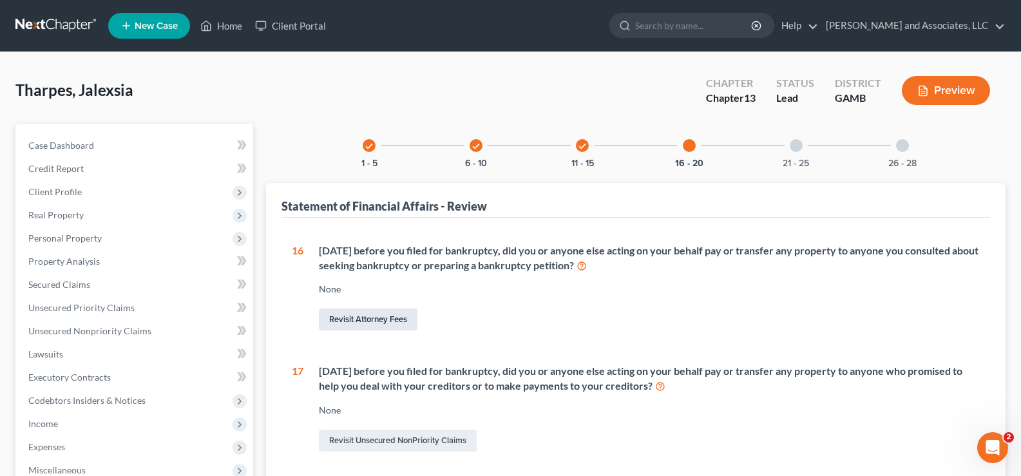
click at [376, 318] on link "Revisit Attorney Fees" at bounding box center [368, 320] width 99 height 22
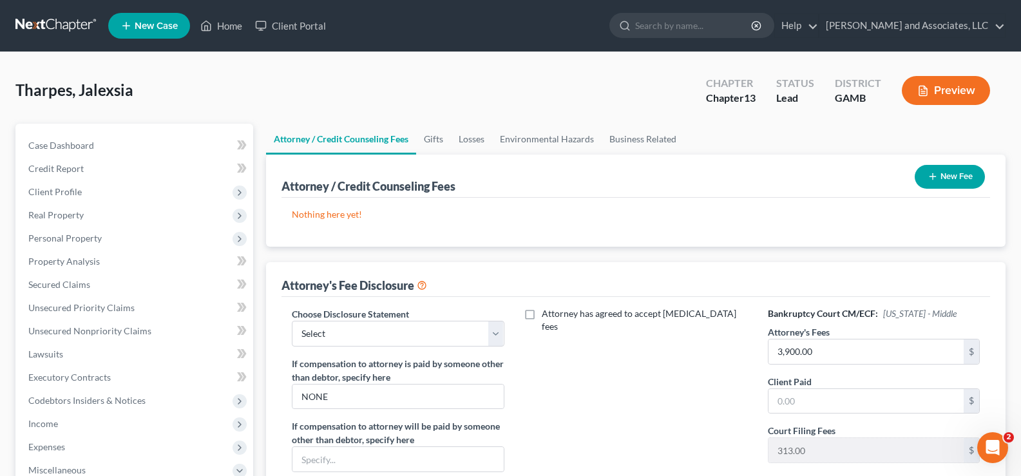
click at [945, 171] on button "New Fee" at bounding box center [950, 177] width 70 height 24
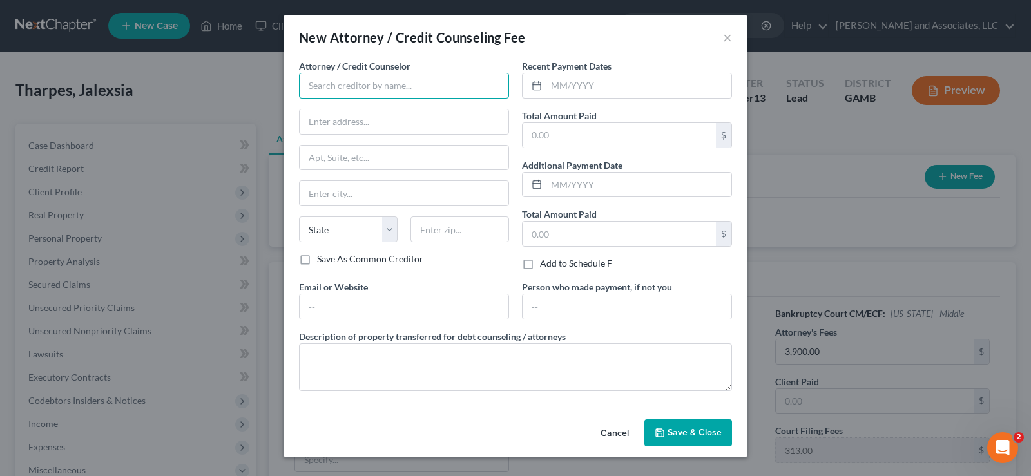
click at [351, 89] on input "text" at bounding box center [404, 86] width 210 height 26
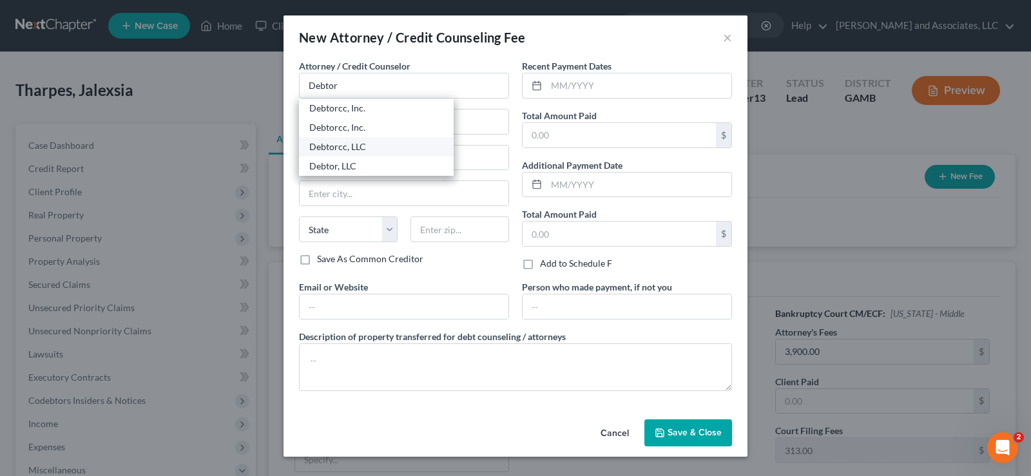
click at [334, 145] on div "Debtorcc, LLC" at bounding box center [376, 146] width 134 height 13
type input "Debtorcc, LLC"
type input "[STREET_ADDRESS]"
type input "[GEOGRAPHIC_DATA]"
select select "33"
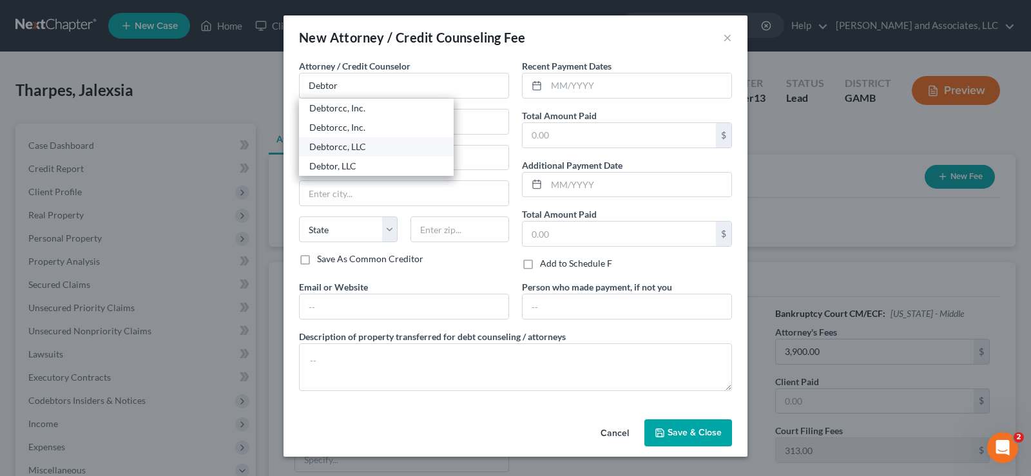
type input "07306"
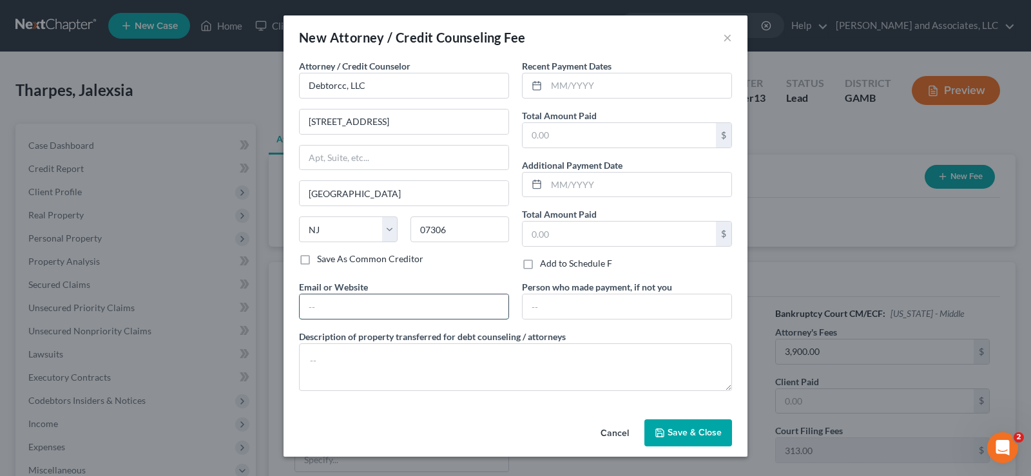
click at [342, 308] on input "text" at bounding box center [404, 306] width 209 height 24
type input "[DOMAIN_NAME]"
click at [570, 88] on input "text" at bounding box center [638, 85] width 185 height 24
type input "[DATE]"
click at [554, 139] on input "text" at bounding box center [619, 135] width 193 height 24
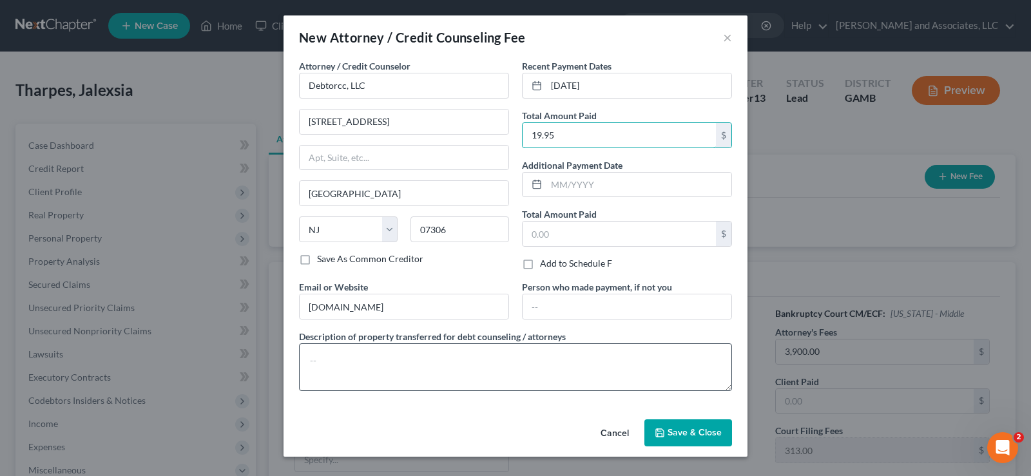
type input "19.95"
click at [436, 387] on textarea at bounding box center [515, 367] width 433 height 48
type textarea "Certificate of Credit Counseling"
click at [702, 437] on span "Save & Close" at bounding box center [695, 432] width 54 height 11
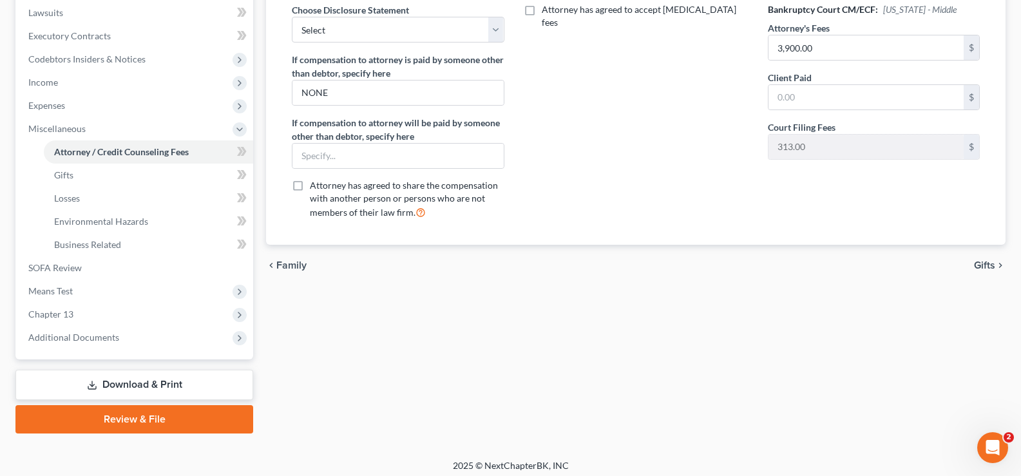
scroll to position [348, 0]
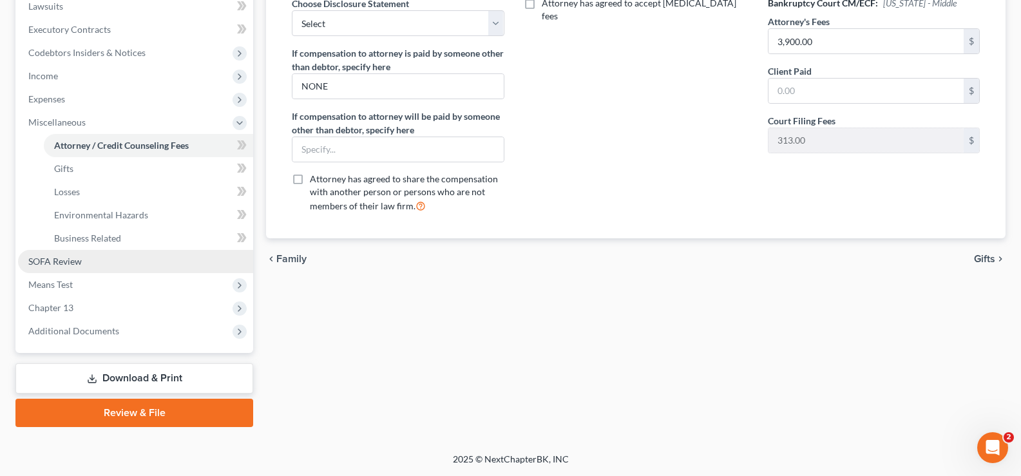
click at [57, 265] on span "SOFA Review" at bounding box center [54, 261] width 53 height 11
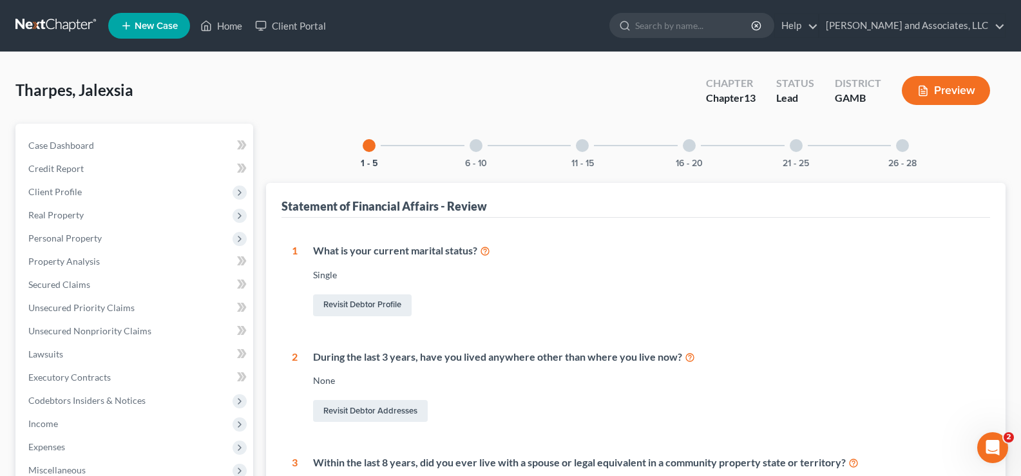
click at [690, 148] on div at bounding box center [689, 145] width 13 height 13
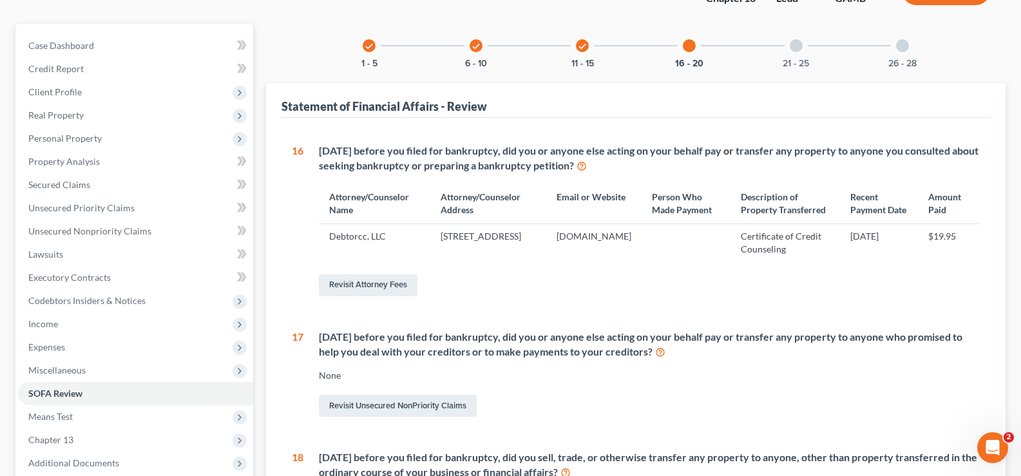
scroll to position [258, 0]
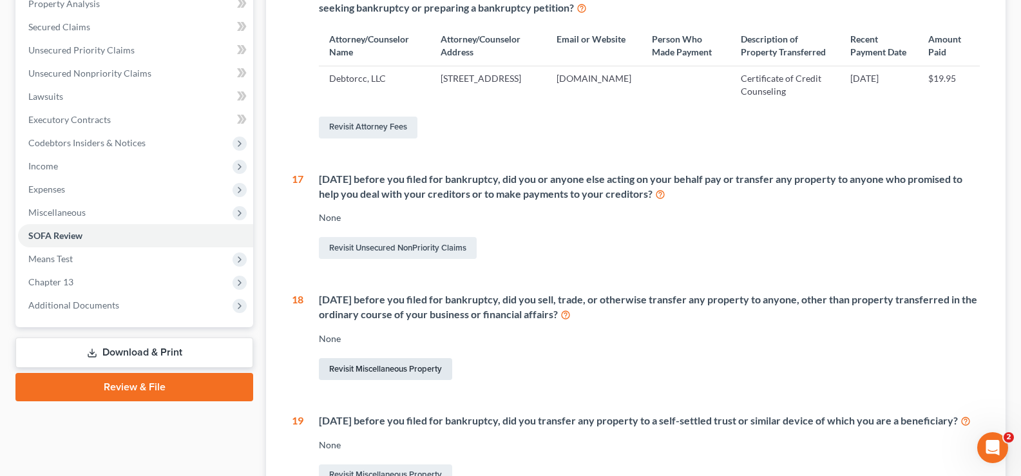
click at [433, 380] on link "Revisit Miscellaneous Property" at bounding box center [385, 369] width 133 height 22
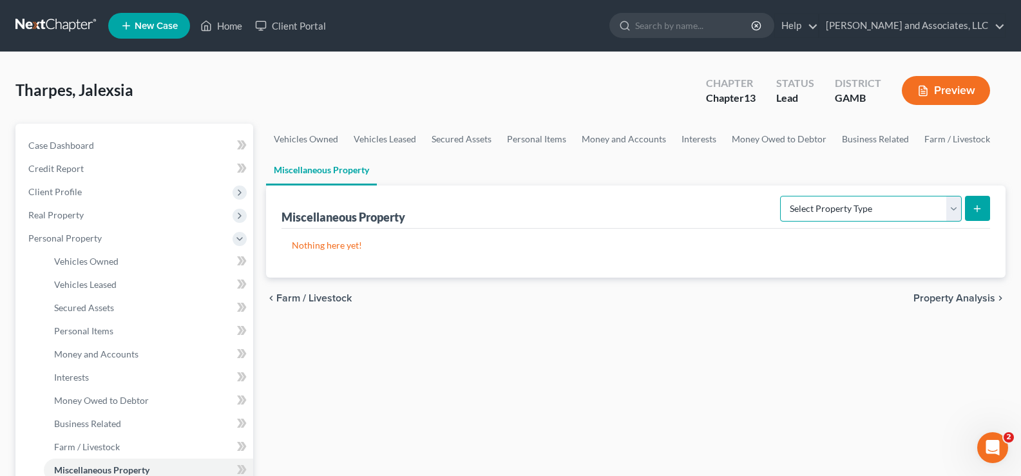
click at [953, 210] on select "Select Property Type Assigned for Creditor Benefit [DATE] Holding for Another N…" at bounding box center [871, 209] width 182 height 26
select select "transferred"
click at [780, 196] on select "Select Property Type Assigned for Creditor Benefit [DATE] Holding for Another N…" at bounding box center [871, 209] width 182 height 26
click at [976, 209] on line "submit" at bounding box center [978, 209] width 6 height 0
select select "Ordinary ([DATE])"
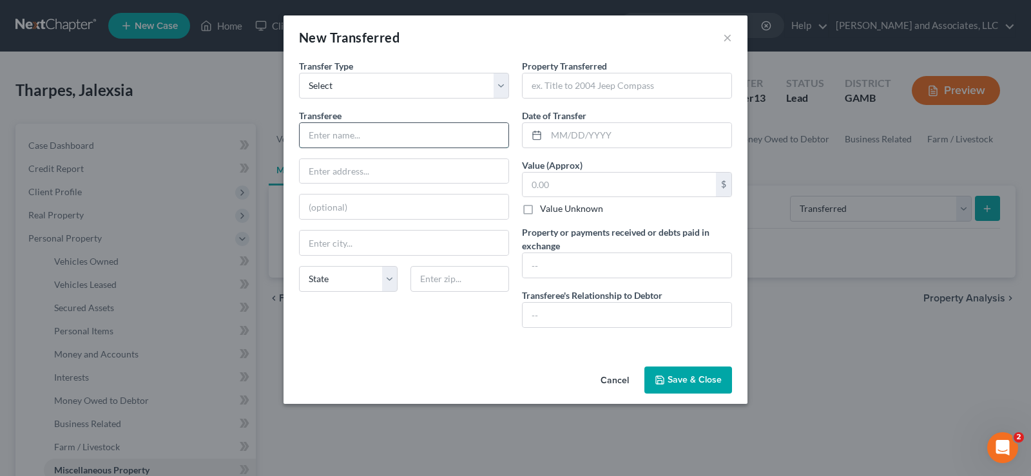
click at [361, 135] on input "text" at bounding box center [404, 135] width 209 height 24
type input "[PERSON_NAME]"
click at [348, 173] on input "text" at bounding box center [404, 171] width 209 height 24
type input "[STREET_ADDRESS][PERSON_NAME]"
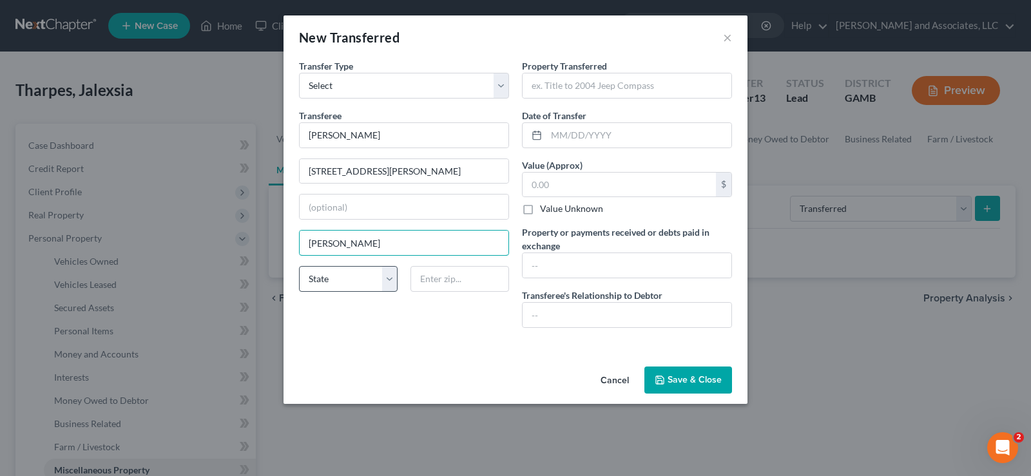
type input "[PERSON_NAME]"
click at [323, 278] on select "State [US_STATE] AK AR AZ CA CO CT DE DC [GEOGRAPHIC_DATA] [GEOGRAPHIC_DATA] GU…" at bounding box center [348, 279] width 99 height 26
select select "10"
click at [299, 266] on select "State [US_STATE] AK AR AZ CA CO CT DE DC [GEOGRAPHIC_DATA] [GEOGRAPHIC_DATA] GU…" at bounding box center [348, 279] width 99 height 26
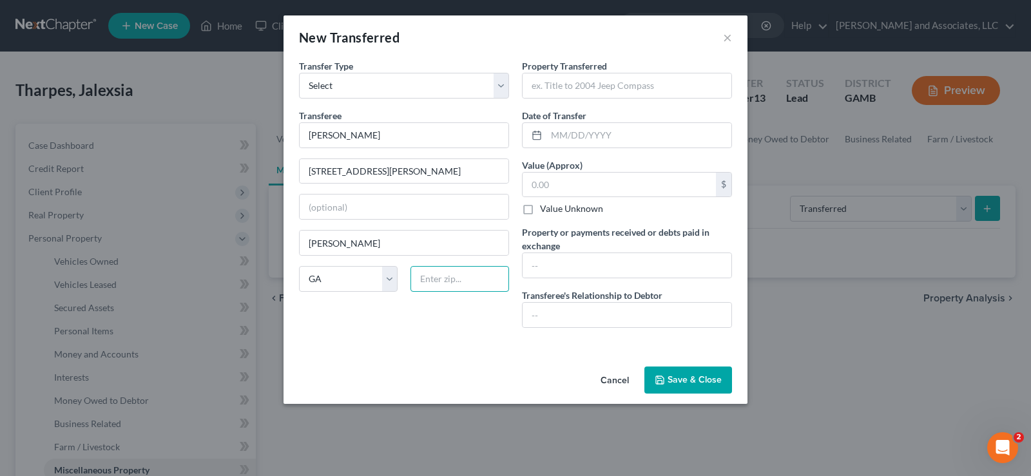
click at [449, 285] on input "text" at bounding box center [459, 279] width 99 height 26
type input "31089"
click at [582, 86] on input "text" at bounding box center [627, 85] width 209 height 24
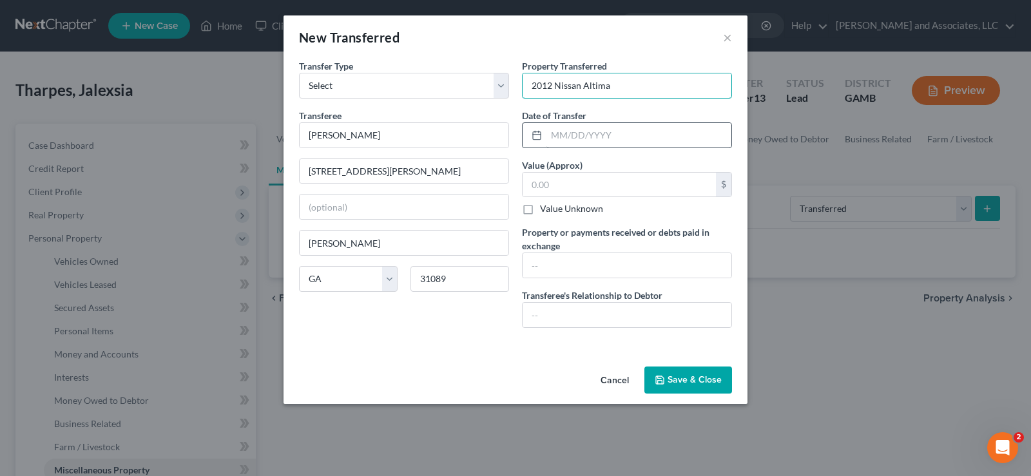
type input "2012 Nissan Altima"
click at [585, 135] on input "text" at bounding box center [638, 135] width 185 height 24
type input "[DATE]"
click at [554, 184] on input "text" at bounding box center [619, 185] width 193 height 24
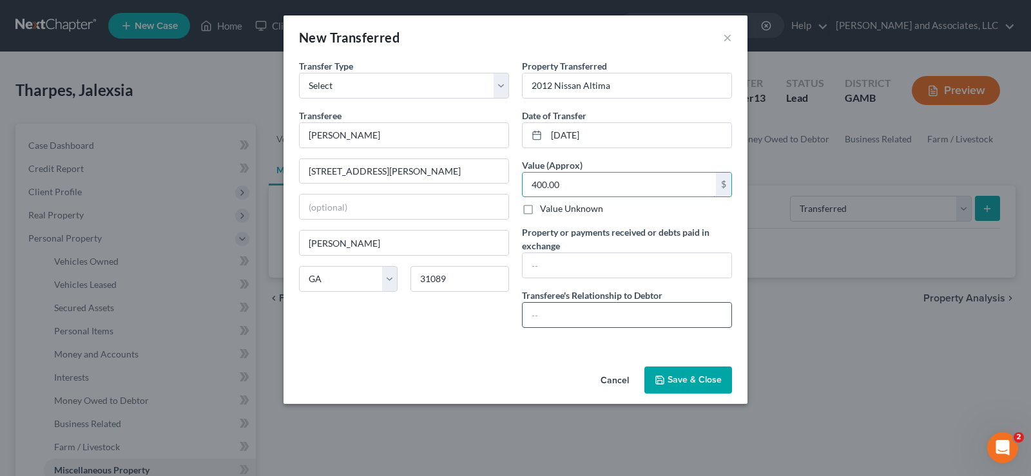
type input "400.00"
click at [558, 309] on input "text" at bounding box center [627, 315] width 209 height 24
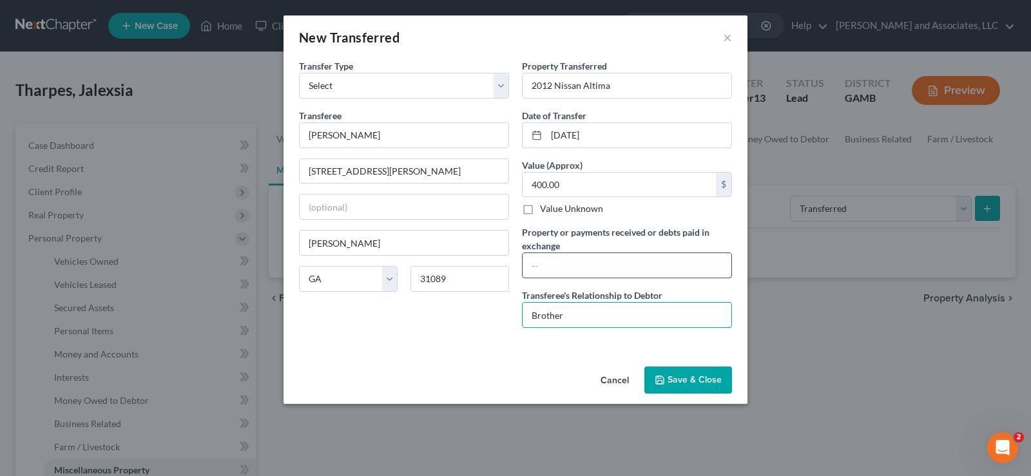
type input "Brother"
click at [542, 271] on input "text" at bounding box center [627, 265] width 209 height 24
type input "N/A"
click at [695, 379] on button "Save & Close" at bounding box center [688, 380] width 88 height 27
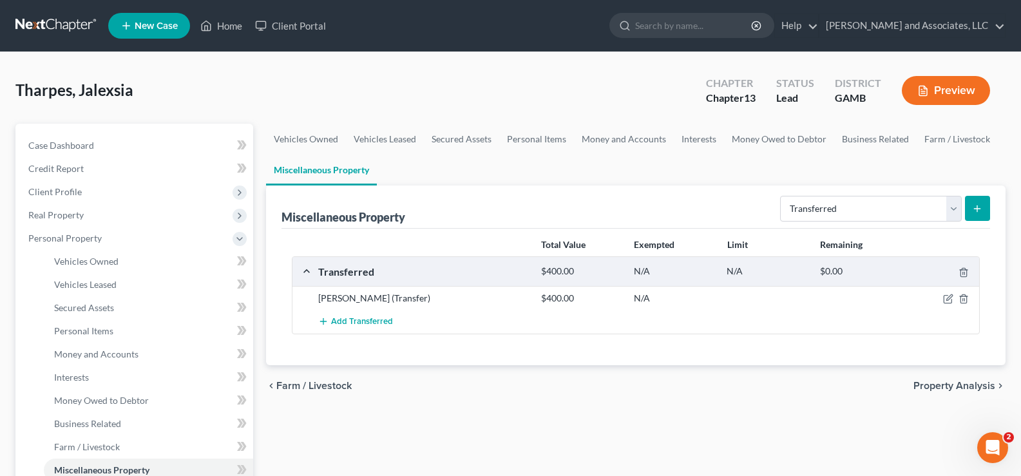
click at [951, 97] on button "Preview" at bounding box center [946, 90] width 88 height 29
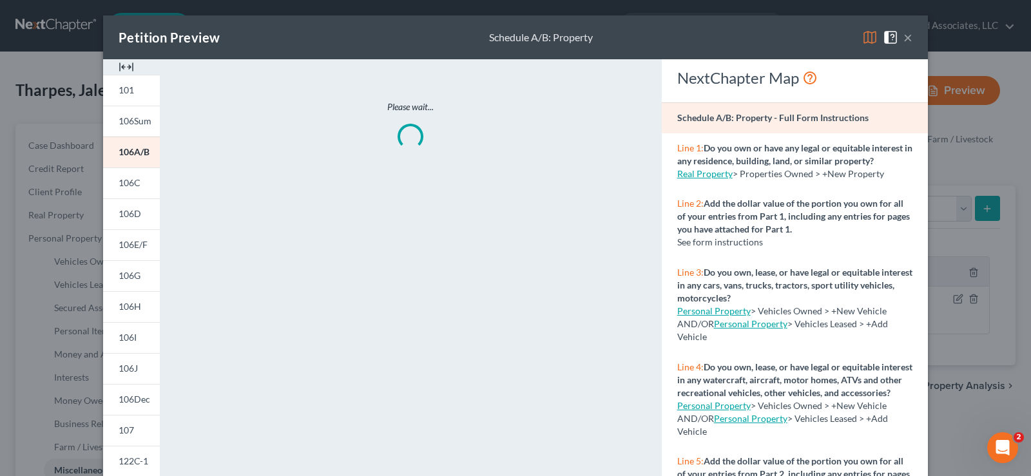
click at [124, 68] on img at bounding box center [126, 66] width 15 height 15
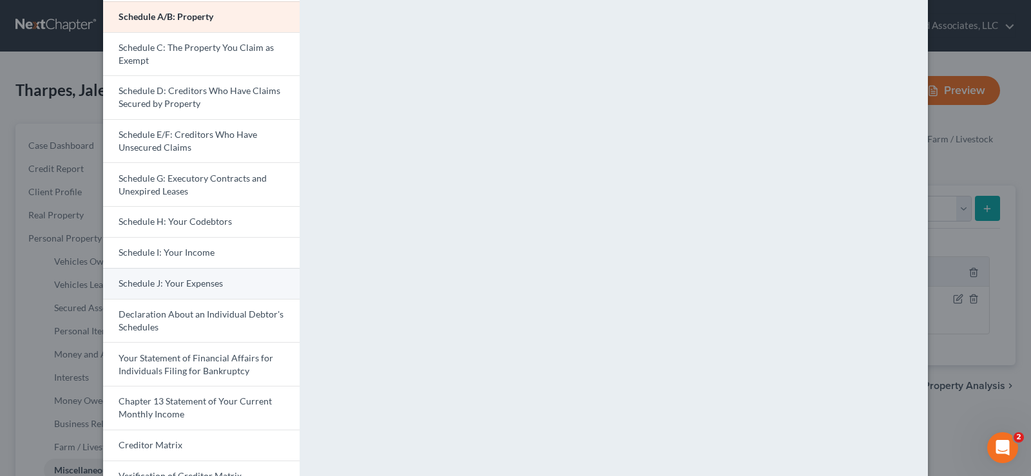
scroll to position [193, 0]
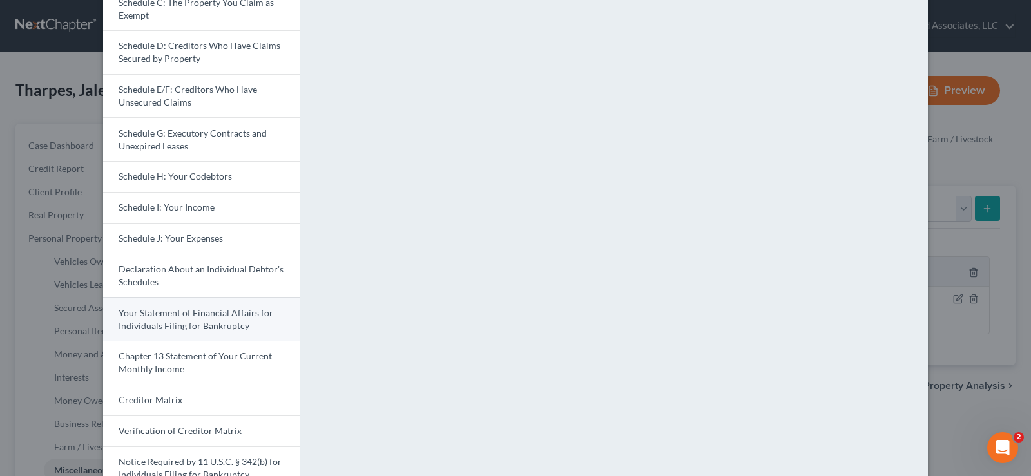
click at [166, 324] on span "Your Statement of Financial Affairs for Individuals Filing for Bankruptcy" at bounding box center [196, 319] width 155 height 24
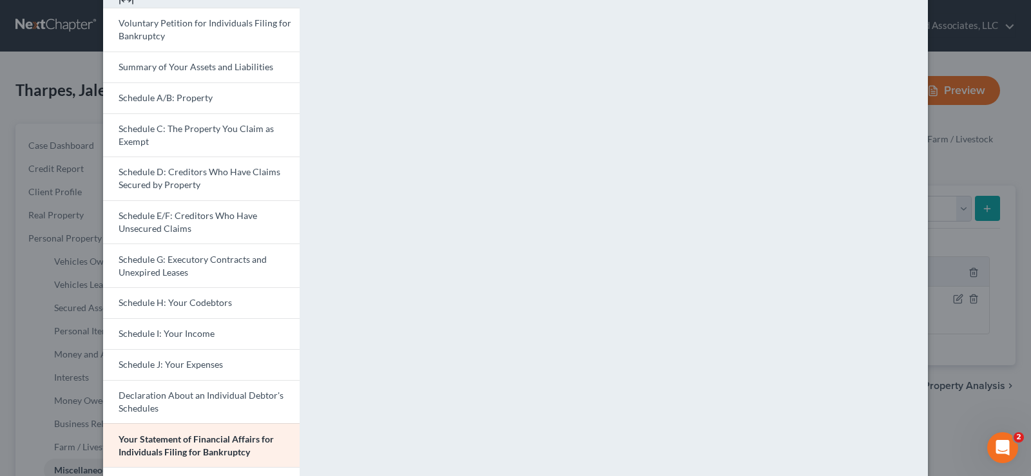
scroll to position [0, 0]
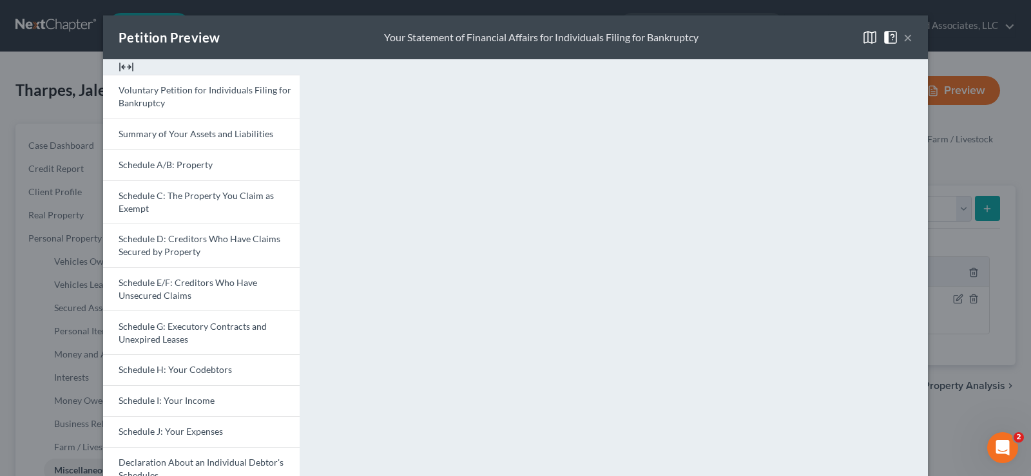
click at [903, 38] on button "×" at bounding box center [907, 37] width 9 height 15
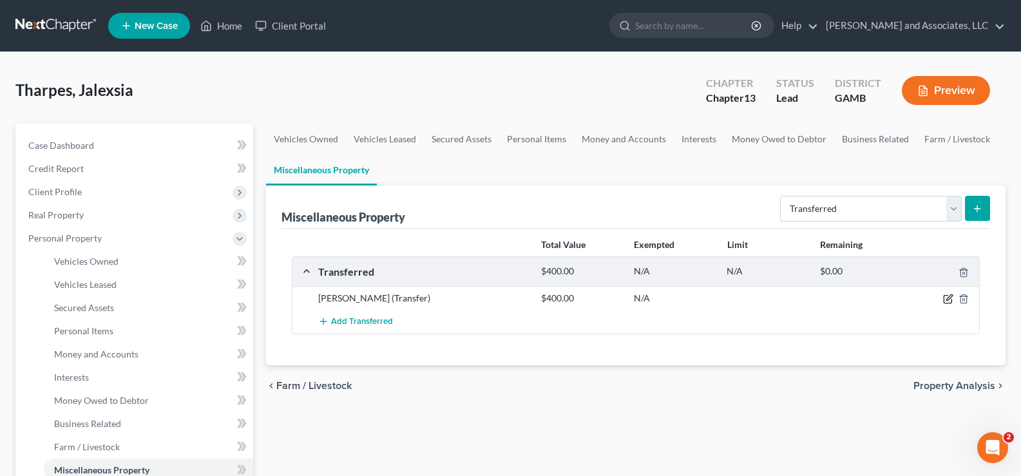
click at [947, 301] on icon "button" at bounding box center [950, 298] width 6 height 6
select select "Ordinary ([DATE])"
select select "10"
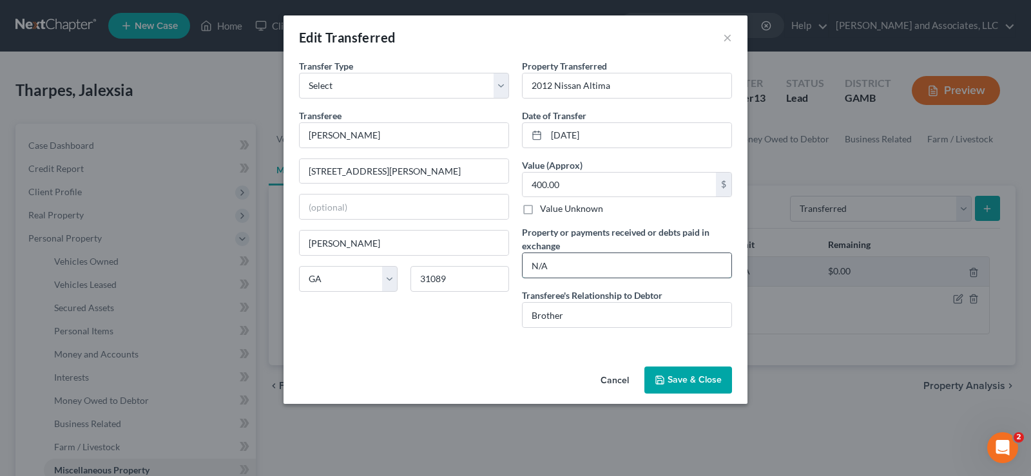
click at [562, 274] on input "N/A" at bounding box center [627, 265] width 209 height 24
type input "$400.00"
click at [692, 387] on button "Save & Close" at bounding box center [688, 380] width 88 height 27
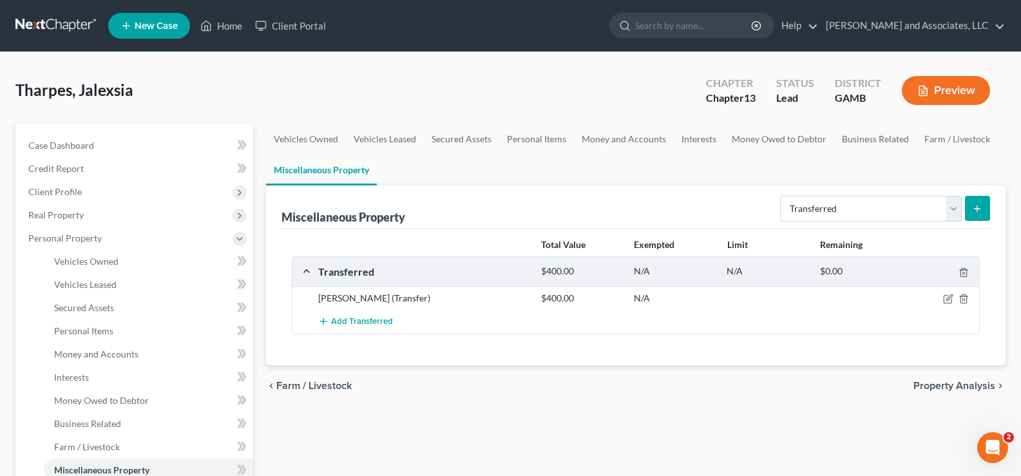
click at [963, 94] on button "Preview" at bounding box center [946, 90] width 88 height 29
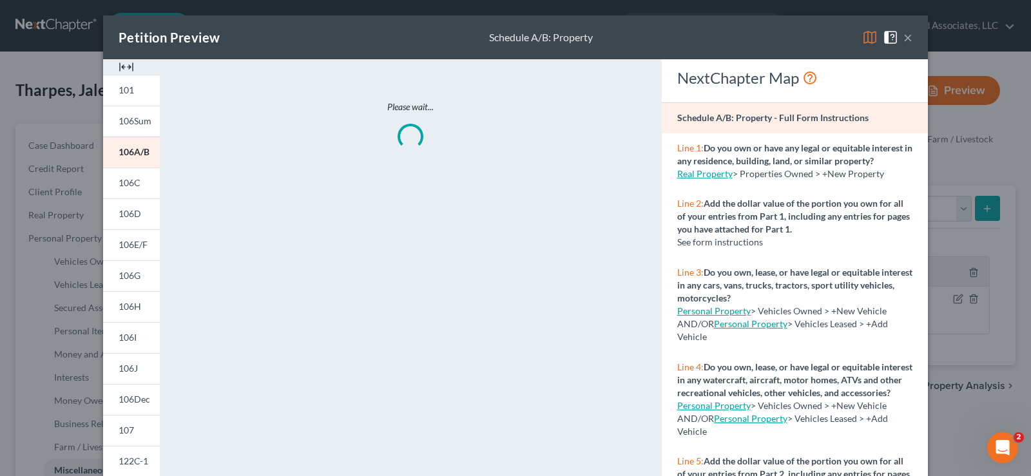
click at [129, 68] on img at bounding box center [126, 66] width 15 height 15
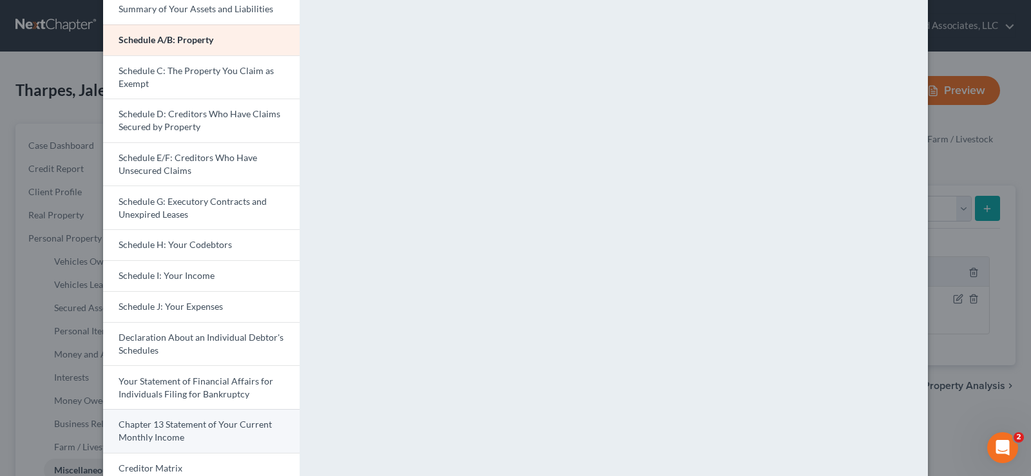
scroll to position [129, 0]
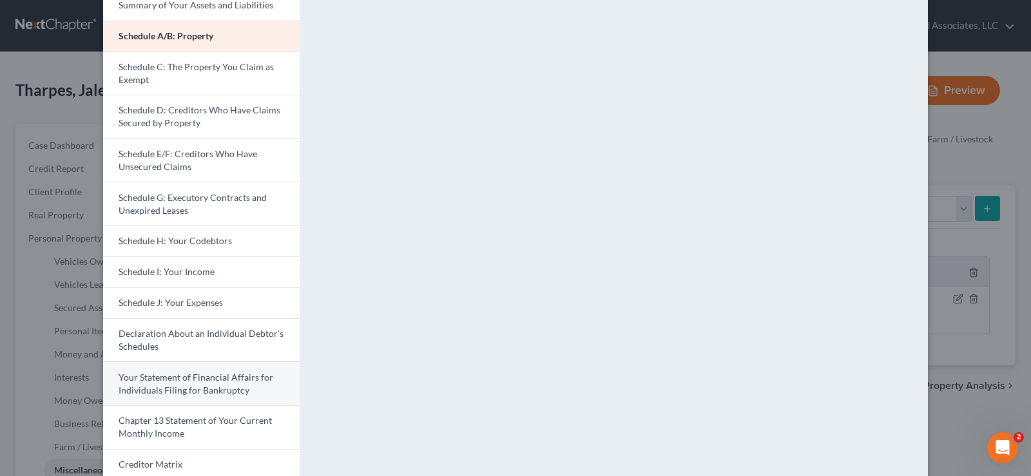
click at [193, 382] on span "Your Statement of Financial Affairs for Individuals Filing for Bankruptcy" at bounding box center [196, 384] width 155 height 24
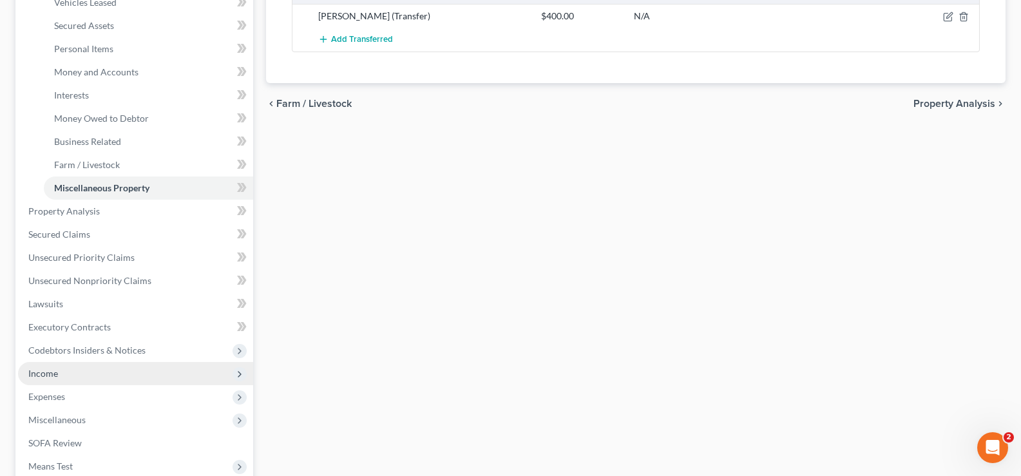
scroll to position [322, 0]
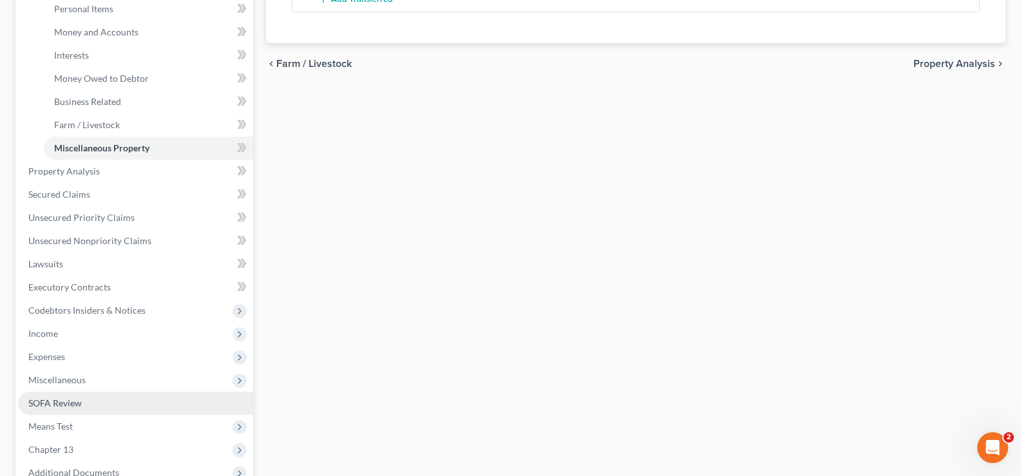
click at [71, 404] on span "SOFA Review" at bounding box center [54, 403] width 53 height 11
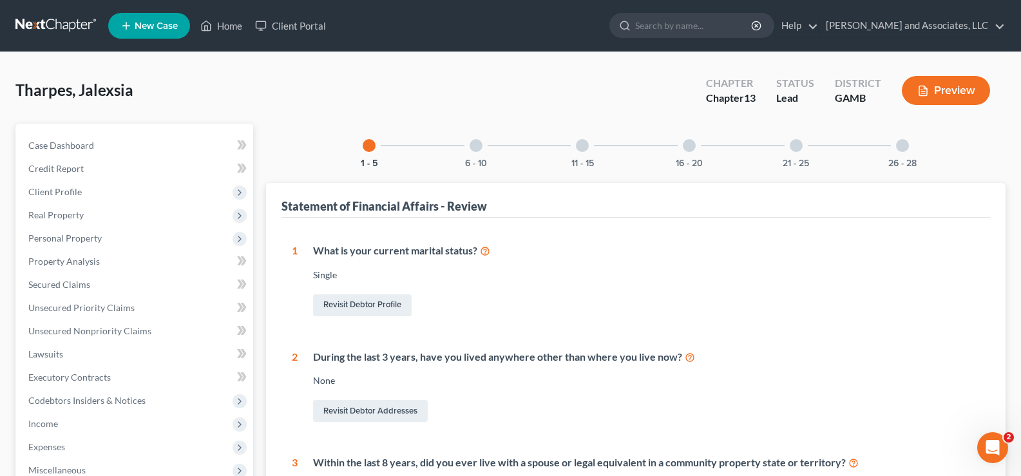
click at [904, 138] on div "26 - 28" at bounding box center [903, 146] width 44 height 44
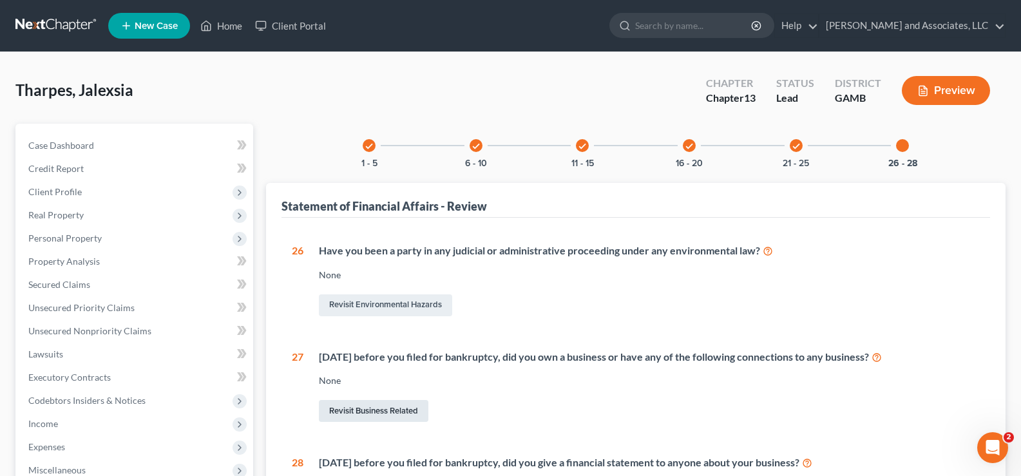
click at [387, 412] on link "Revisit Business Related" at bounding box center [374, 411] width 110 height 22
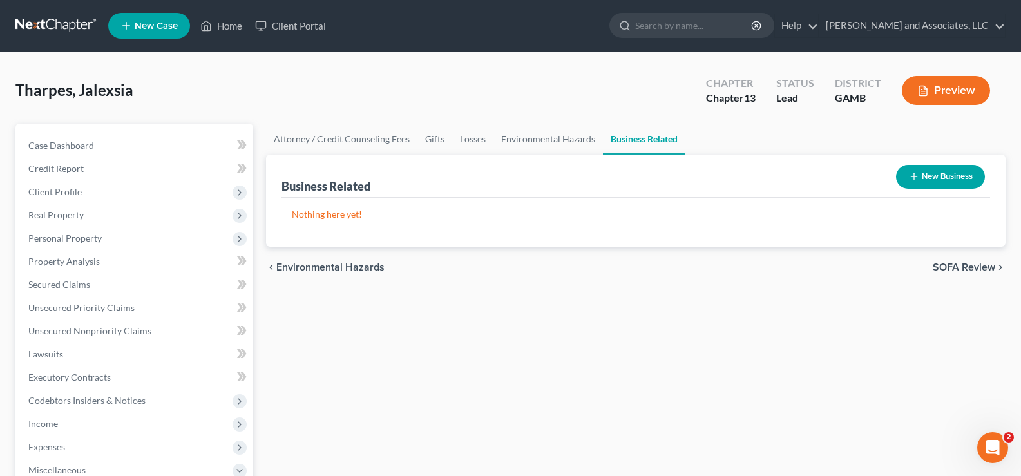
click at [953, 173] on button "New Business" at bounding box center [940, 177] width 89 height 24
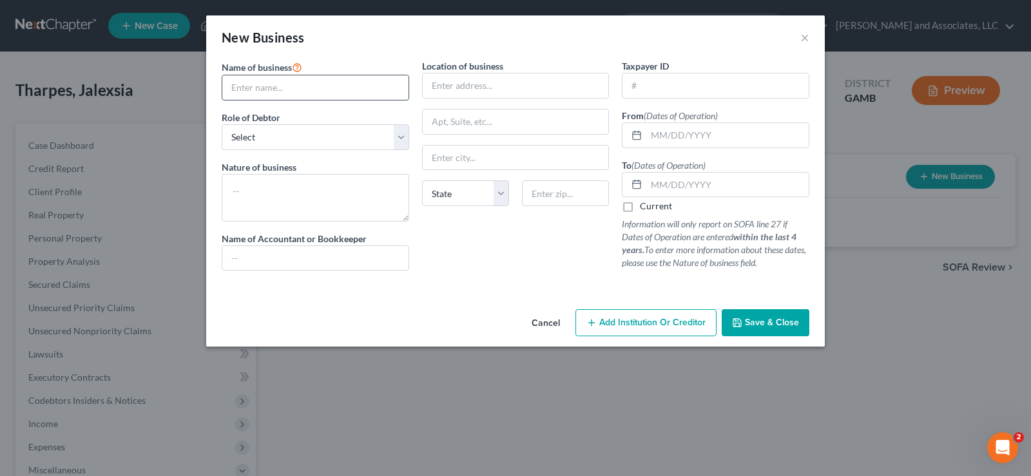
click at [285, 86] on input "text" at bounding box center [315, 87] width 186 height 24
type input "PRN-1099 Employee"
click at [258, 148] on select "Select A member of a limited liability company (LLC) or limited liability partn…" at bounding box center [316, 137] width 188 height 26
select select "sole_proprietor"
click at [222, 124] on select "Select A member of a limited liability company (LLC) or limited liability partn…" at bounding box center [316, 137] width 188 height 26
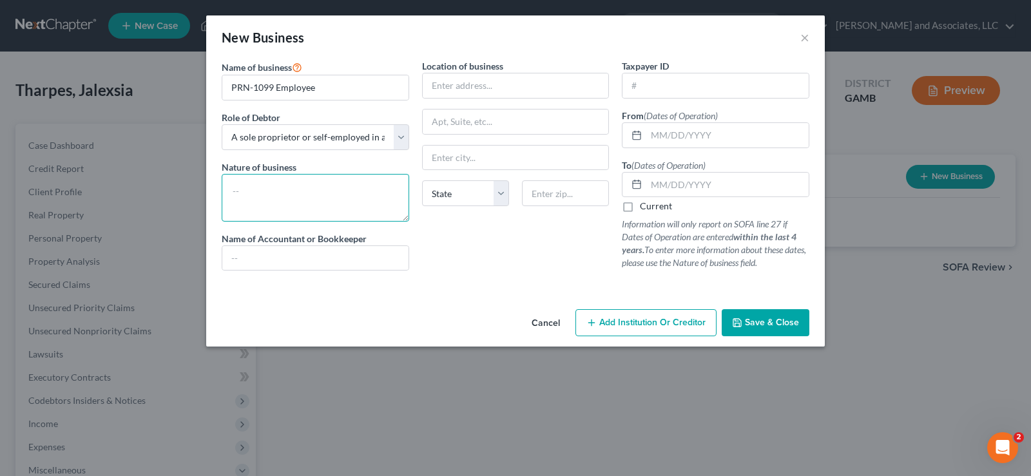
click at [255, 191] on textarea at bounding box center [316, 198] width 188 height 48
click at [511, 91] on input "text" at bounding box center [516, 85] width 186 height 24
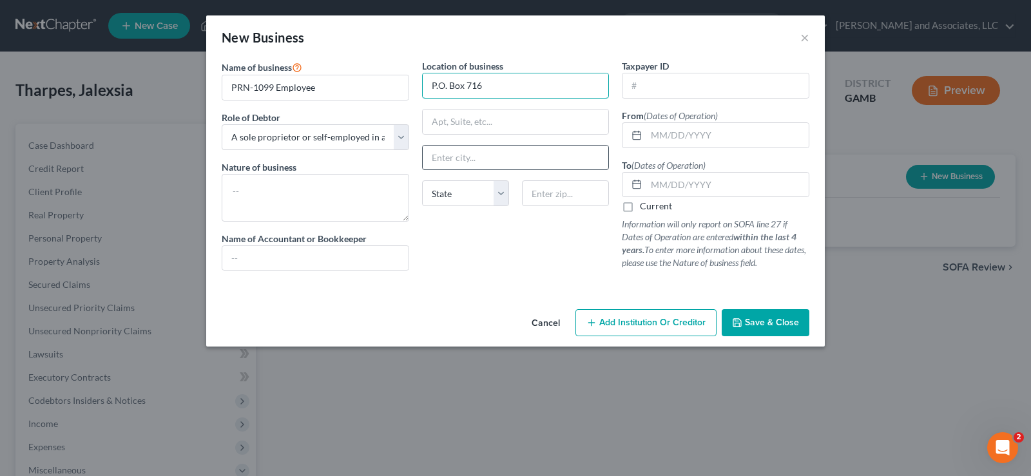
type input "P.O. Box 716"
click at [519, 159] on input "text" at bounding box center [516, 158] width 186 height 24
type input "[PERSON_NAME]"
click at [459, 193] on select "State [US_STATE] AK AR AZ CA CO CT DE DC [GEOGRAPHIC_DATA] [GEOGRAPHIC_DATA] GU…" at bounding box center [465, 193] width 87 height 26
select select "10"
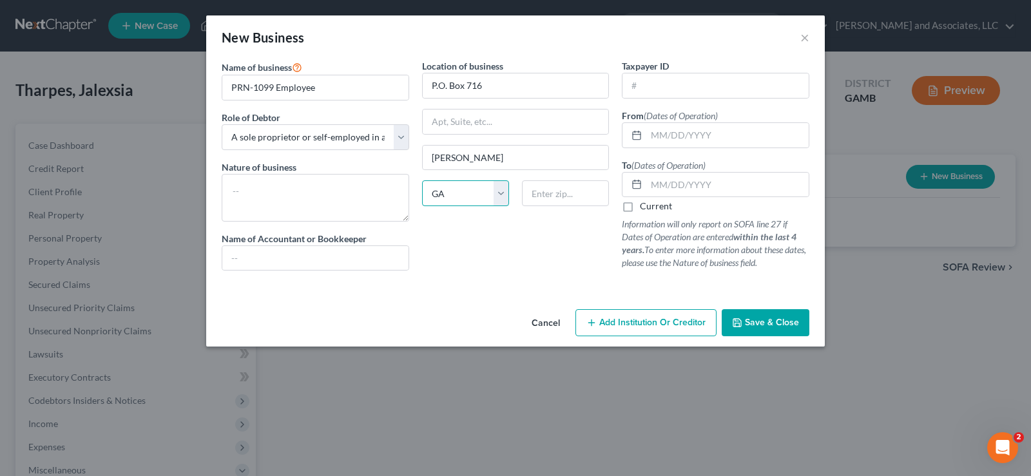
click at [422, 180] on select "State [US_STATE] AK AR AZ CA CO CT DE DC [GEOGRAPHIC_DATA] [GEOGRAPHIC_DATA] GU…" at bounding box center [465, 193] width 87 height 26
click at [553, 198] on input "text" at bounding box center [565, 193] width 87 height 26
type input "31089"
click at [260, 258] on input "text" at bounding box center [315, 258] width 186 height 24
type input "B"
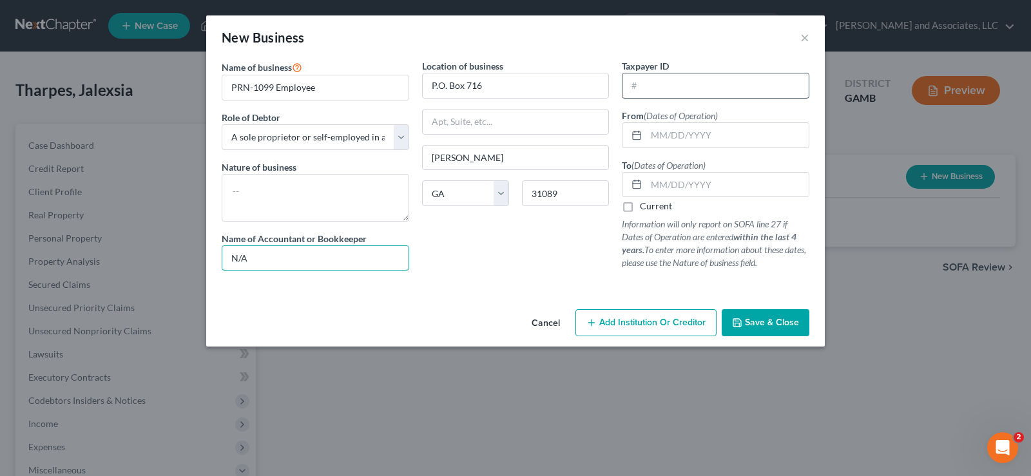
type input "N/A"
click at [653, 92] on input "text" at bounding box center [715, 85] width 186 height 24
type input "6"
click at [677, 144] on input "text" at bounding box center [727, 135] width 162 height 24
type input "[DATE]"
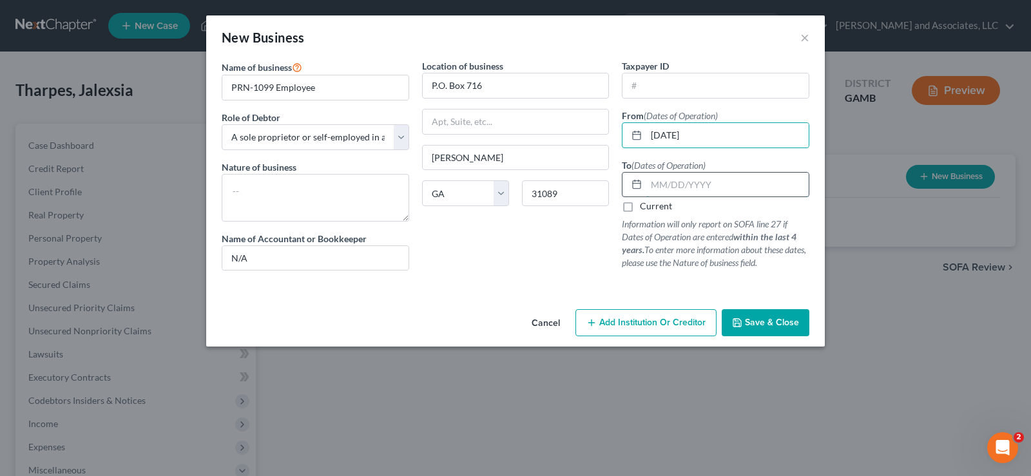
click at [666, 182] on input "text" at bounding box center [727, 185] width 162 height 24
type input "[DATE]"
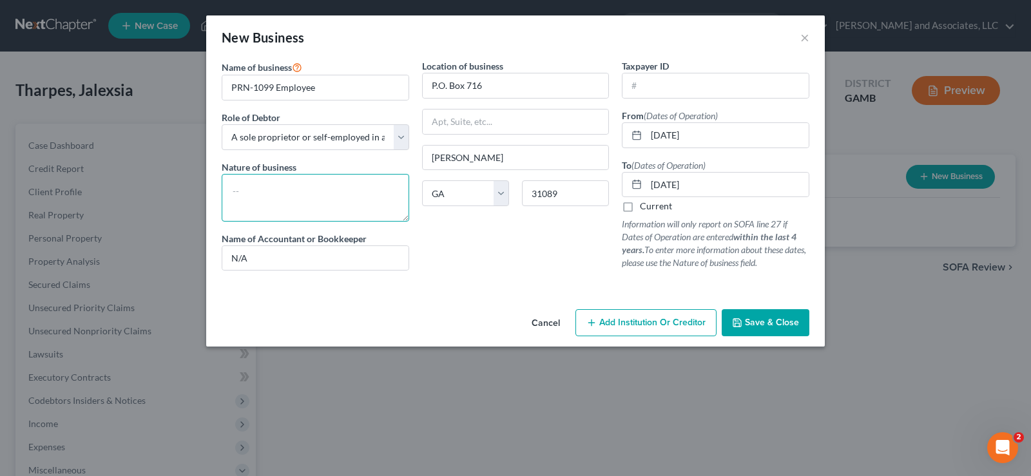
click at [322, 191] on textarea at bounding box center [316, 198] width 188 height 48
click at [785, 331] on button "Save & Close" at bounding box center [766, 322] width 88 height 27
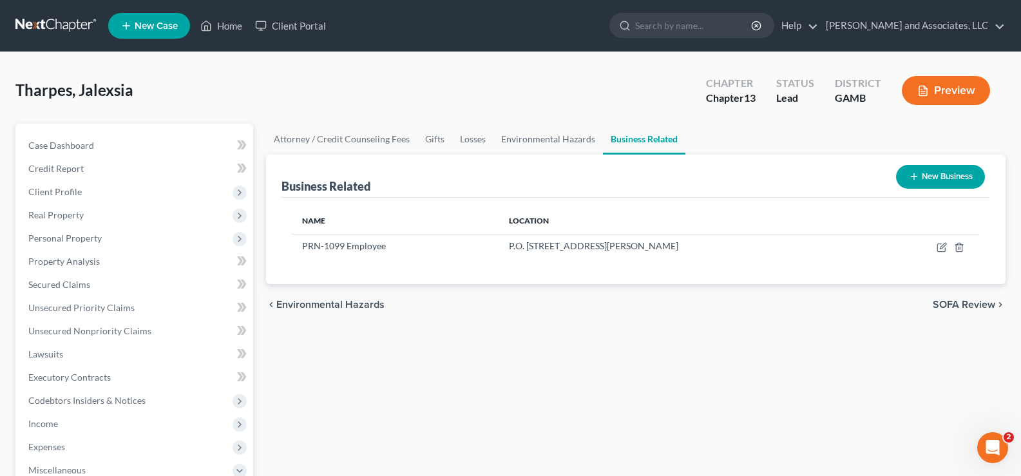
click at [949, 85] on button "Preview" at bounding box center [946, 90] width 88 height 29
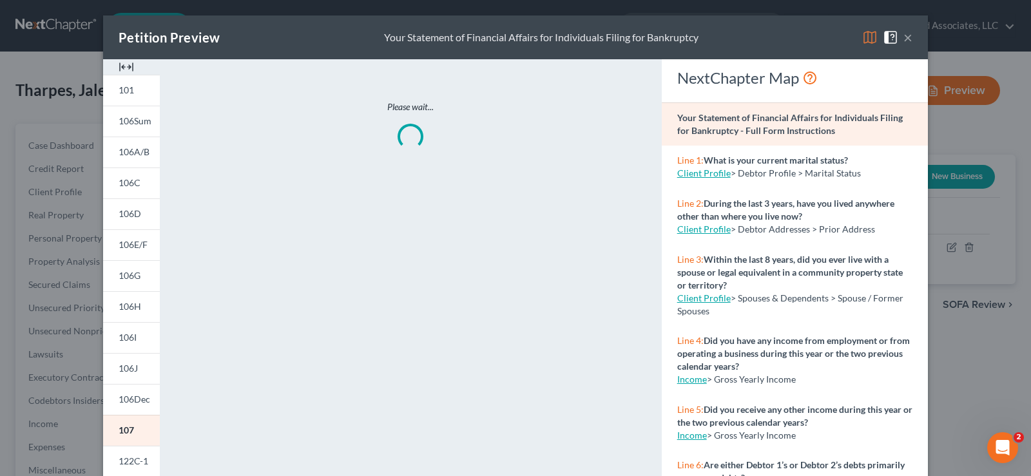
click at [126, 67] on img at bounding box center [126, 66] width 15 height 15
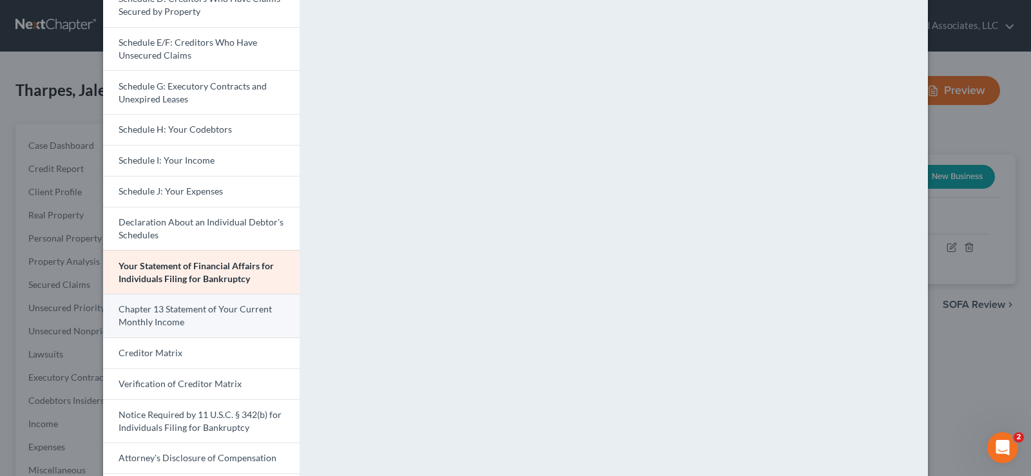
scroll to position [258, 0]
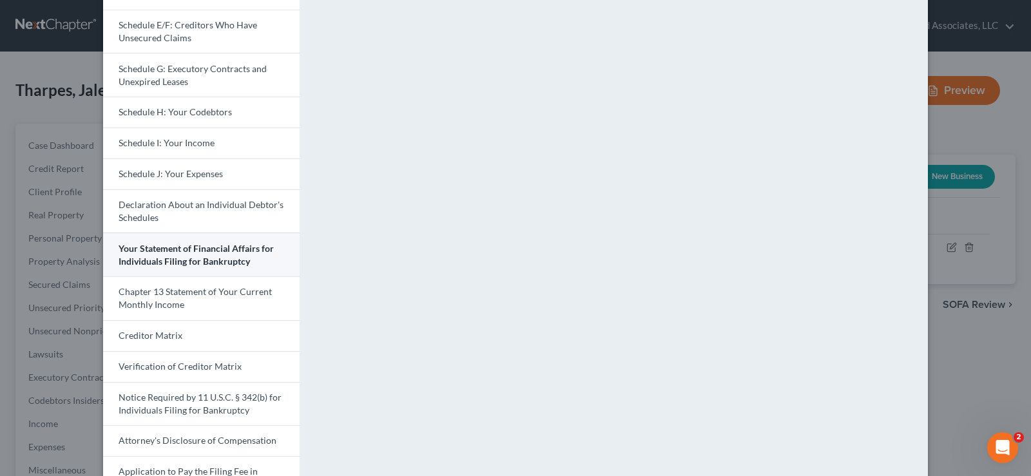
click at [206, 260] on span "Your Statement of Financial Affairs for Individuals Filing for Bankruptcy" at bounding box center [196, 255] width 155 height 24
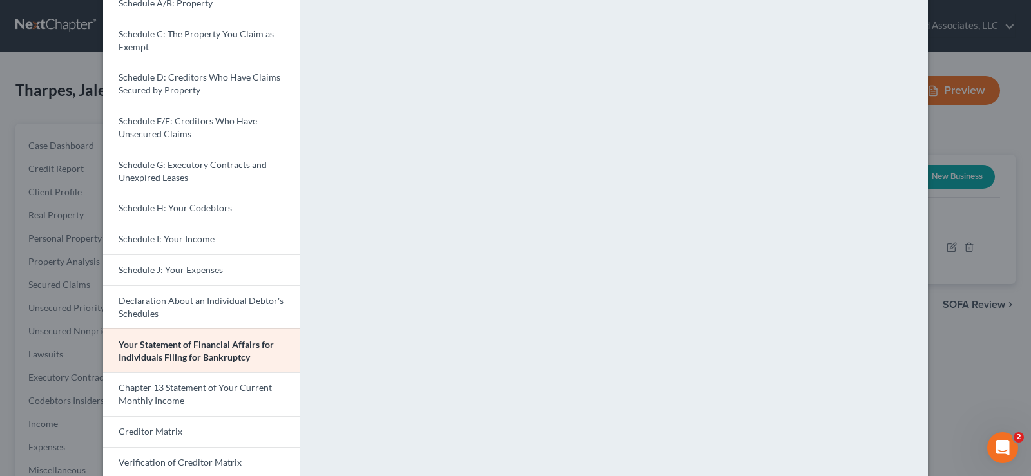
scroll to position [39, 0]
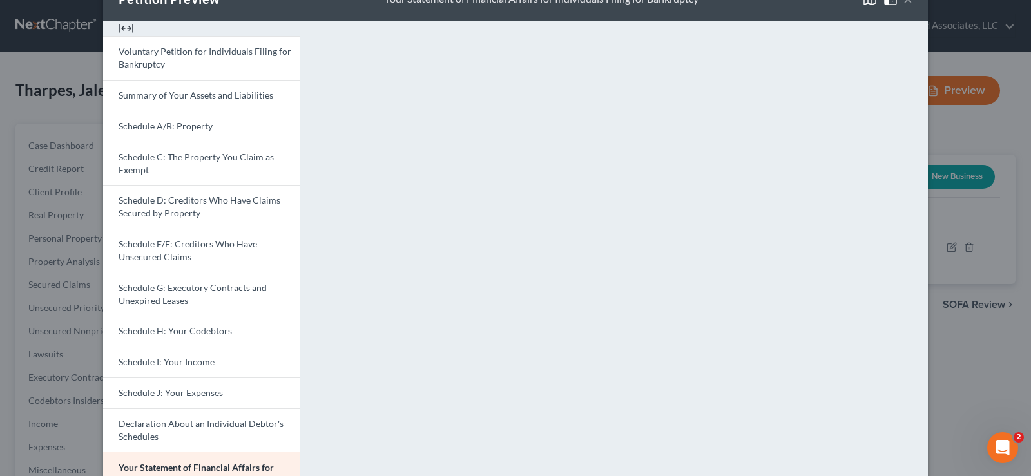
drag, startPoint x: 1024, startPoint y: 167, endPoint x: 985, endPoint y: 4, distance: 167.7
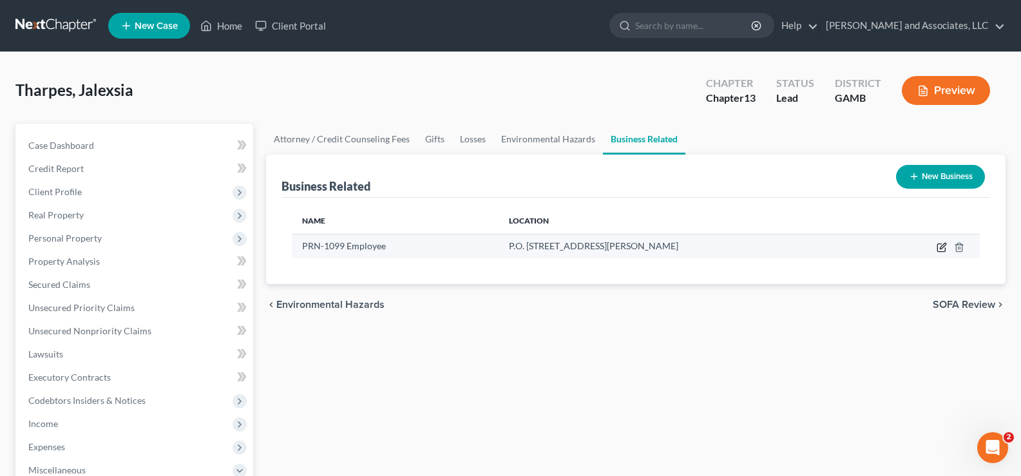
click at [945, 244] on icon "button" at bounding box center [943, 246] width 6 height 6
select select "sole_proprietor"
select select "10"
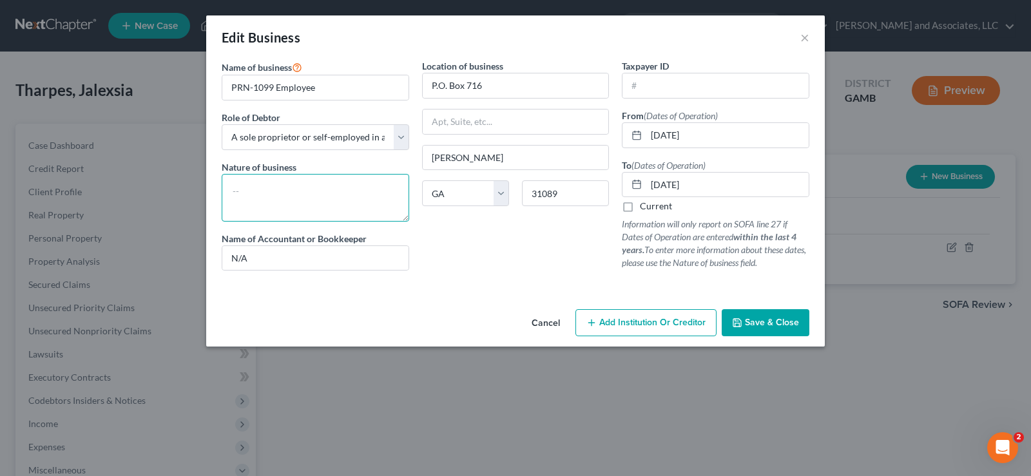
click at [296, 195] on textarea at bounding box center [316, 198] width 188 height 48
type textarea "PRN-1099 Employee"
click at [660, 88] on input "text" at bounding box center [715, 85] width 186 height 24
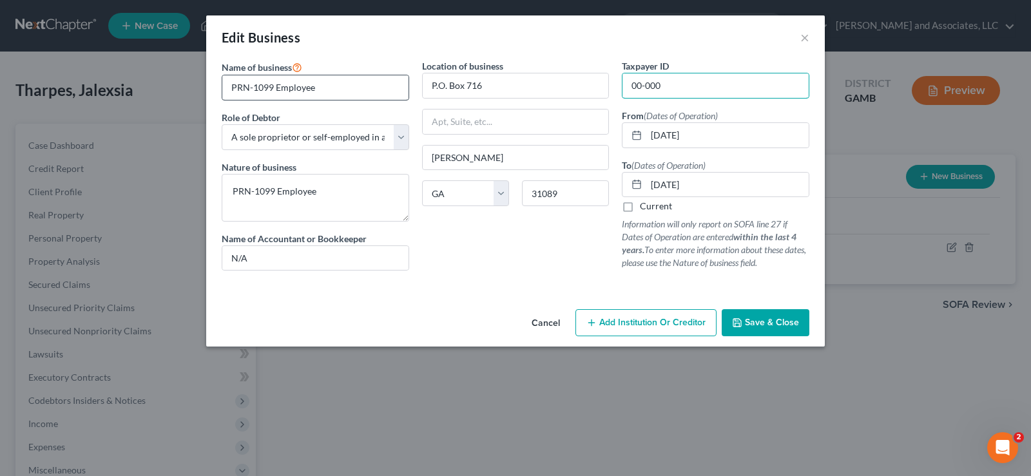
type input "00-000"
click at [326, 90] on input "PRN-1099 Employee" at bounding box center [315, 87] width 186 height 24
type input "PRN"
click at [778, 323] on span "Save & Close" at bounding box center [772, 322] width 54 height 11
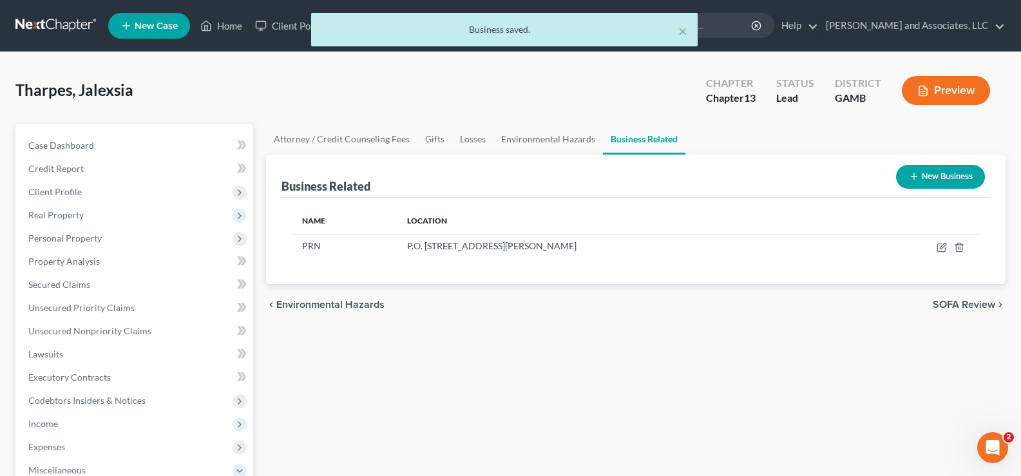
click at [964, 87] on button "Preview" at bounding box center [946, 90] width 88 height 29
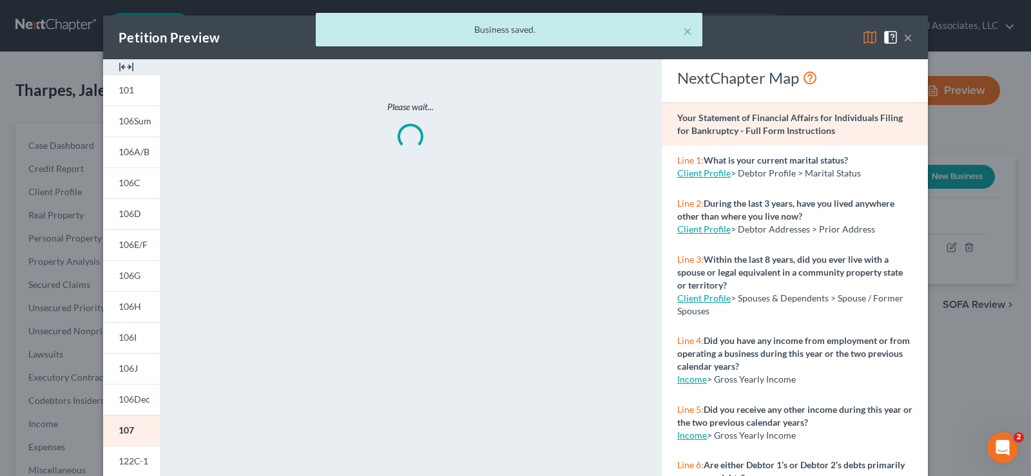
click at [124, 65] on img at bounding box center [126, 66] width 15 height 15
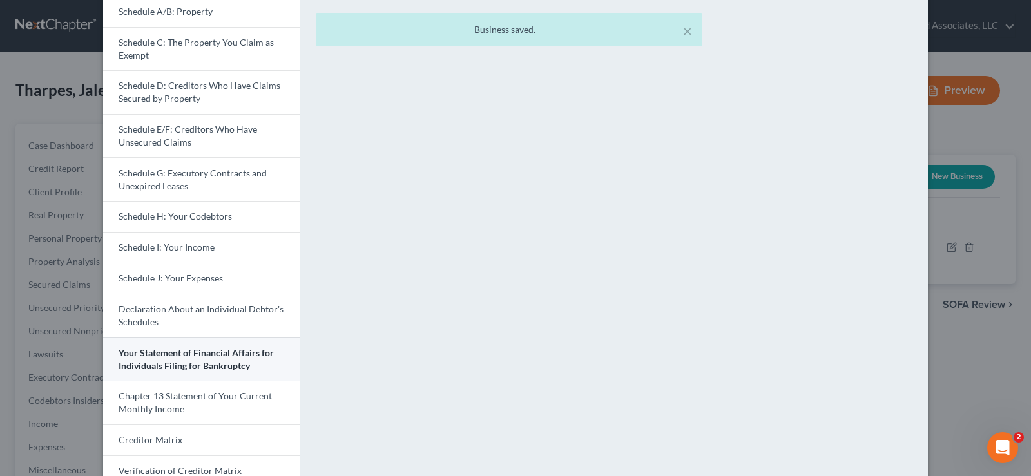
scroll to position [193, 0]
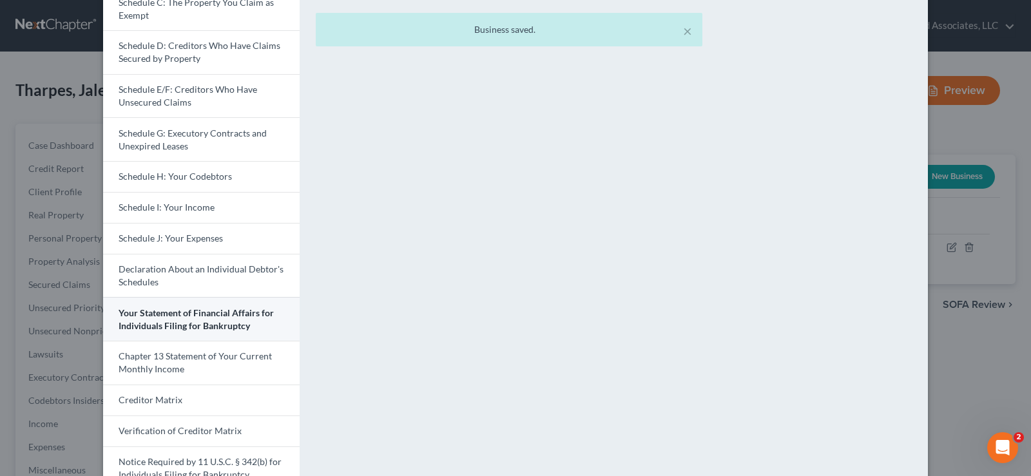
click at [206, 318] on span "Your Statement of Financial Affairs for Individuals Filing for Bankruptcy" at bounding box center [196, 319] width 155 height 24
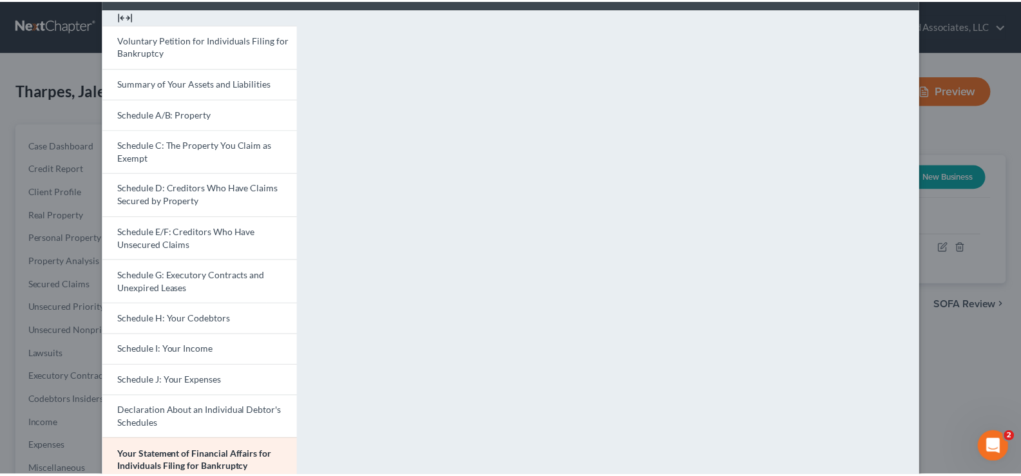
scroll to position [0, 0]
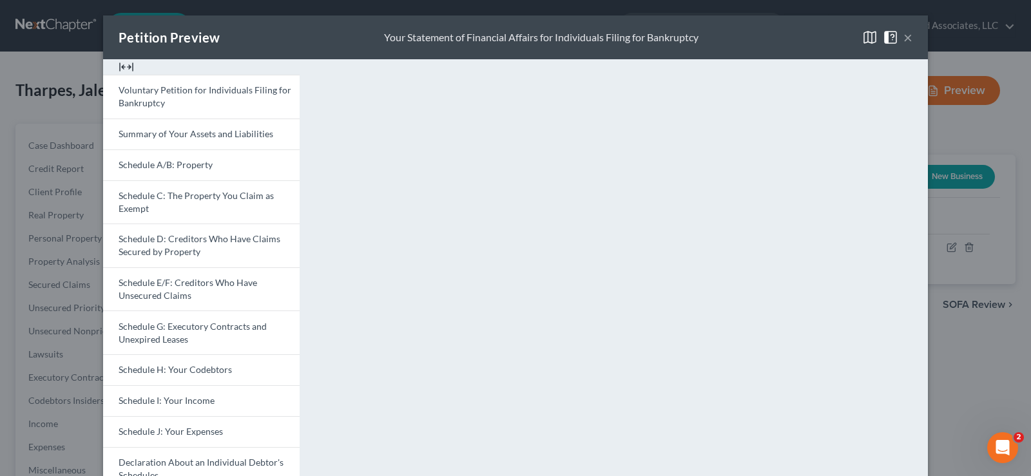
click at [903, 39] on button "×" at bounding box center [907, 37] width 9 height 15
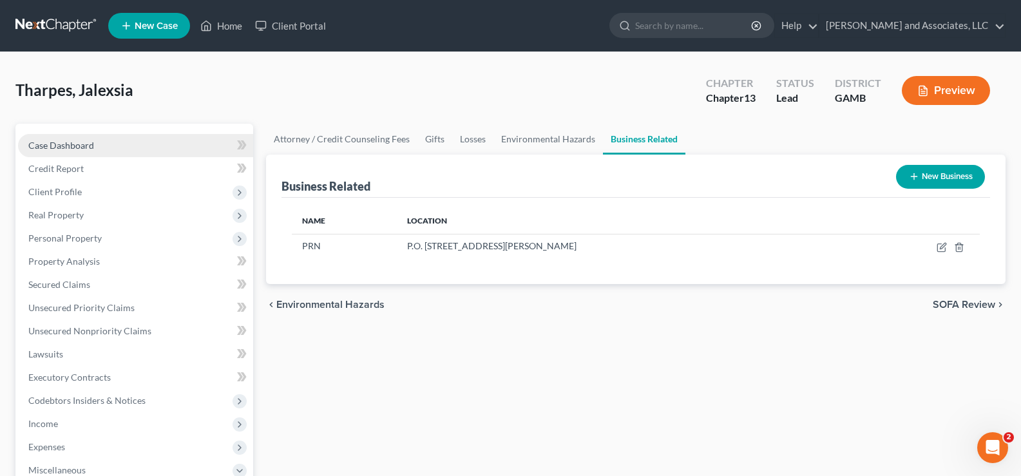
click at [54, 146] on span "Case Dashboard" at bounding box center [61, 145] width 66 height 11
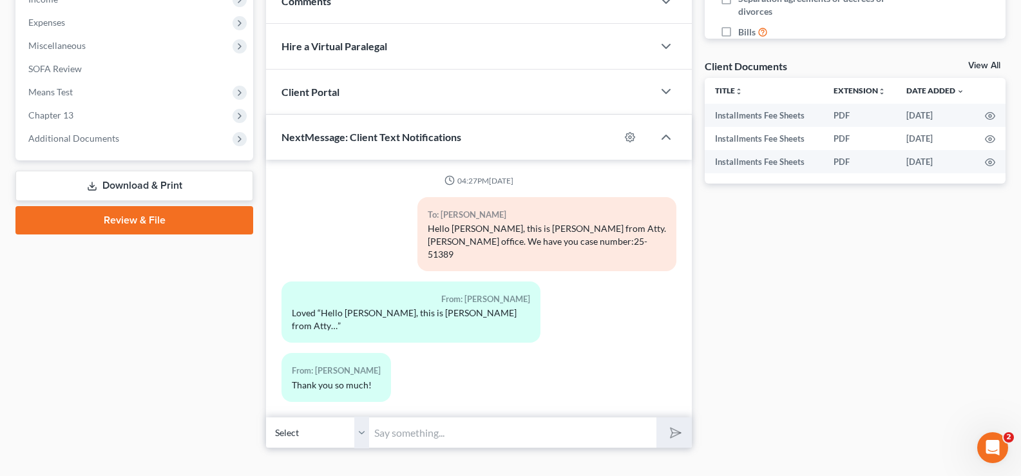
scroll to position [430, 0]
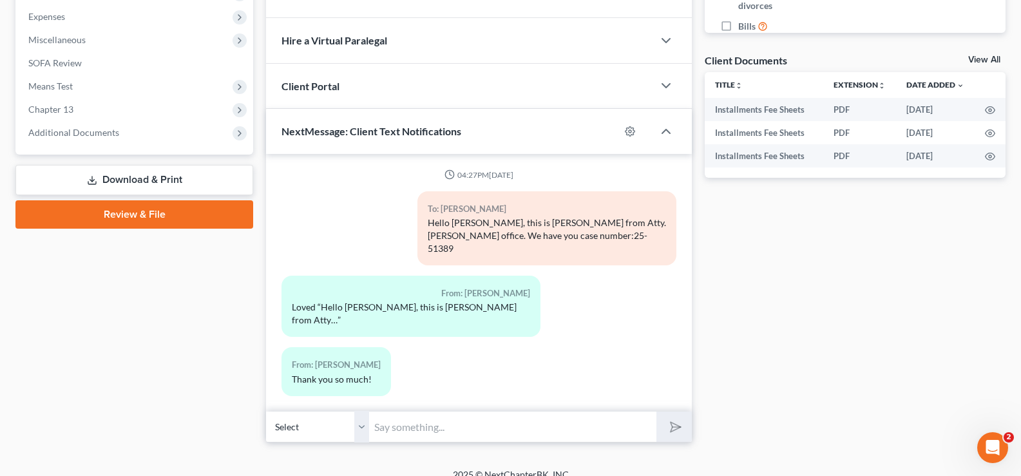
click at [414, 423] on input "text" at bounding box center [512, 427] width 287 height 32
type input "U are so welcome..."
click at [673, 419] on polygon "submit" at bounding box center [673, 426] width 15 height 15
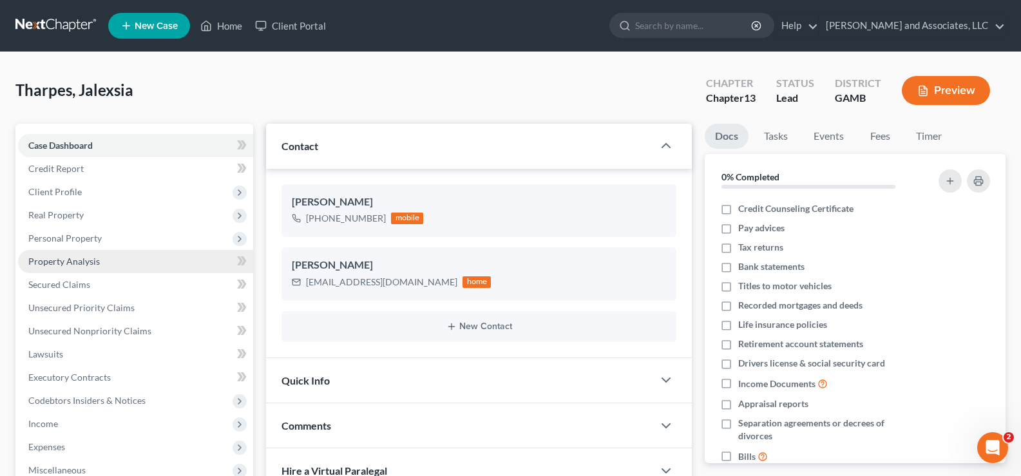
scroll to position [322, 0]
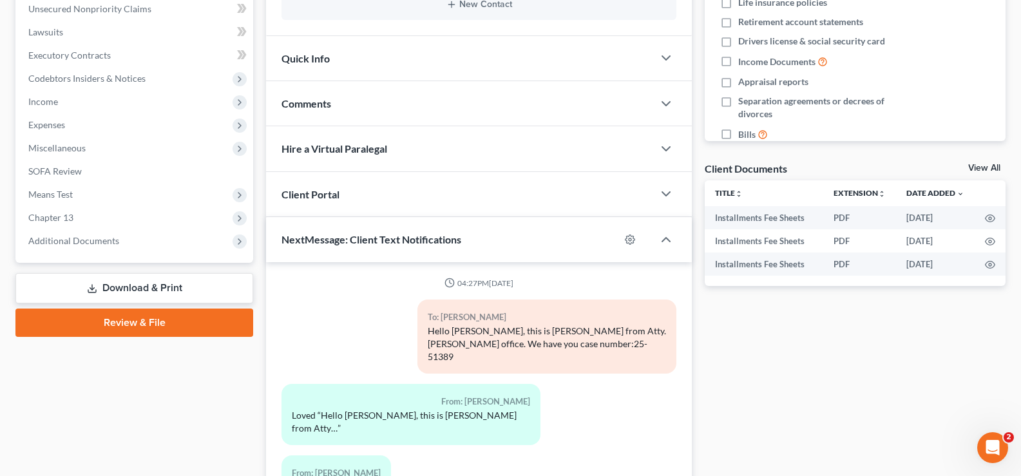
click at [136, 285] on link "Download & Print" at bounding box center [134, 288] width 238 height 30
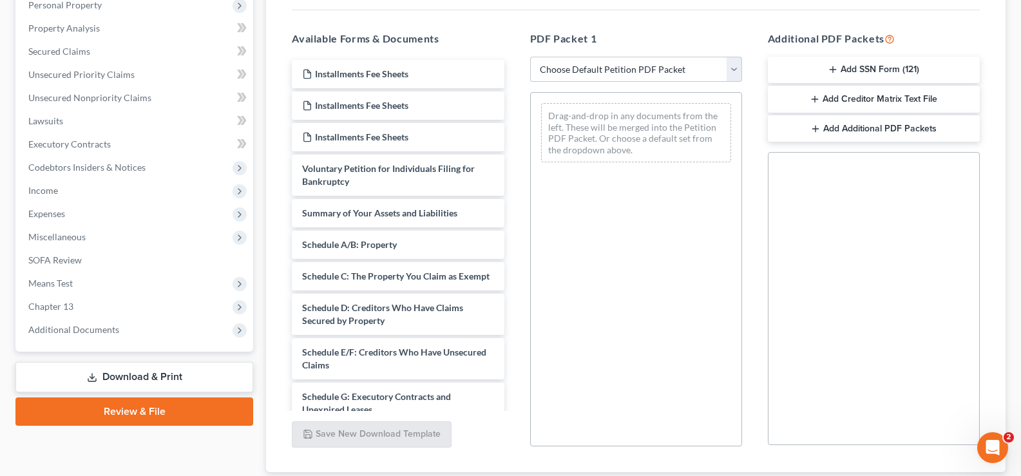
scroll to position [258, 0]
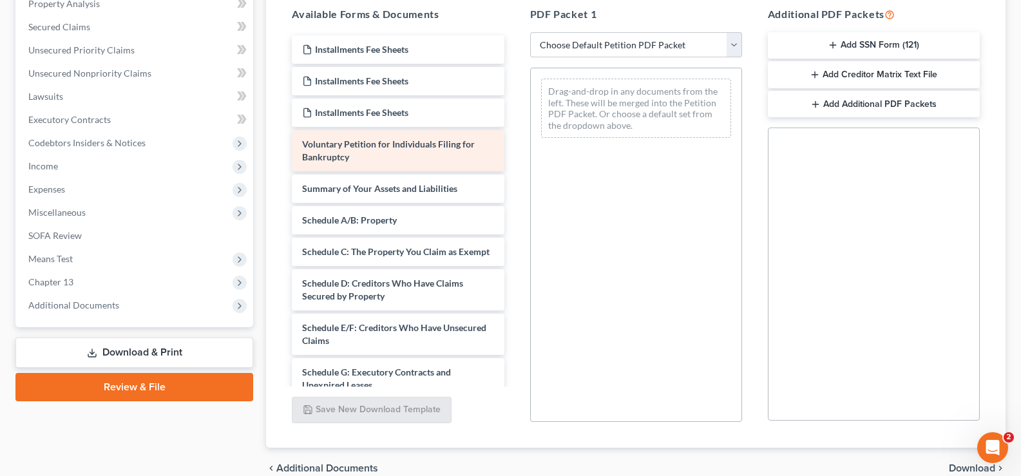
click at [446, 149] on div "Voluntary Petition for Individuals Filing for Bankruptcy" at bounding box center [398, 150] width 212 height 41
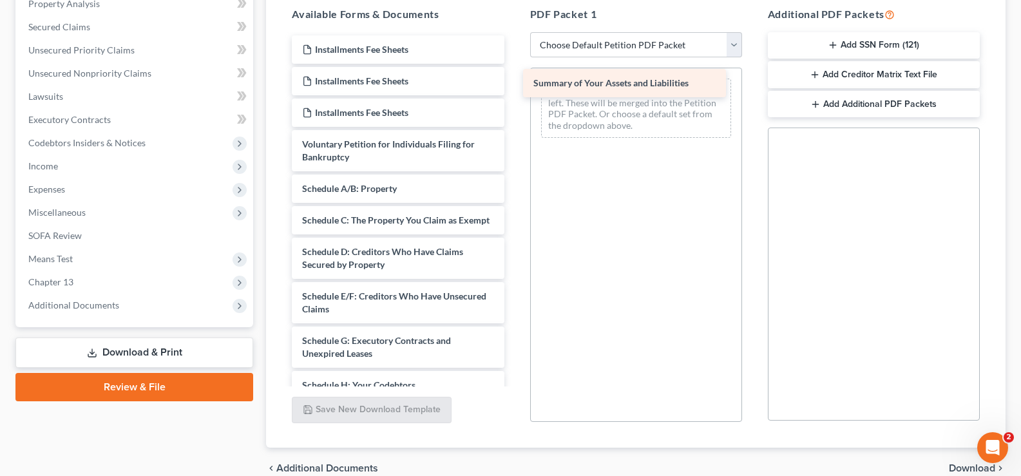
drag, startPoint x: 421, startPoint y: 192, endPoint x: 653, endPoint y: 86, distance: 254.3
click at [514, 86] on div "Summary of Your Assets and Liabilities Installments Fee Sheets Installments Fee…" at bounding box center [398, 385] width 233 height 700
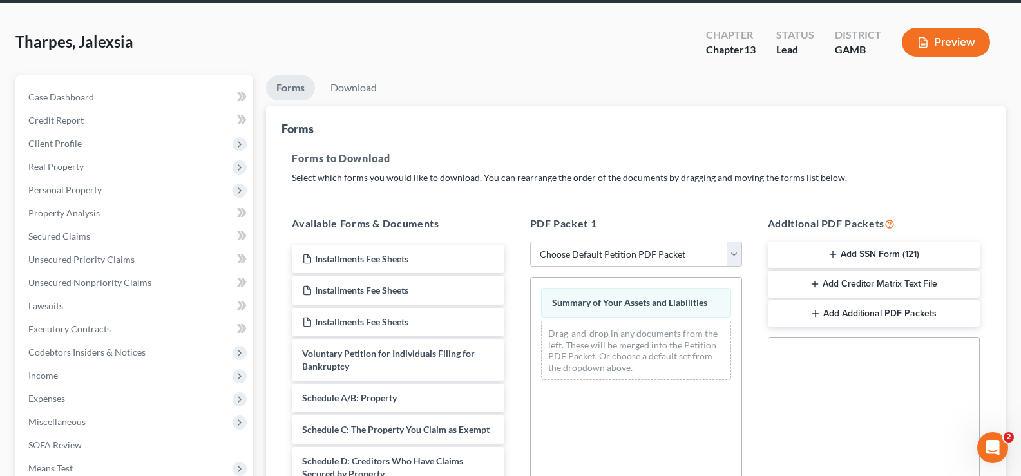
scroll to position [0, 0]
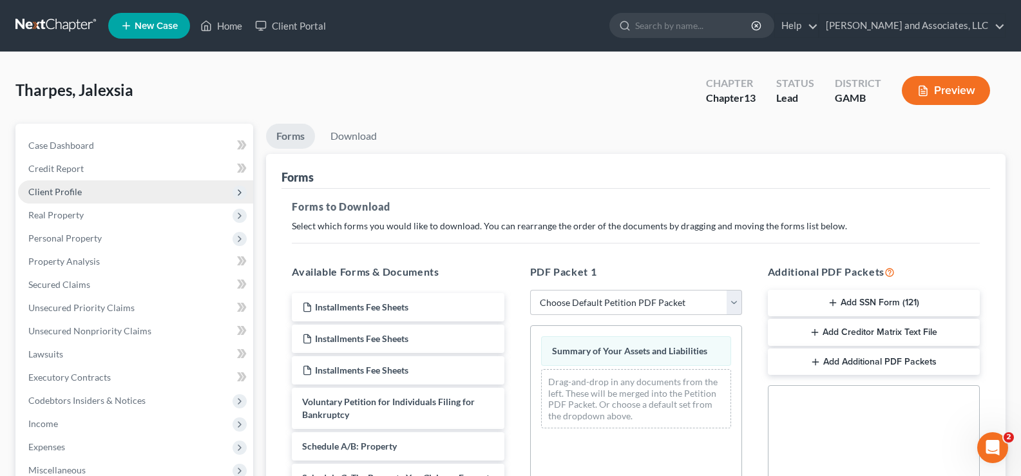
click at [62, 191] on span "Client Profile" at bounding box center [54, 191] width 53 height 11
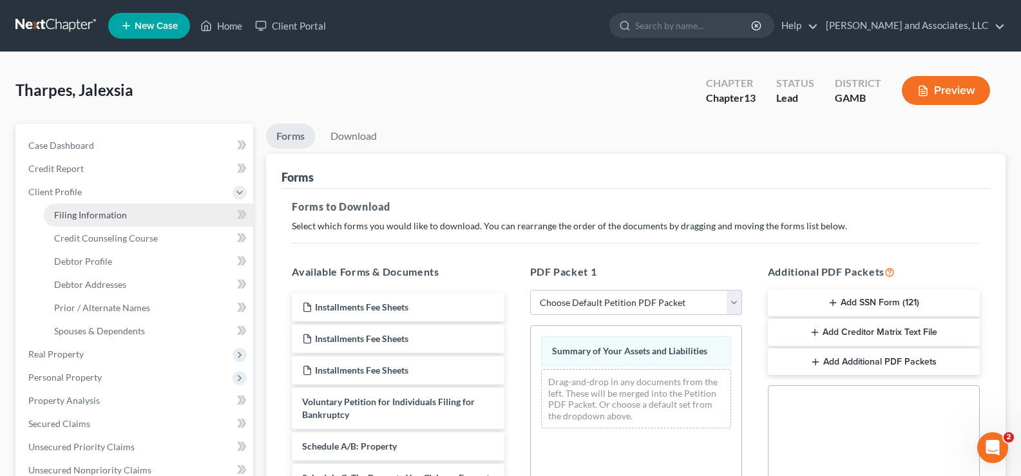
click at [76, 216] on span "Filing Information" at bounding box center [90, 214] width 73 height 11
select select "1"
select select "0"
select select "3"
select select "10"
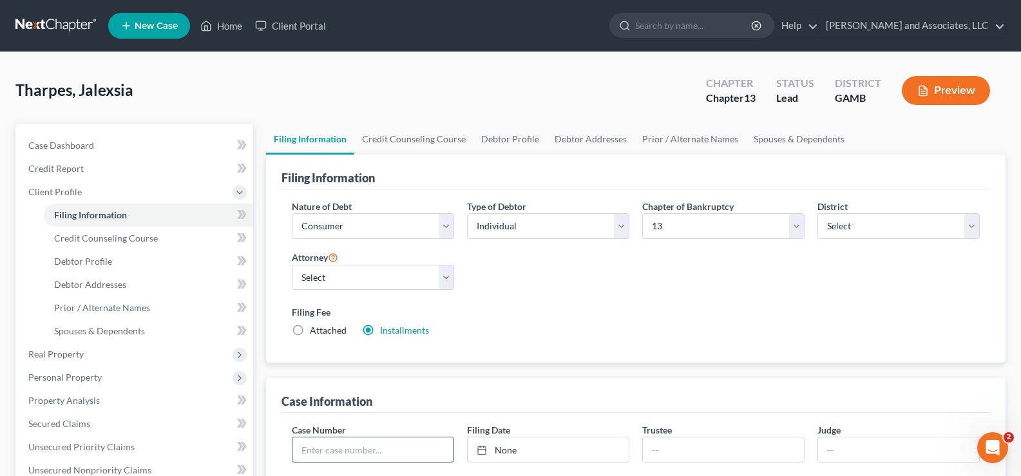
click at [340, 454] on input "text" at bounding box center [373, 450] width 161 height 24
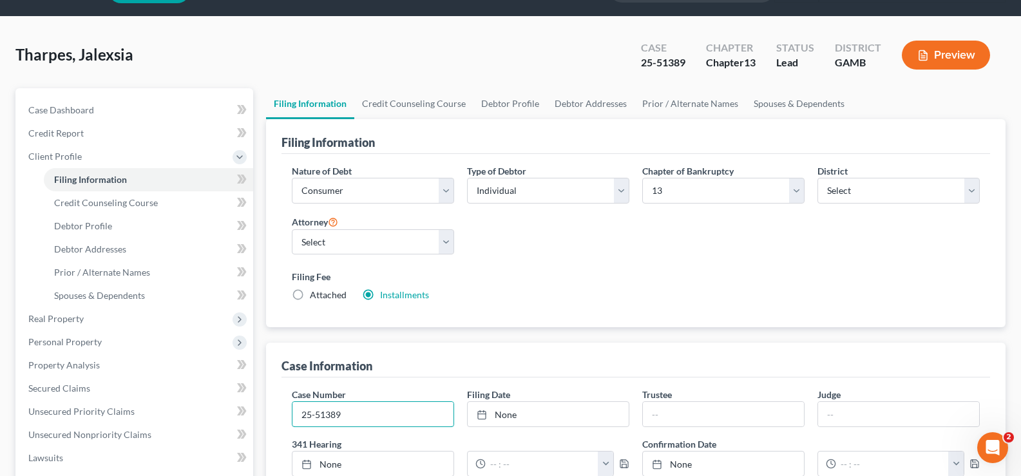
scroll to position [64, 0]
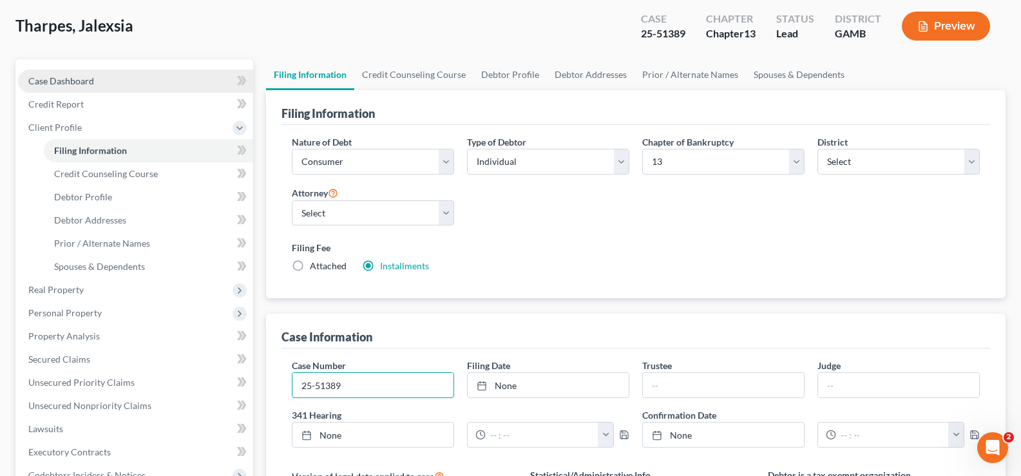
type input "25-51389"
click at [73, 82] on span "Case Dashboard" at bounding box center [61, 80] width 66 height 11
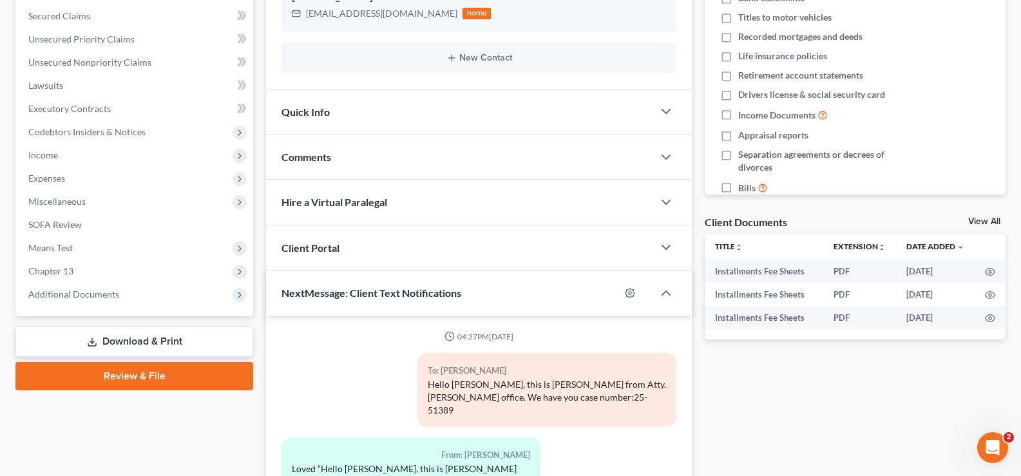
scroll to position [64, 0]
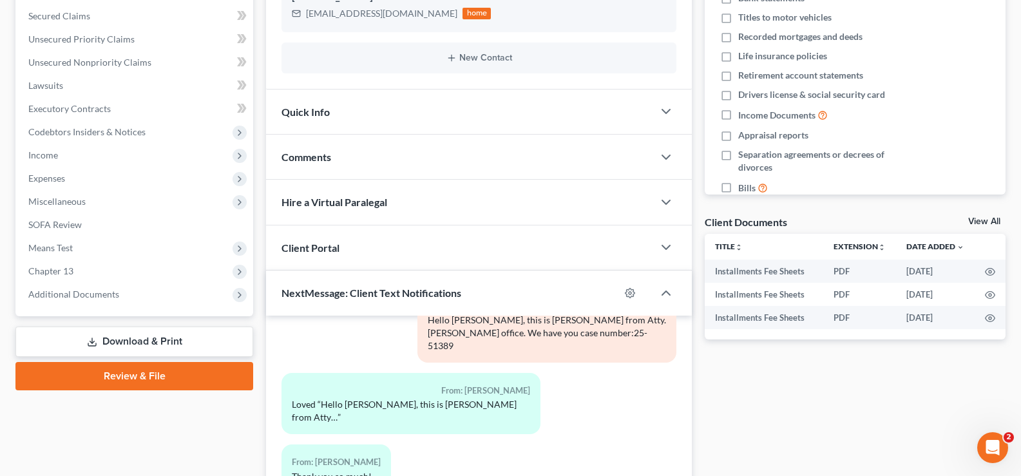
click at [153, 340] on link "Download & Print" at bounding box center [134, 342] width 238 height 30
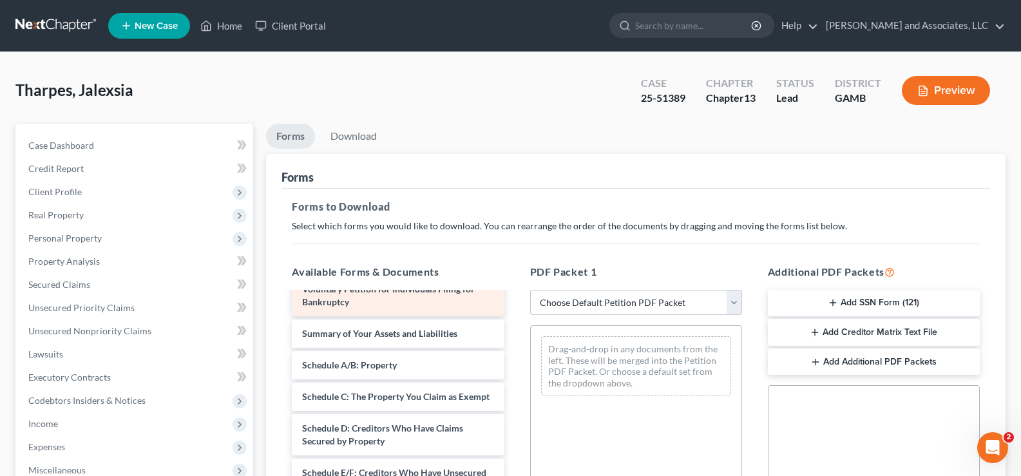
scroll to position [129, 0]
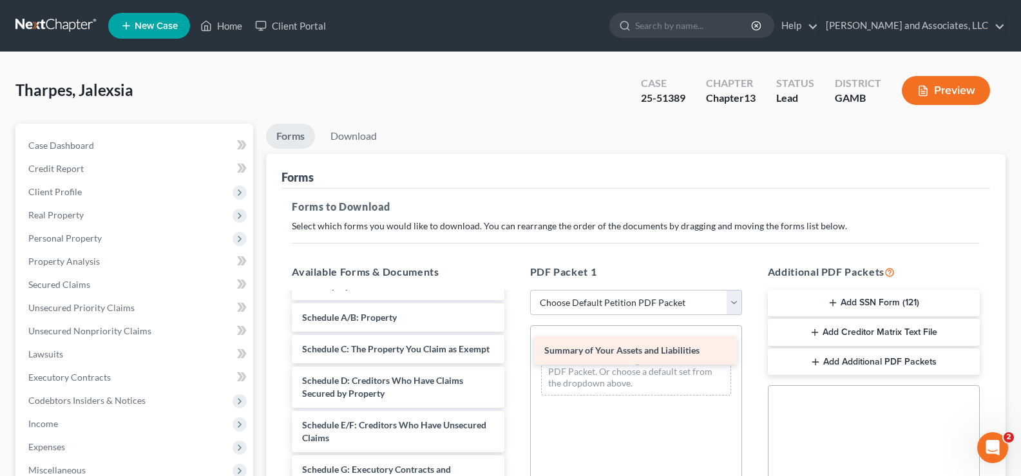
drag, startPoint x: 375, startPoint y: 314, endPoint x: 617, endPoint y: 347, distance: 244.5
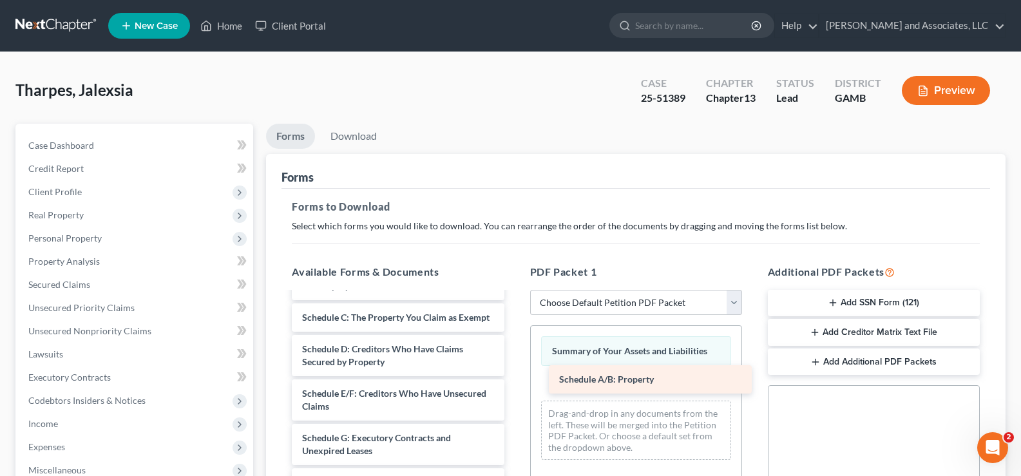
drag, startPoint x: 377, startPoint y: 331, endPoint x: 633, endPoint y: 388, distance: 262.8
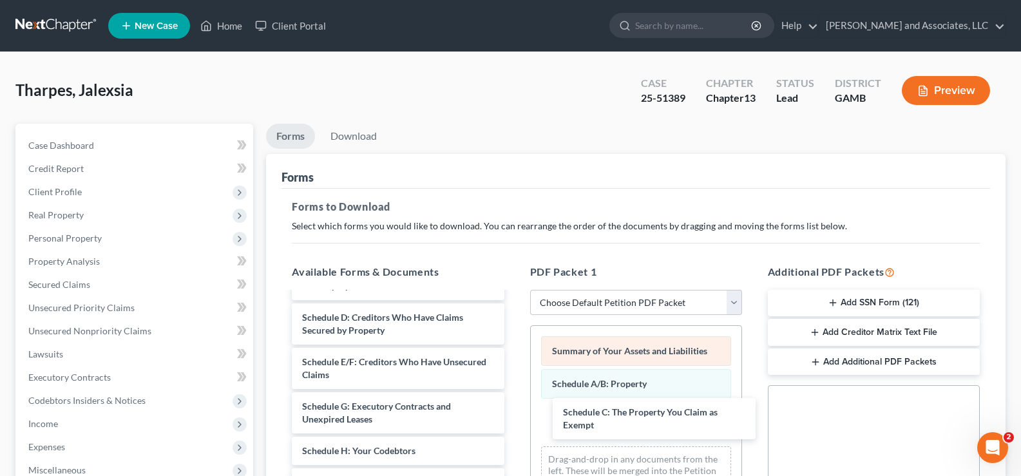
drag, startPoint x: 331, startPoint y: 324, endPoint x: 613, endPoint y: 362, distance: 285.4
click at [514, 418] on div "Schedule C: The Property You Claim as Exempt Installments Fee Sheets Installmen…" at bounding box center [398, 482] width 233 height 637
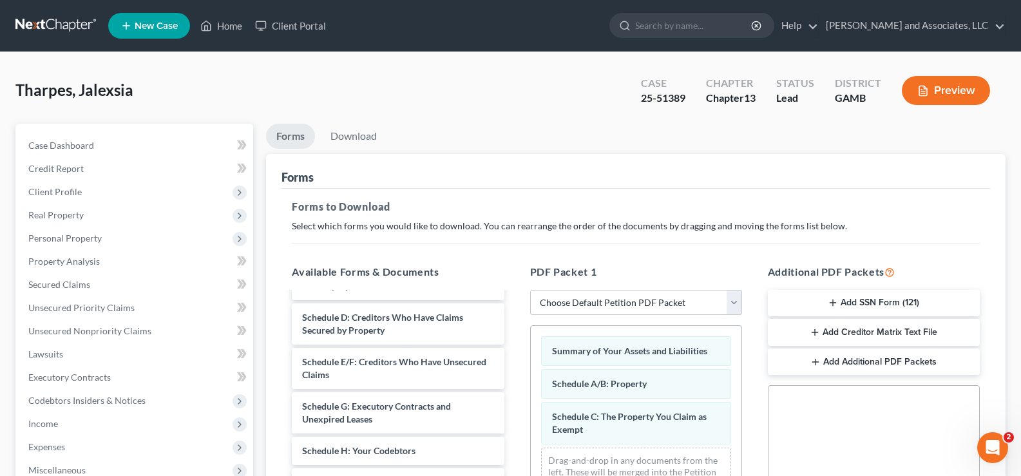
scroll to position [64, 0]
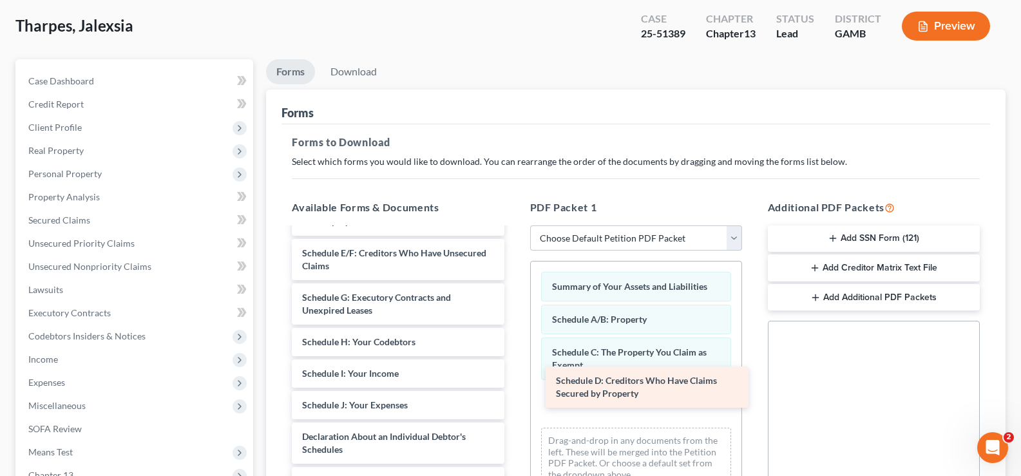
drag, startPoint x: 392, startPoint y: 265, endPoint x: 656, endPoint y: 400, distance: 296.2
click at [514, 400] on div "Schedule D: Creditors Who Have Claims Secured by Property Installments Fee Shee…" at bounding box center [398, 396] width 233 height 592
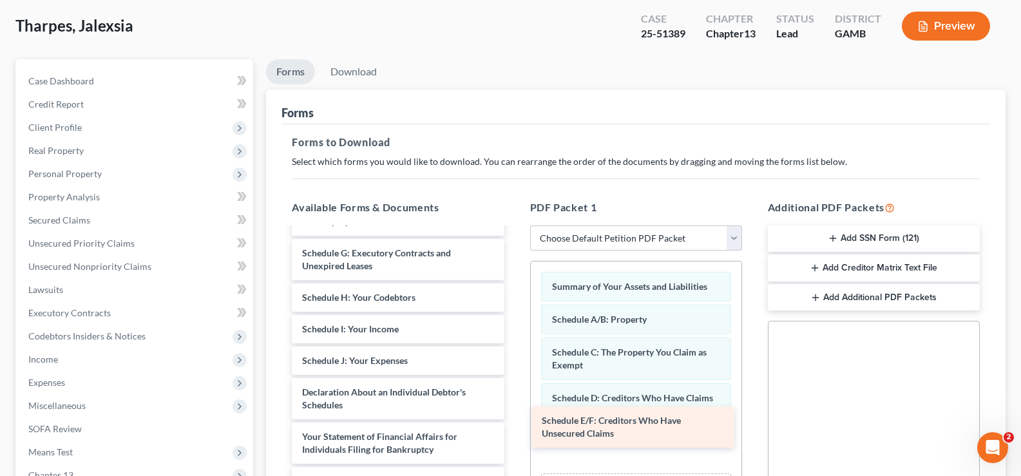
drag, startPoint x: 413, startPoint y: 265, endPoint x: 658, endPoint y: 437, distance: 298.9
click at [514, 441] on div "Schedule E/F: Creditors Who Have Unsecured Claims Installments Fee Sheets Insta…" at bounding box center [398, 374] width 233 height 548
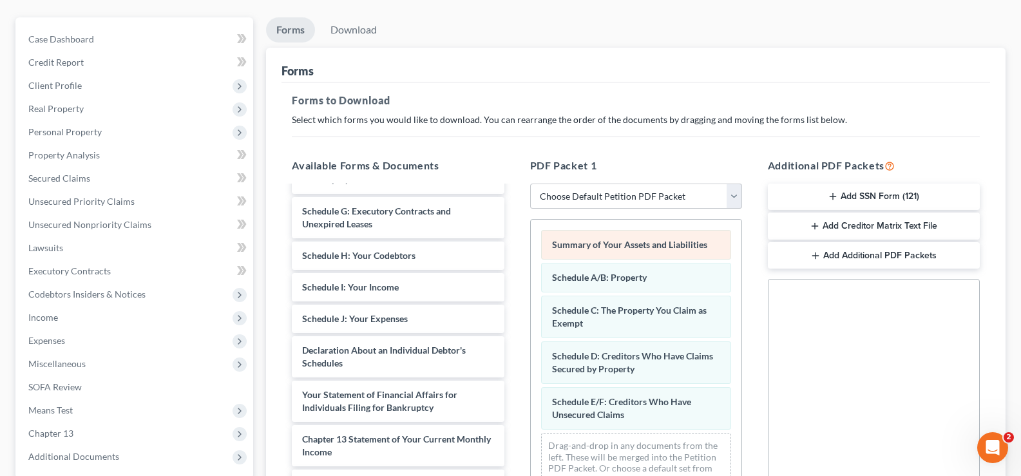
scroll to position [193, 0]
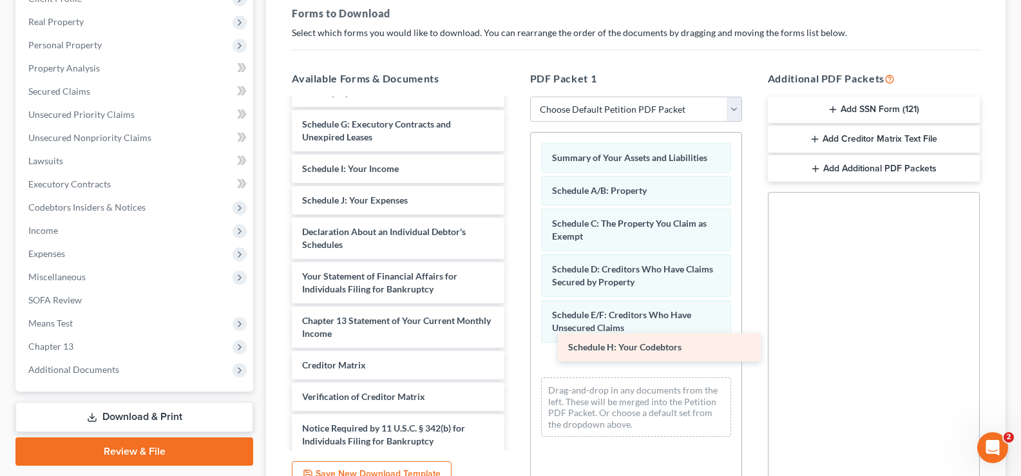
drag, startPoint x: 348, startPoint y: 164, endPoint x: 614, endPoint y: 343, distance: 320.4
click at [514, 343] on div "Schedule H: Your Codebtors Installments Fee Sheets Installments Fee Sheets Inst…" at bounding box center [398, 229] width 233 height 516
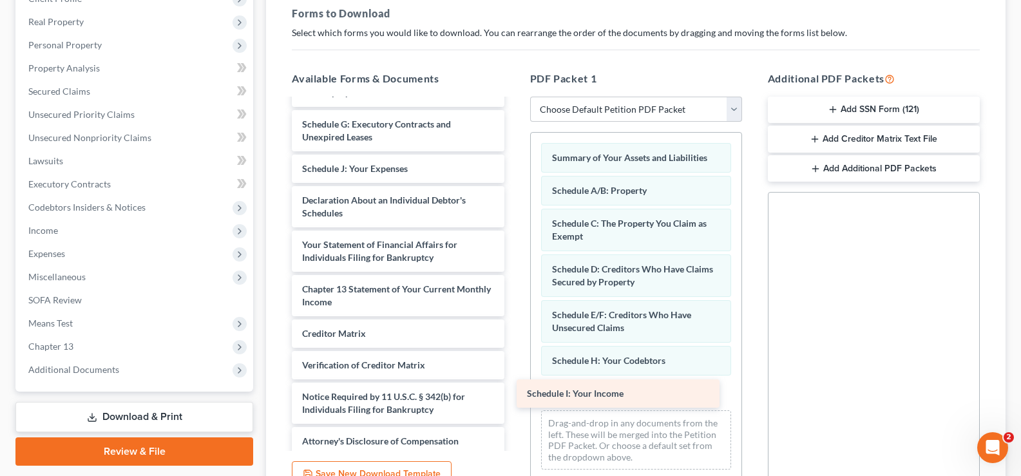
drag, startPoint x: 415, startPoint y: 173, endPoint x: 648, endPoint y: 386, distance: 315.2
click at [514, 391] on div "Schedule I: Your Income Installments Fee Sheets Installments Fee Sheets Install…" at bounding box center [398, 213] width 233 height 485
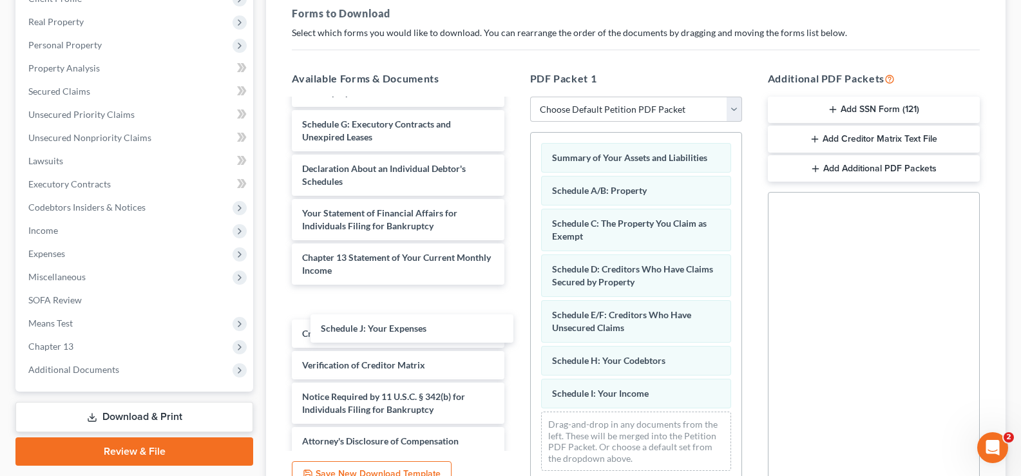
scroll to position [105, 0]
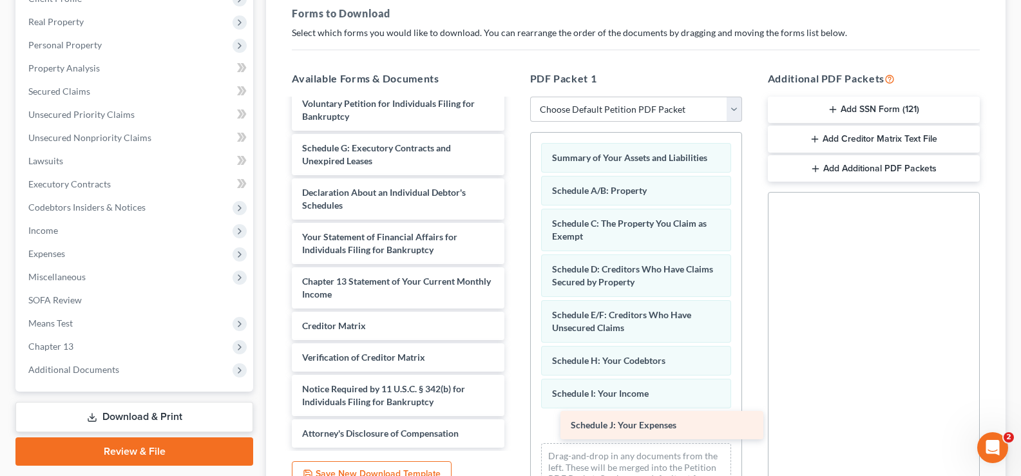
drag, startPoint x: 355, startPoint y: 169, endPoint x: 619, endPoint y: 423, distance: 366.8
click at [514, 424] on div "Schedule J: Your Expenses Installments Fee Sheets Installments Fee Sheets Insta…" at bounding box center [398, 221] width 233 height 453
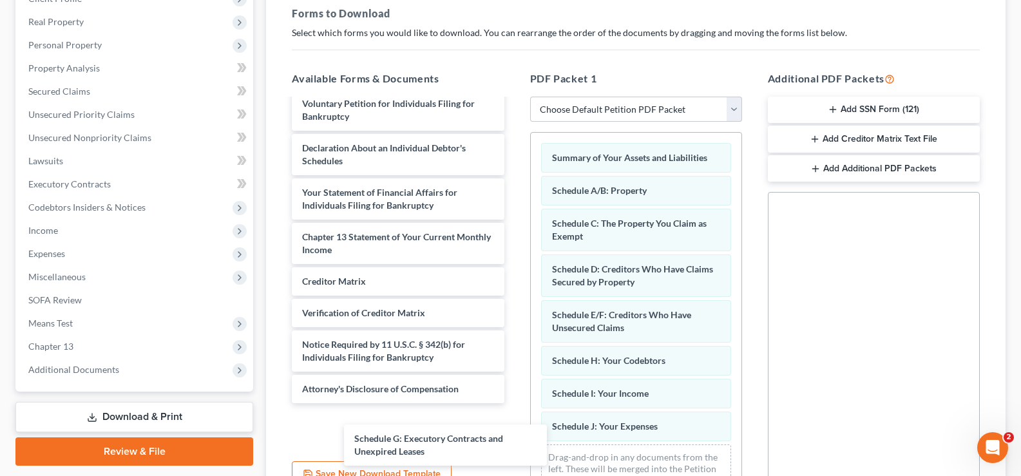
scroll to position [61, 0]
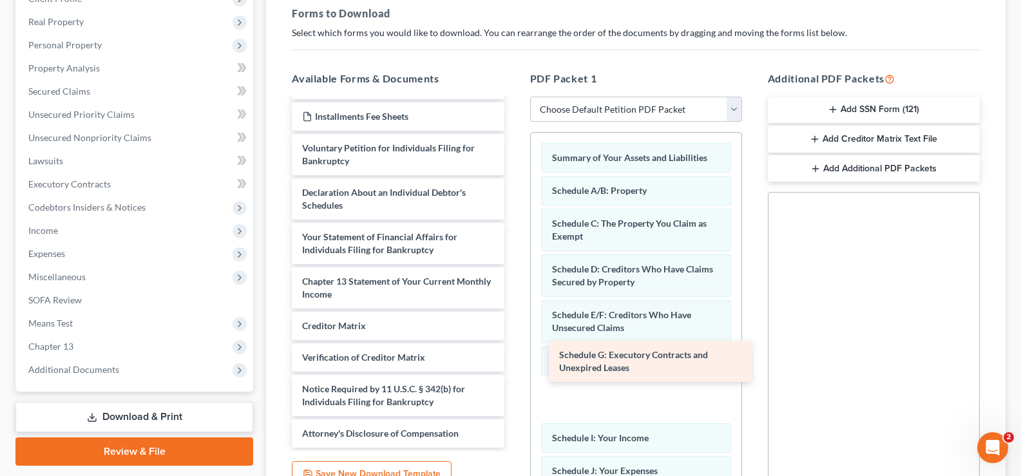
drag, startPoint x: 349, startPoint y: 157, endPoint x: 602, endPoint y: 351, distance: 319.0
click at [514, 358] on div "Schedule G: Executory Contracts and Unexpired Leases Installments Fee Sheets In…" at bounding box center [398, 243] width 233 height 409
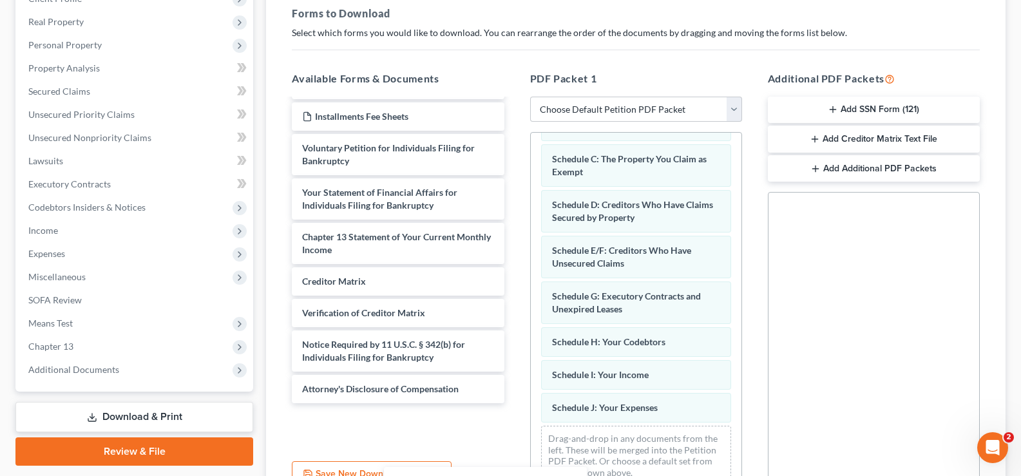
scroll to position [16, 0]
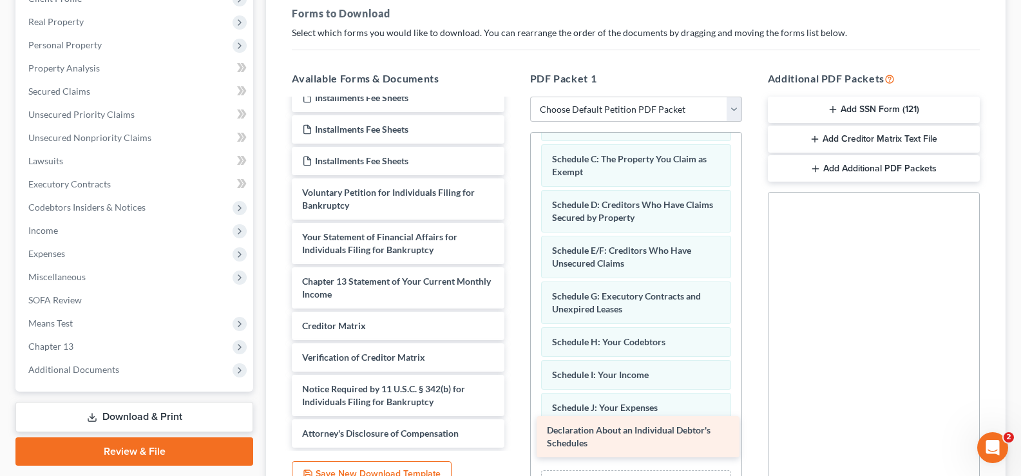
drag, startPoint x: 363, startPoint y: 209, endPoint x: 609, endPoint y: 444, distance: 339.5
click at [514, 447] on div "Declaration About an Individual Debtor's Schedules Installments Fee Sheets Inst…" at bounding box center [398, 266] width 233 height 364
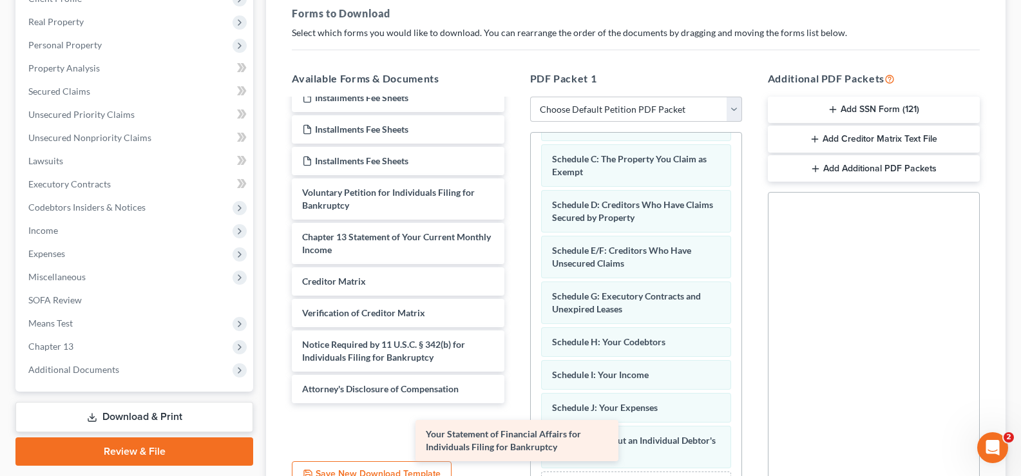
scroll to position [0, 0]
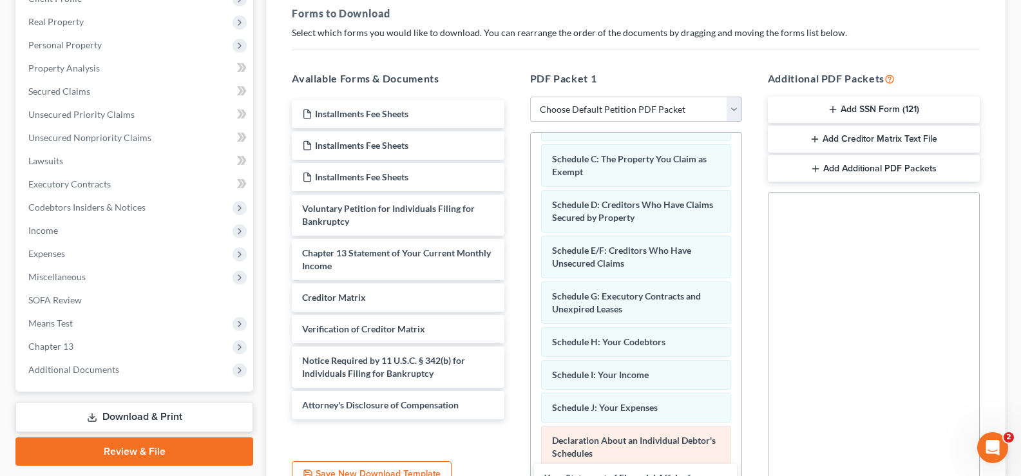
drag, startPoint x: 374, startPoint y: 246, endPoint x: 621, endPoint y: 459, distance: 325.8
click at [617, 476] on html "Home New Case Client Portal [PERSON_NAME] and Associates, LLC [EMAIL_ADDRESS][D…" at bounding box center [510, 205] width 1021 height 796
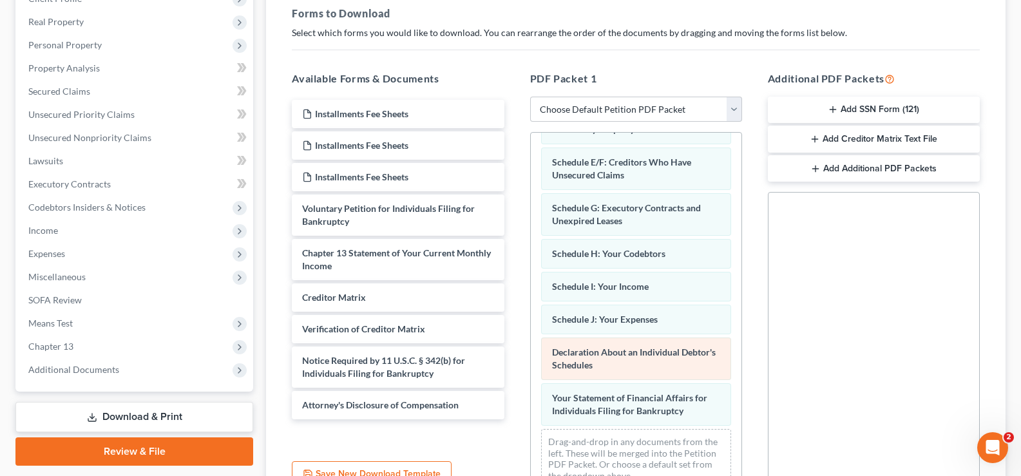
scroll to position [166, 0]
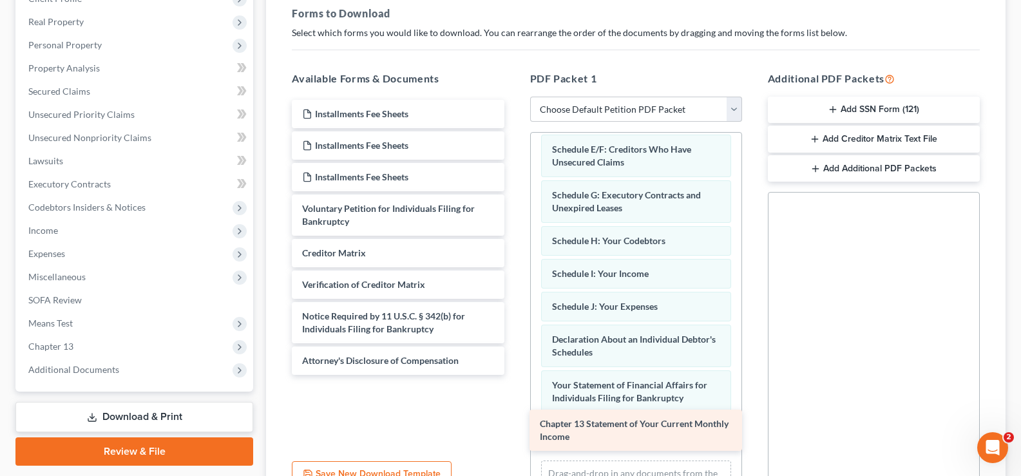
drag, startPoint x: 371, startPoint y: 258, endPoint x: 608, endPoint y: 425, distance: 290.0
click at [514, 375] on div "Chapter 13 Statement of Your Current Monthly Income Installments Fee Sheets Ins…" at bounding box center [398, 237] width 233 height 275
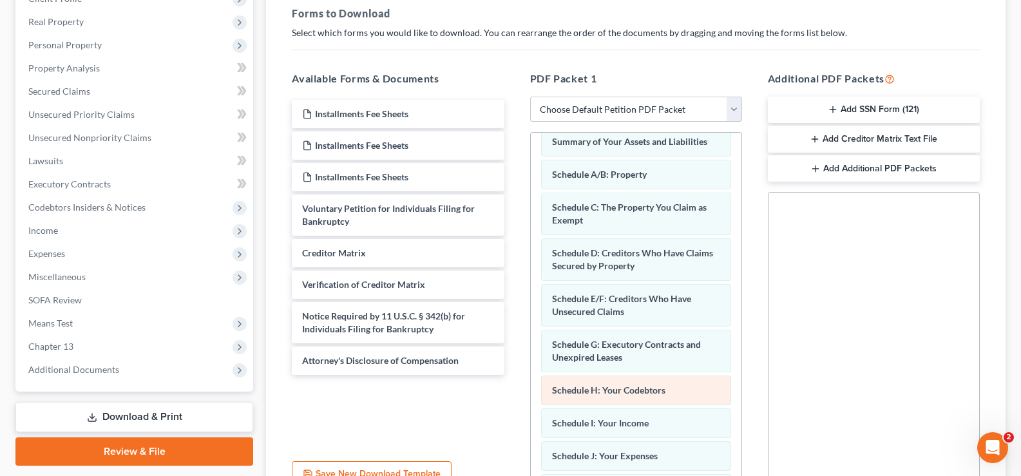
scroll to position [0, 0]
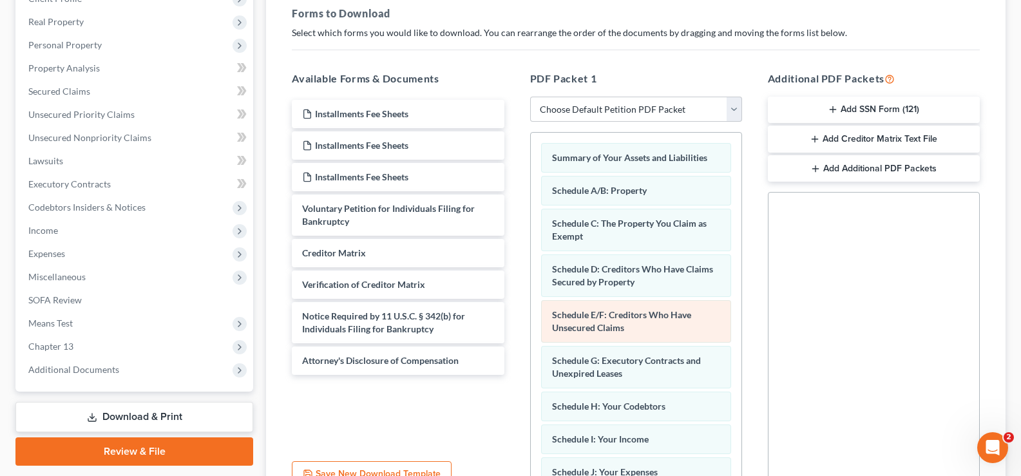
drag, startPoint x: 587, startPoint y: 309, endPoint x: 593, endPoint y: 303, distance: 8.3
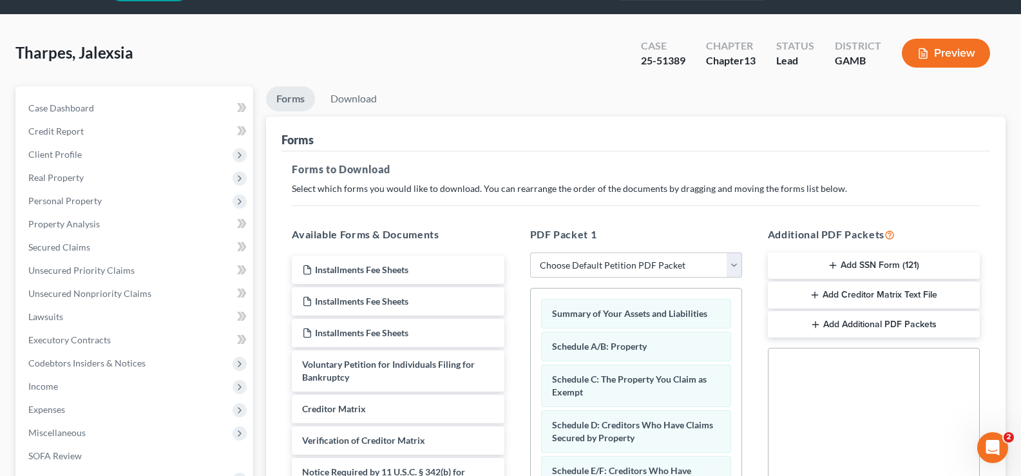
drag, startPoint x: 765, startPoint y: 112, endPoint x: 744, endPoint y: 110, distance: 21.4
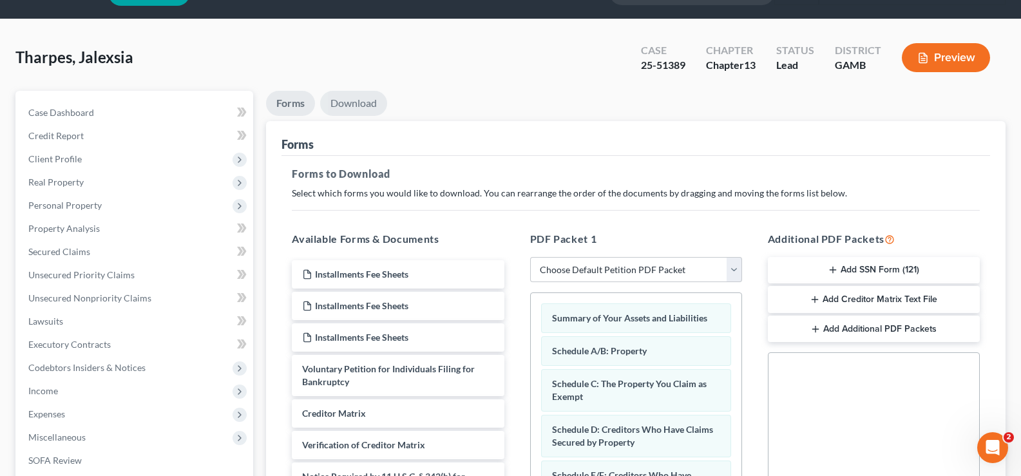
scroll to position [34, 0]
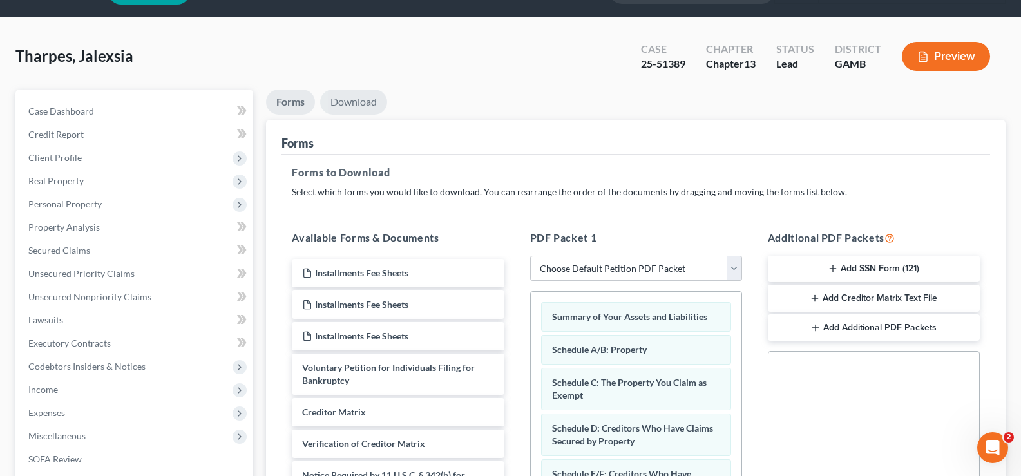
click at [358, 103] on link "Download" at bounding box center [353, 102] width 67 height 25
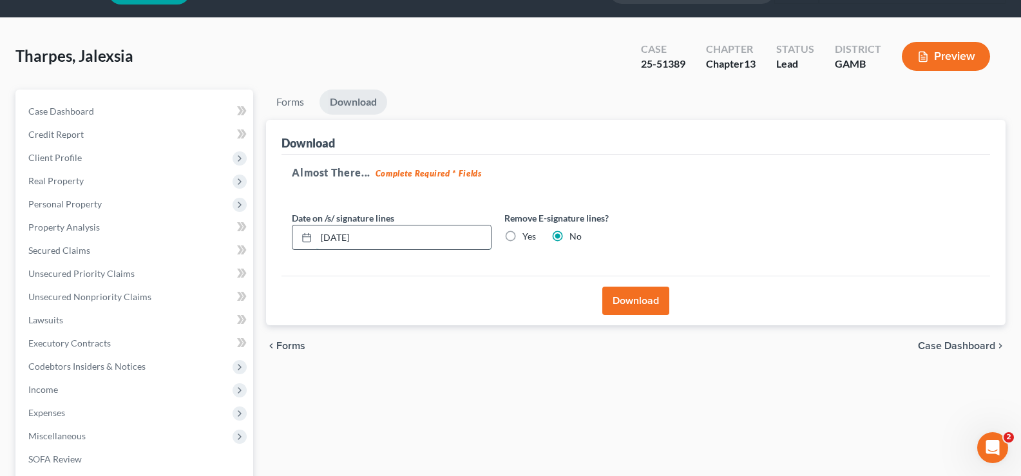
click at [390, 234] on input "[DATE]" at bounding box center [403, 238] width 175 height 24
type input "[DATE]"
click at [639, 298] on button "Download" at bounding box center [635, 301] width 67 height 28
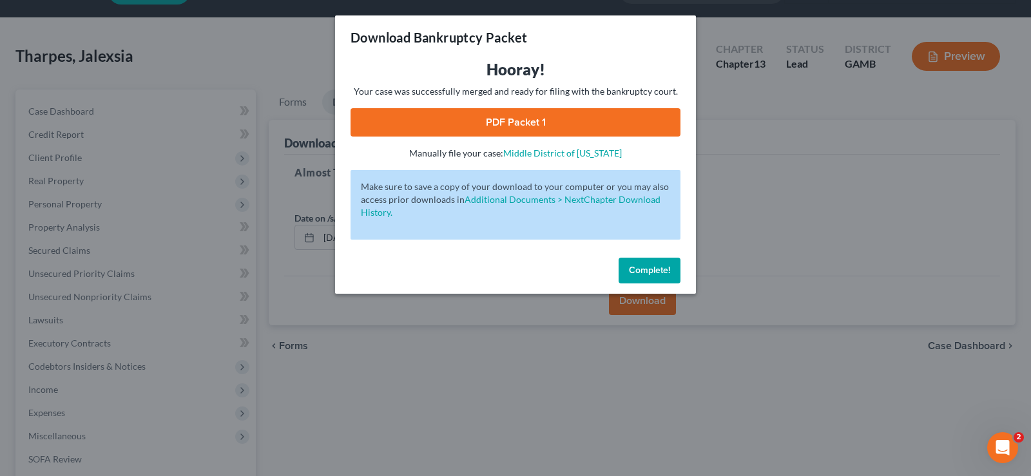
click at [634, 120] on link "PDF Packet 1" at bounding box center [516, 122] width 330 height 28
click at [657, 265] on span "Complete!" at bounding box center [649, 270] width 41 height 11
